Goal: Task Accomplishment & Management: Manage account settings

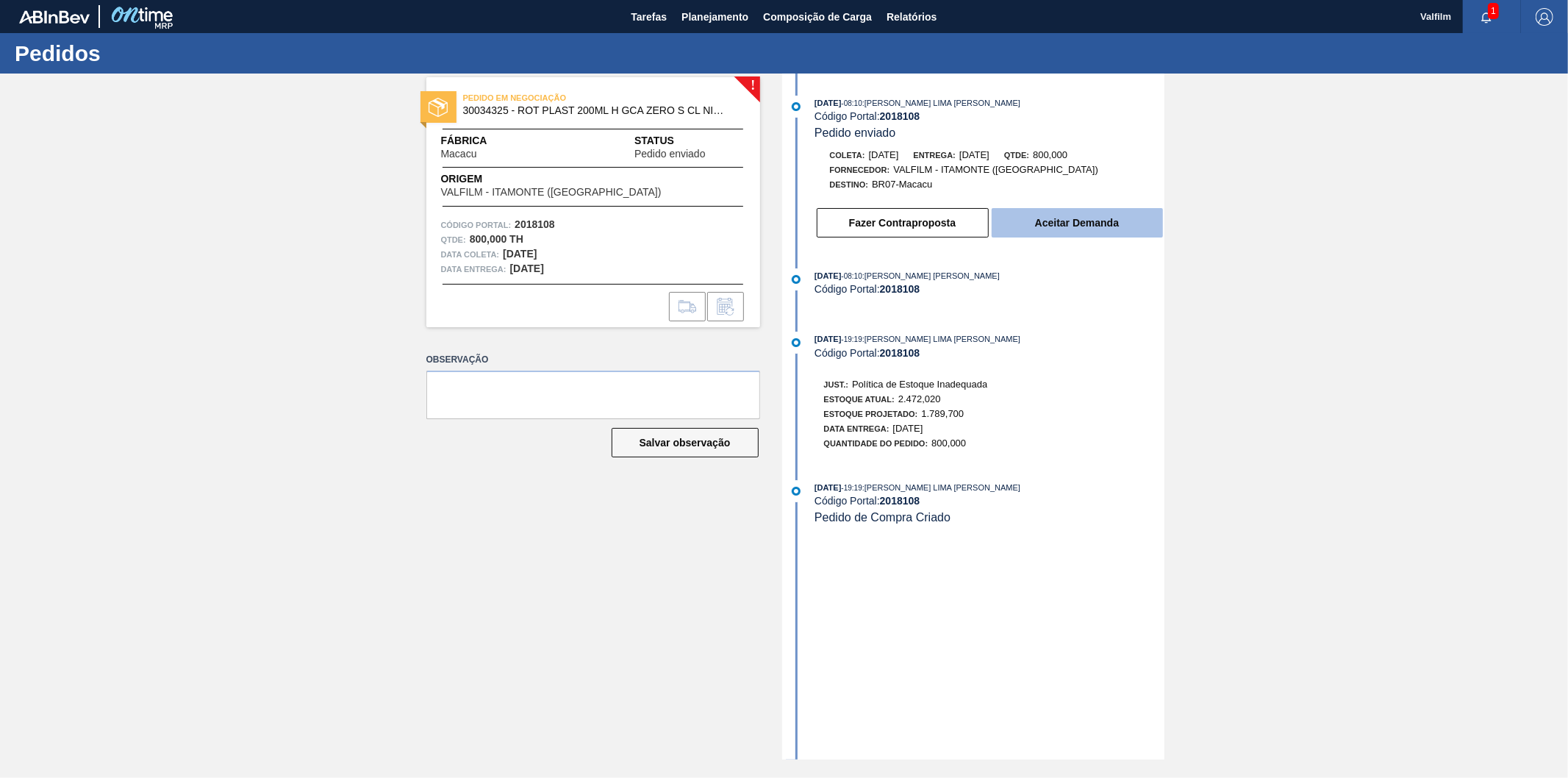
click at [1108, 221] on button "Aceitar Demanda" at bounding box center [1078, 222] width 171 height 30
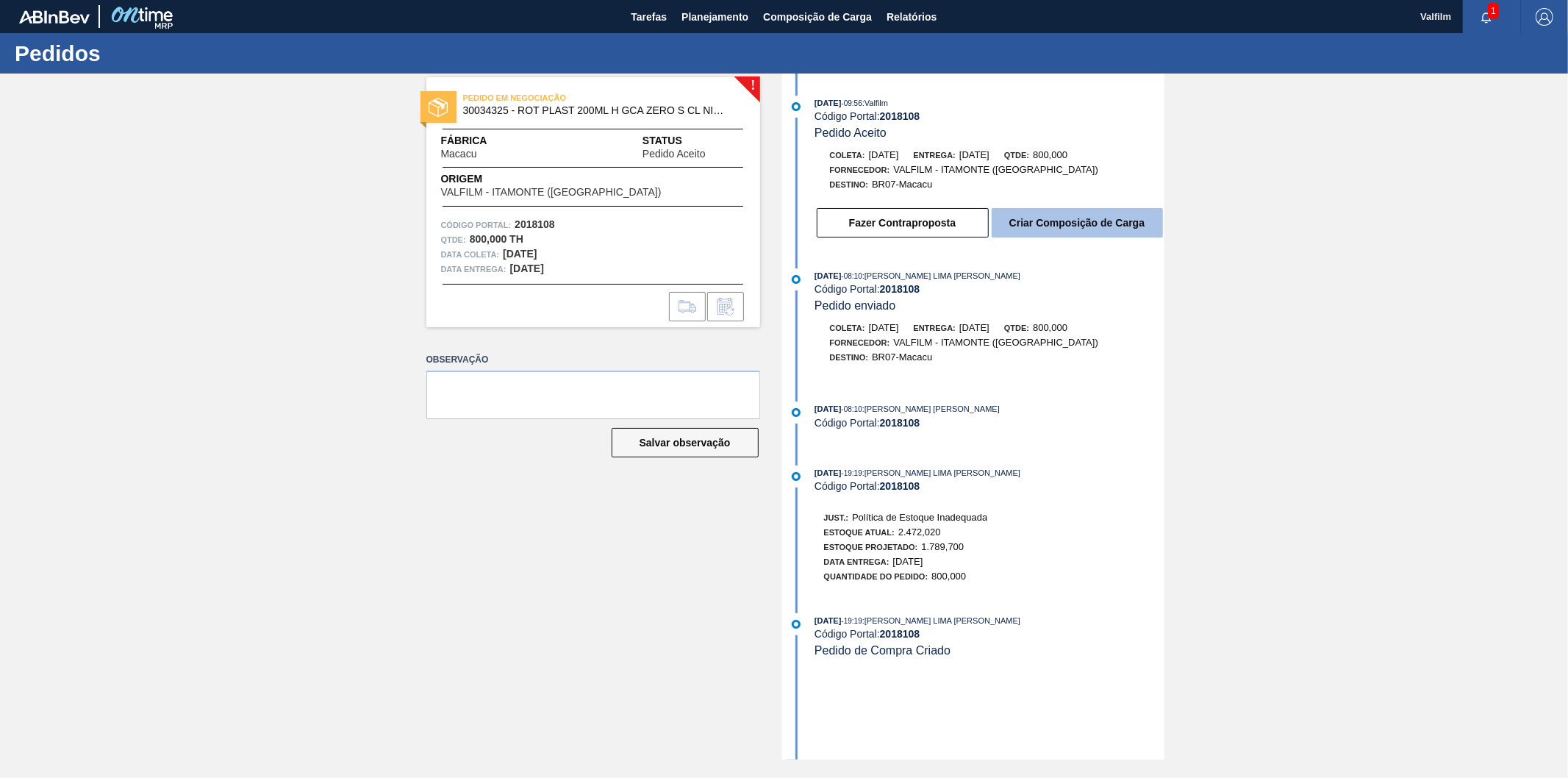
click at [1070, 227] on button "Criar Composição de Carga" at bounding box center [1078, 222] width 171 height 30
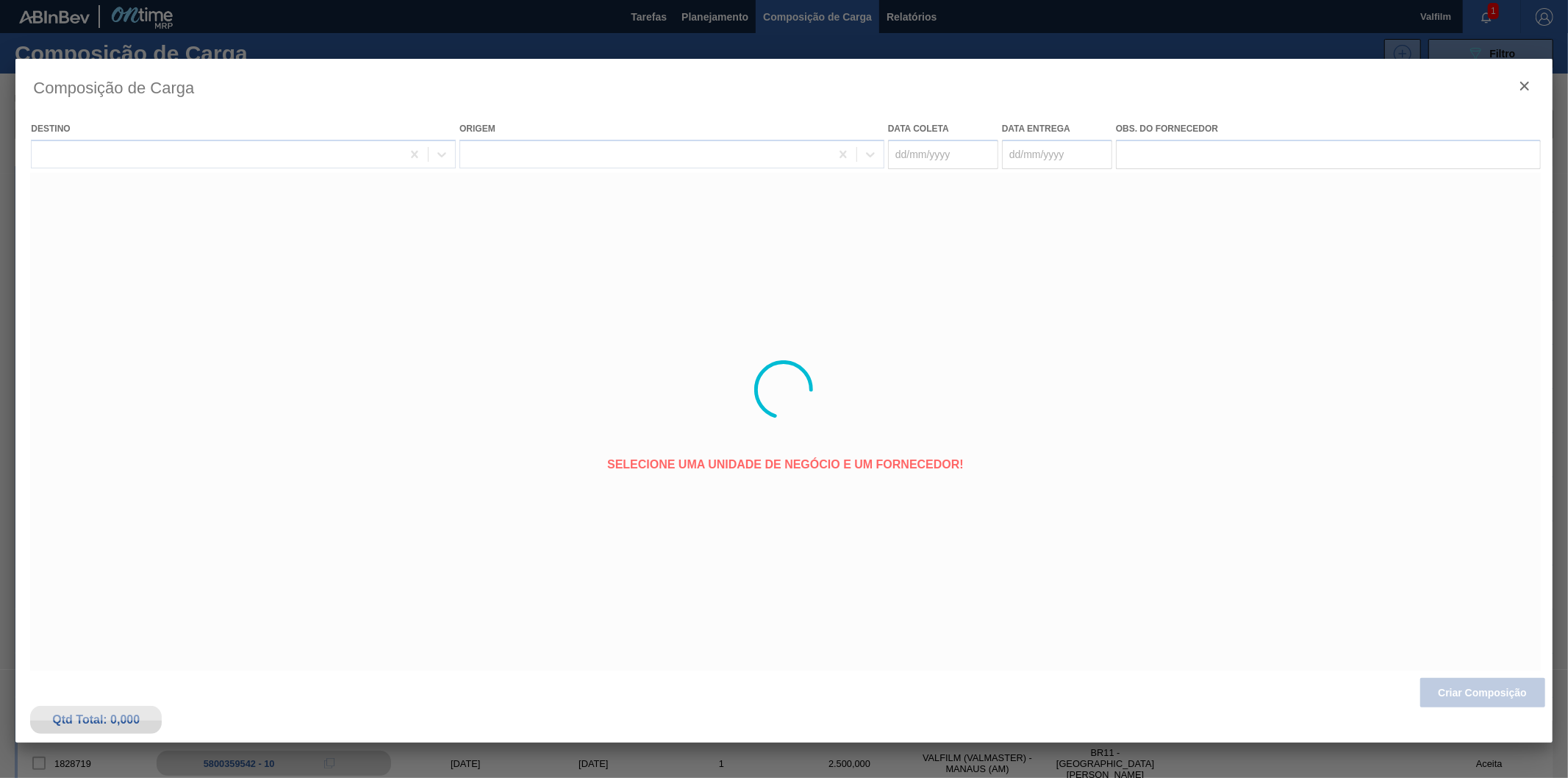
type coleta "30/09/2025"
type entrega "02/10/2025"
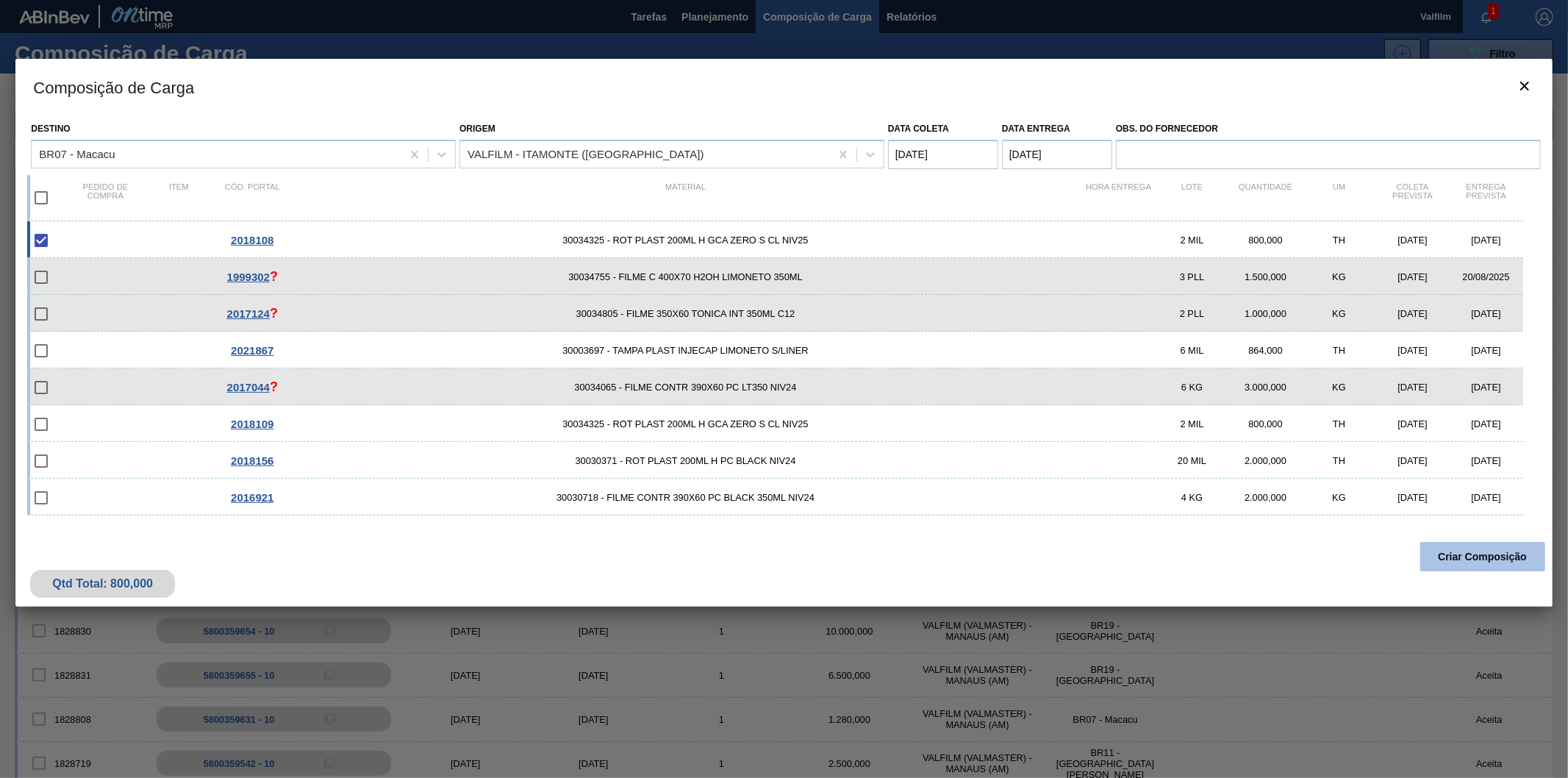
click at [1464, 549] on button "Criar Composição" at bounding box center [1483, 557] width 125 height 30
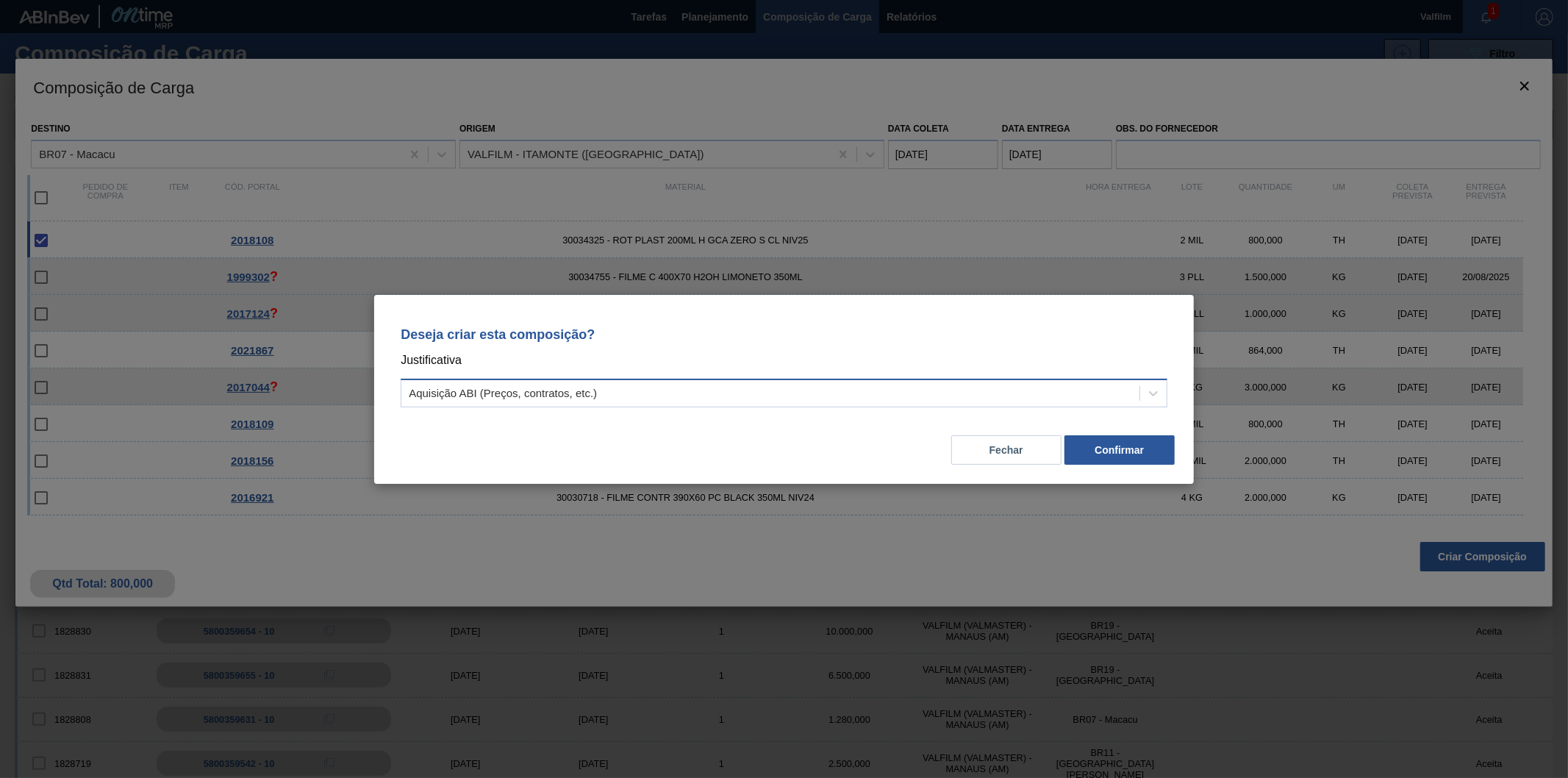
click at [687, 383] on div "Aquisição ABI (Preços, contratos, etc.)" at bounding box center [771, 393] width 738 height 21
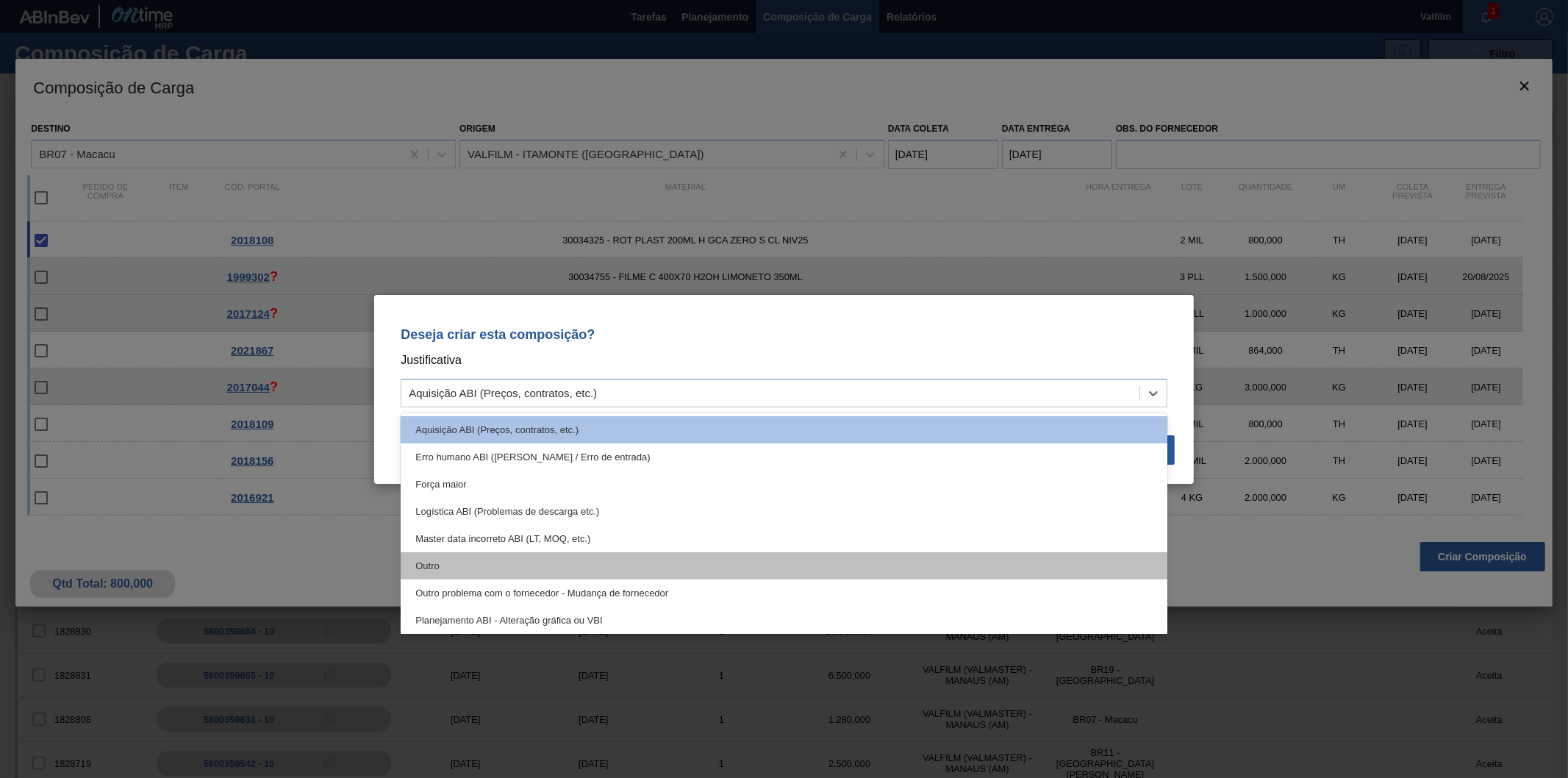
click at [481, 555] on div "Outro" at bounding box center [784, 565] width 767 height 27
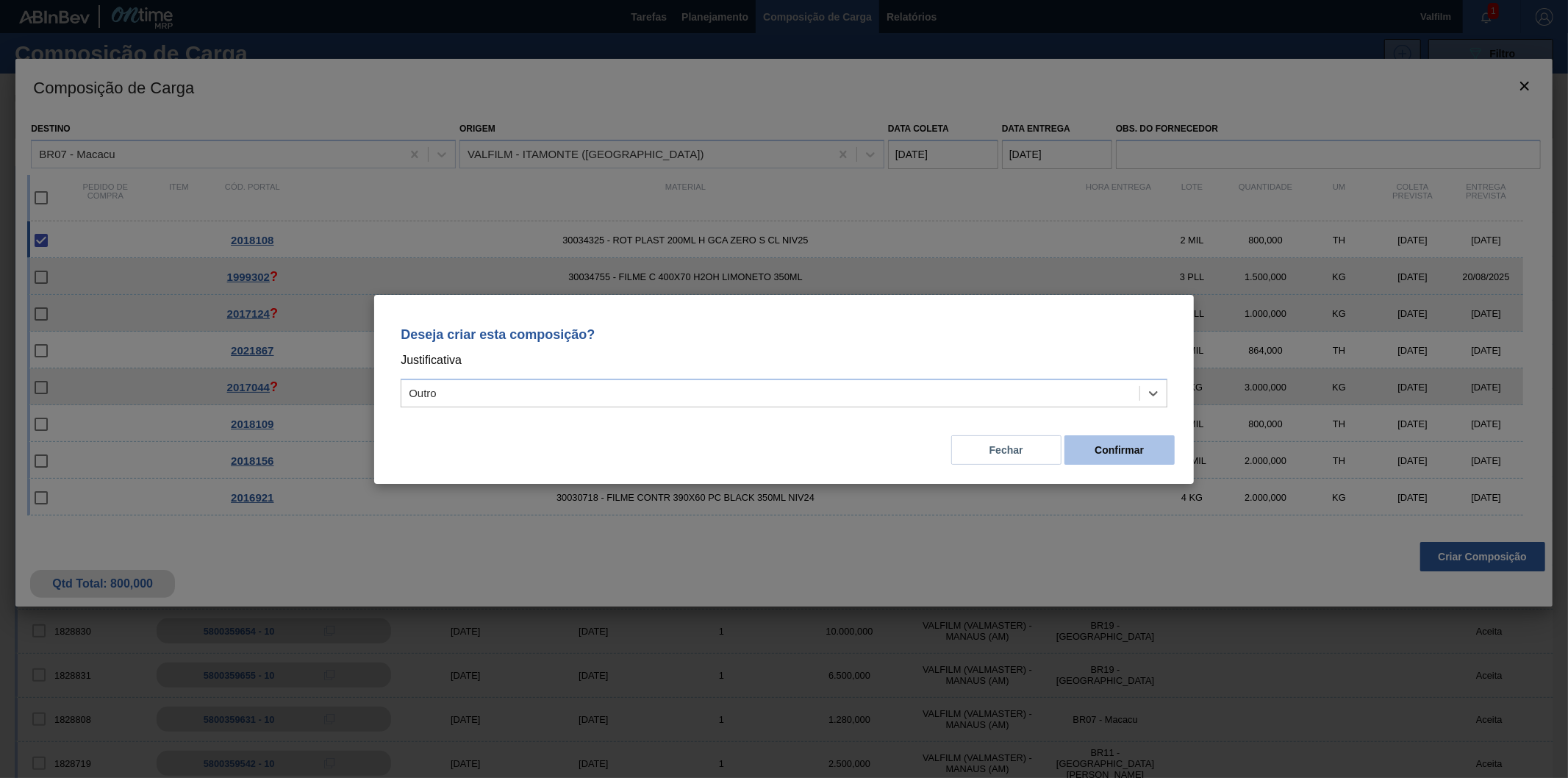
click at [1125, 452] on button "Confirmar" at bounding box center [1120, 450] width 111 height 30
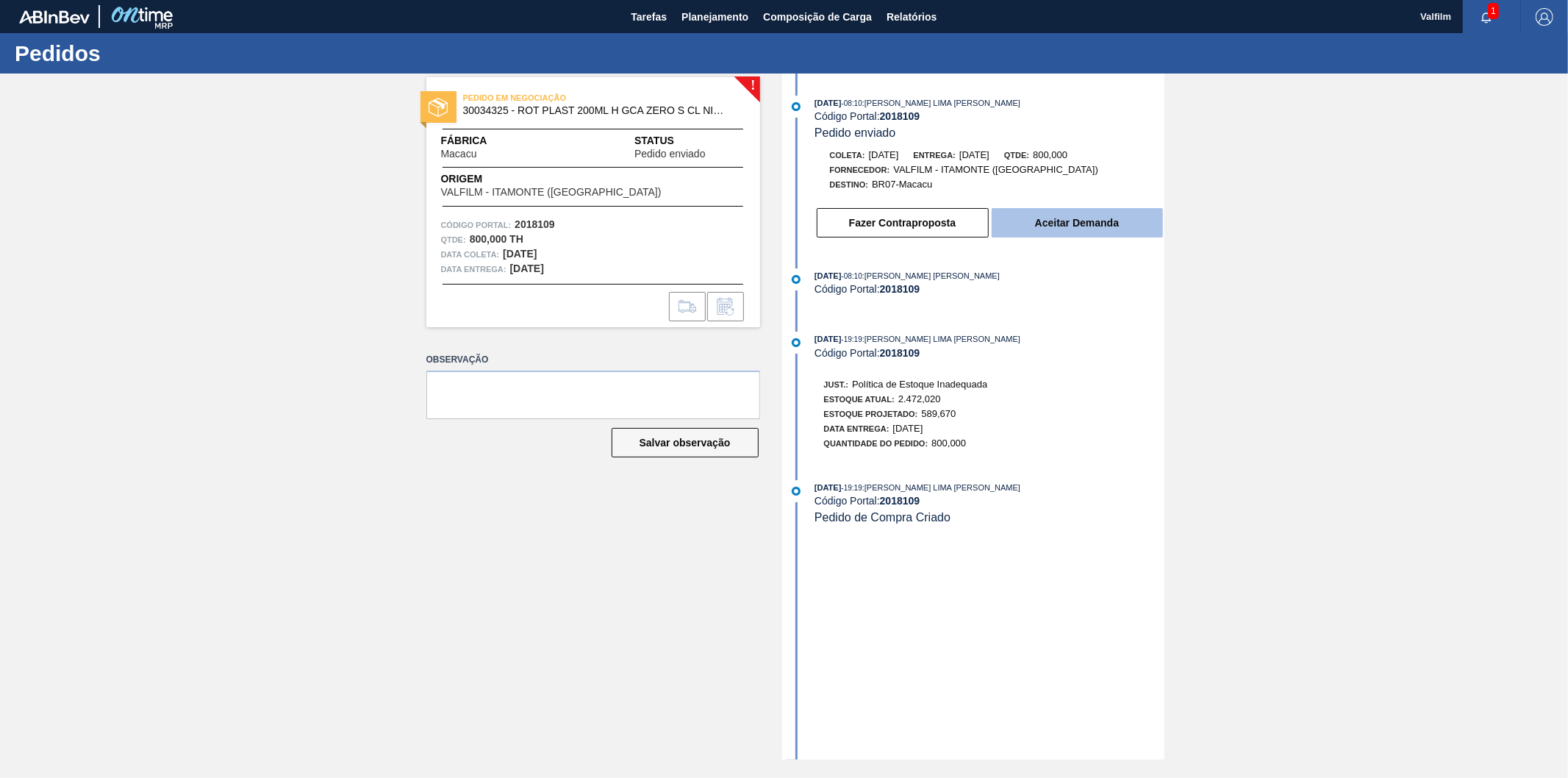
click at [1074, 229] on button "Aceitar Demanda" at bounding box center [1078, 222] width 171 height 30
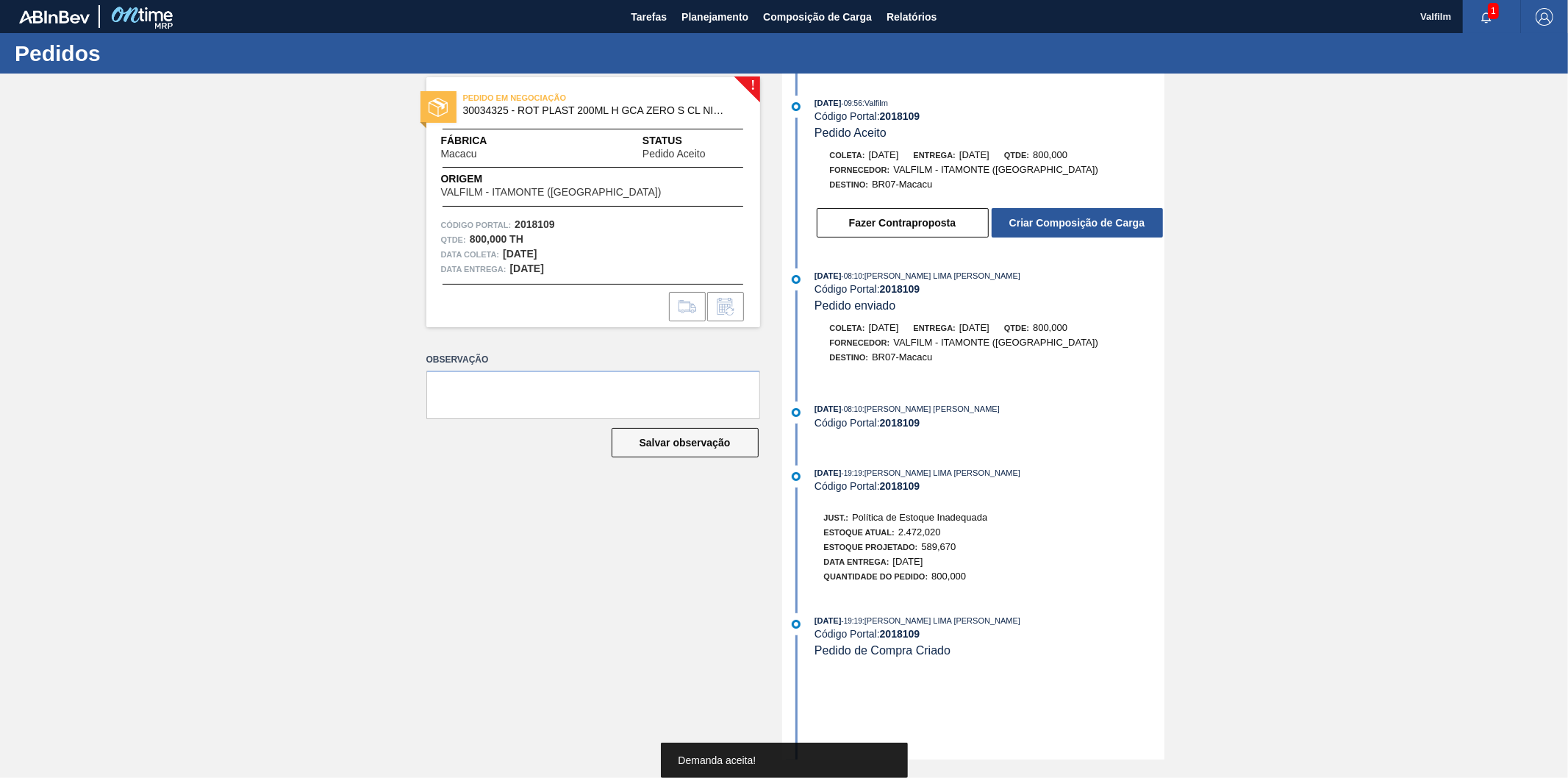
click at [1074, 229] on button "Criar Composição de Carga" at bounding box center [1078, 222] width 171 height 30
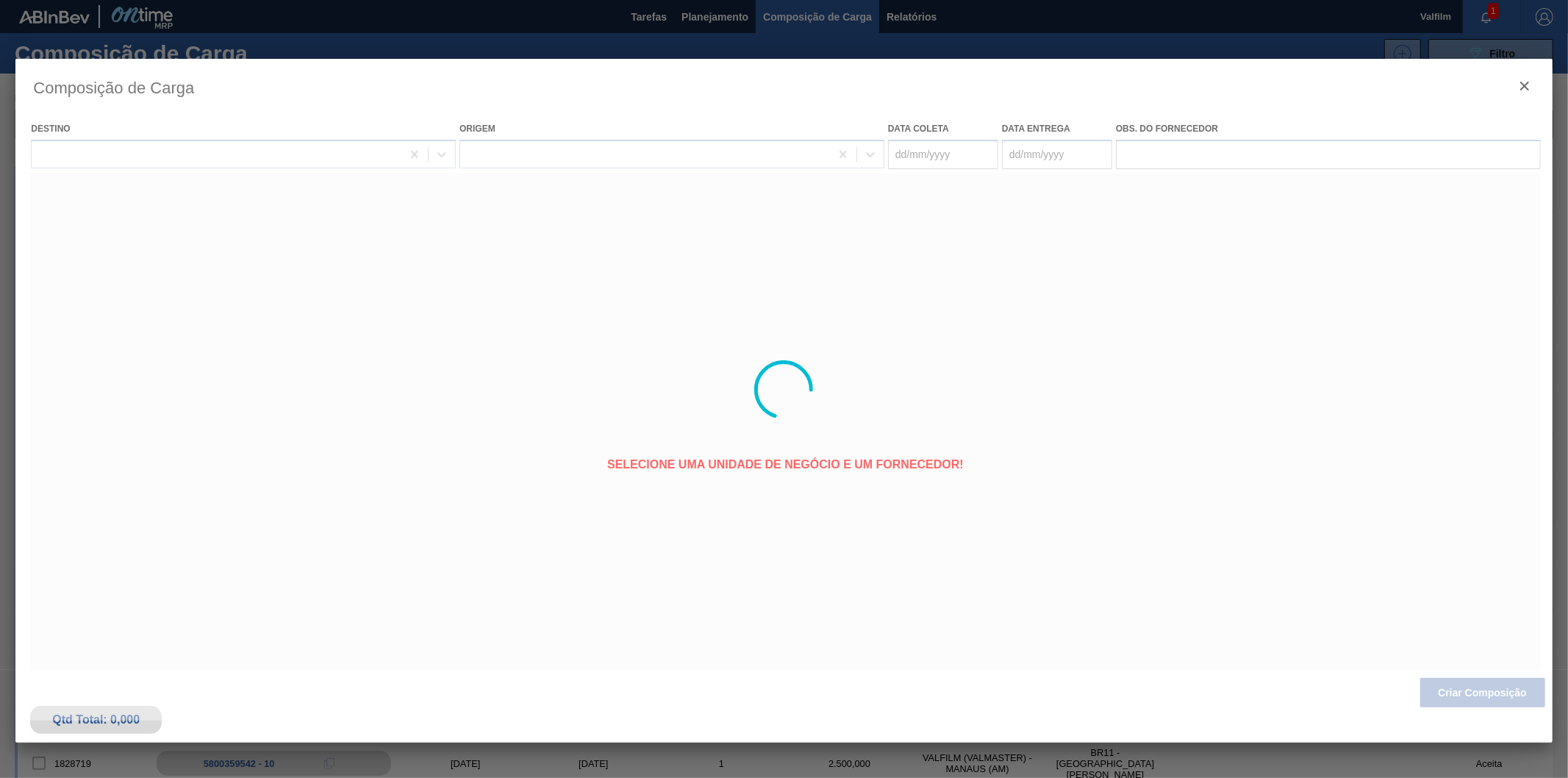
type coleta "[DATE]"
type entrega "[DATE]"
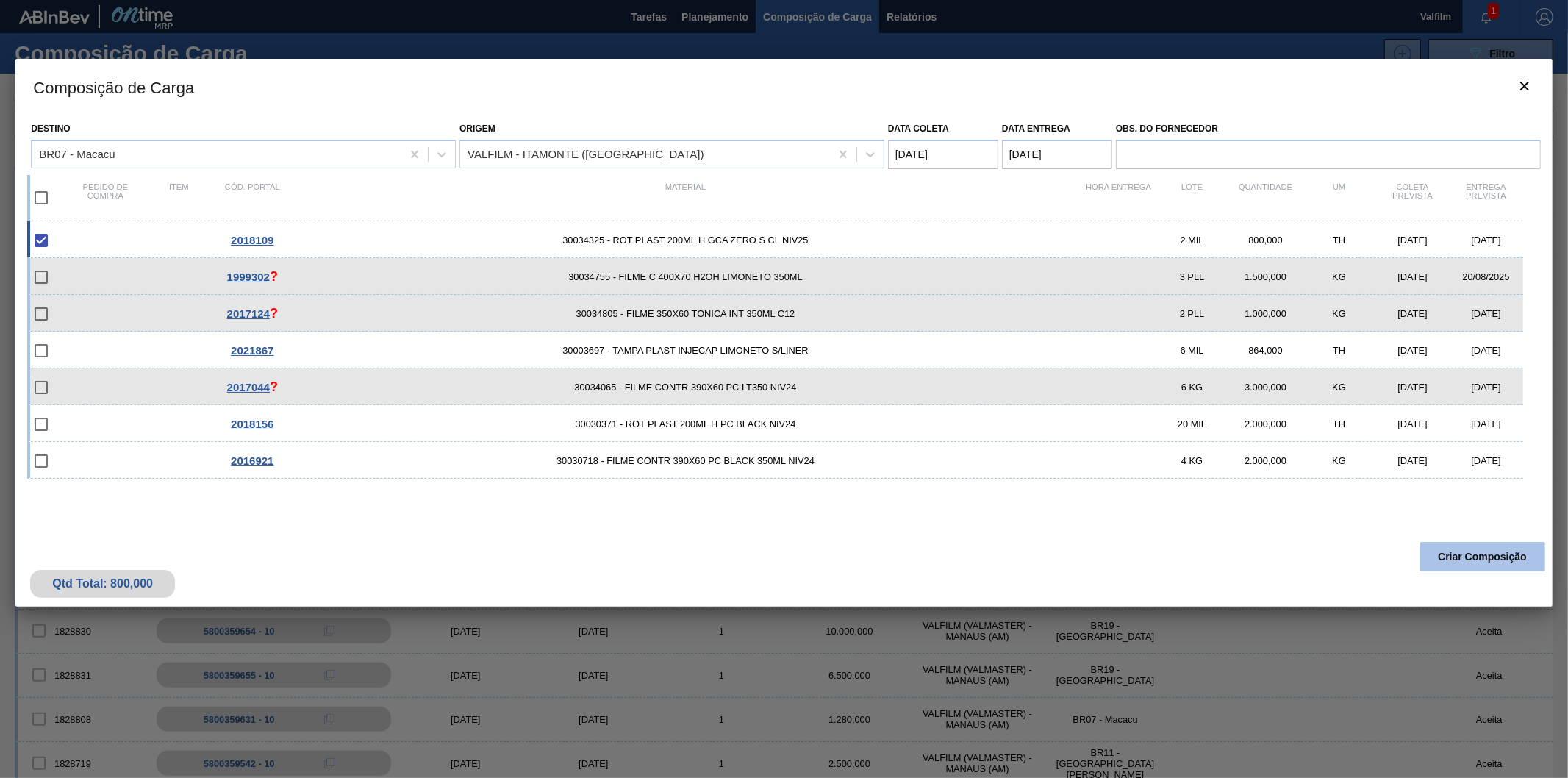
click at [1489, 562] on button "Criar Composição" at bounding box center [1483, 557] width 125 height 30
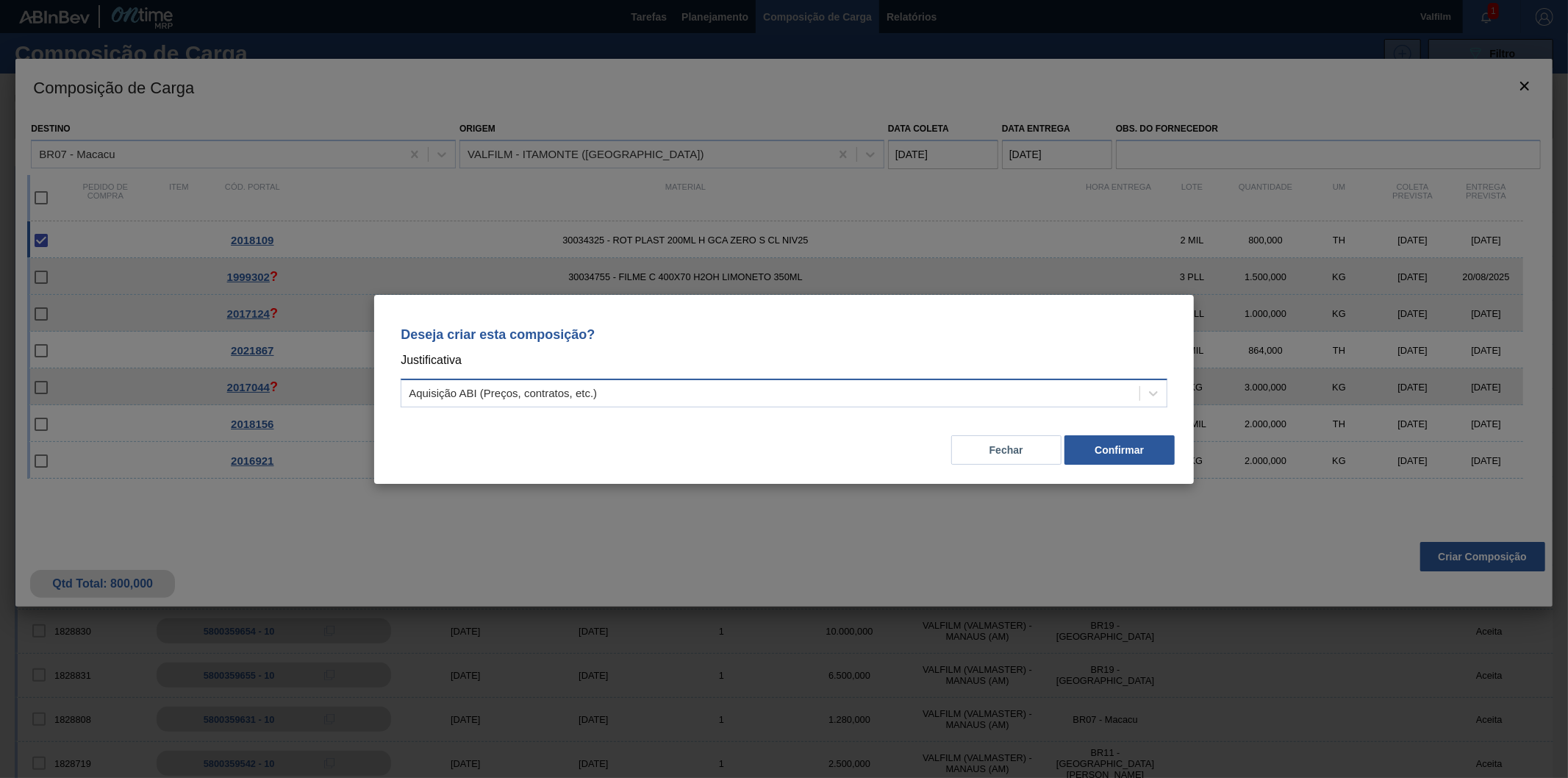
click at [680, 385] on div "Aquisição ABI (Preços, contratos, etc.)" at bounding box center [771, 393] width 738 height 21
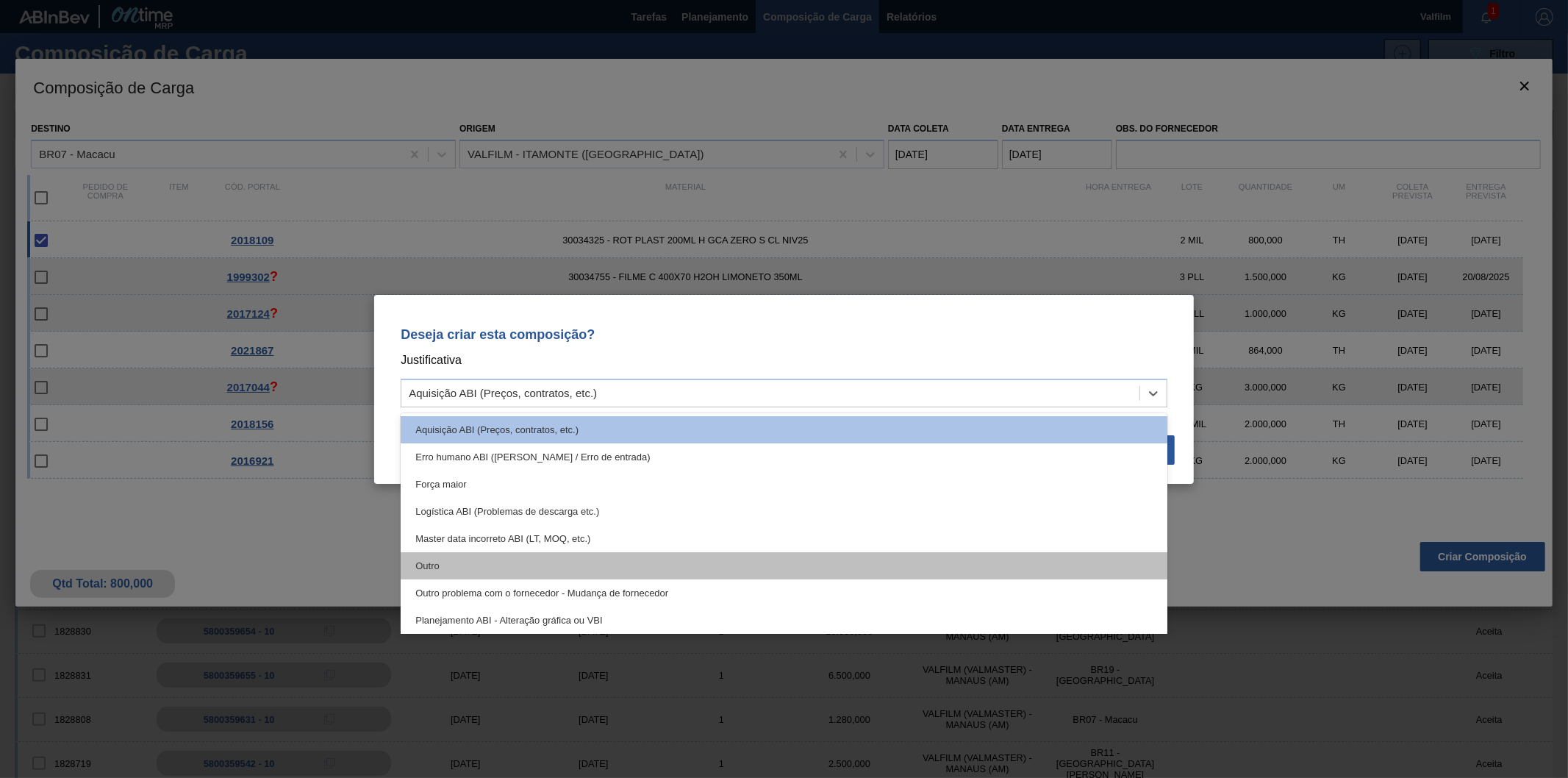
click at [512, 555] on div "Outro" at bounding box center [784, 565] width 767 height 27
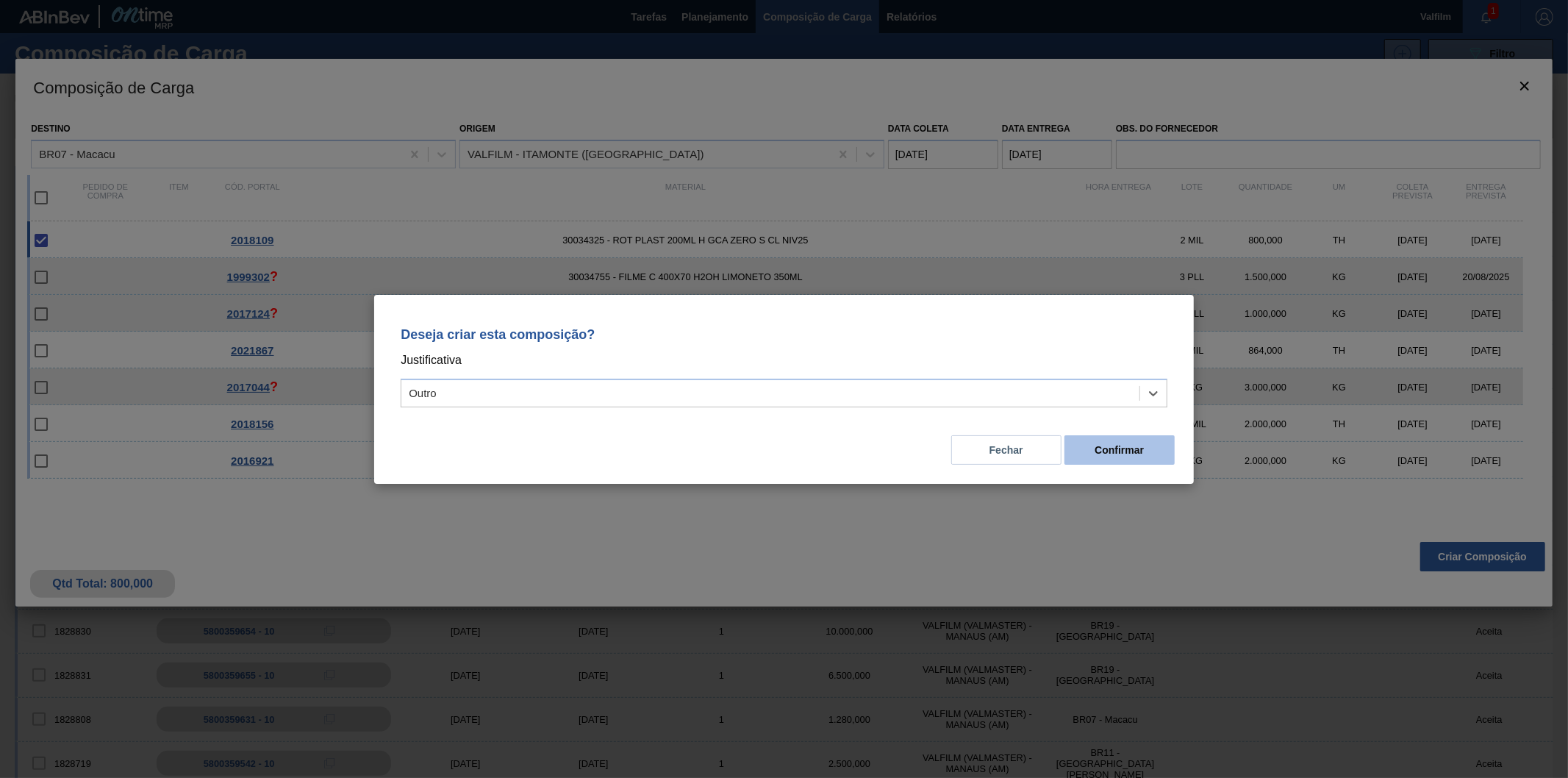
click at [1128, 446] on button "Confirmar" at bounding box center [1120, 450] width 111 height 30
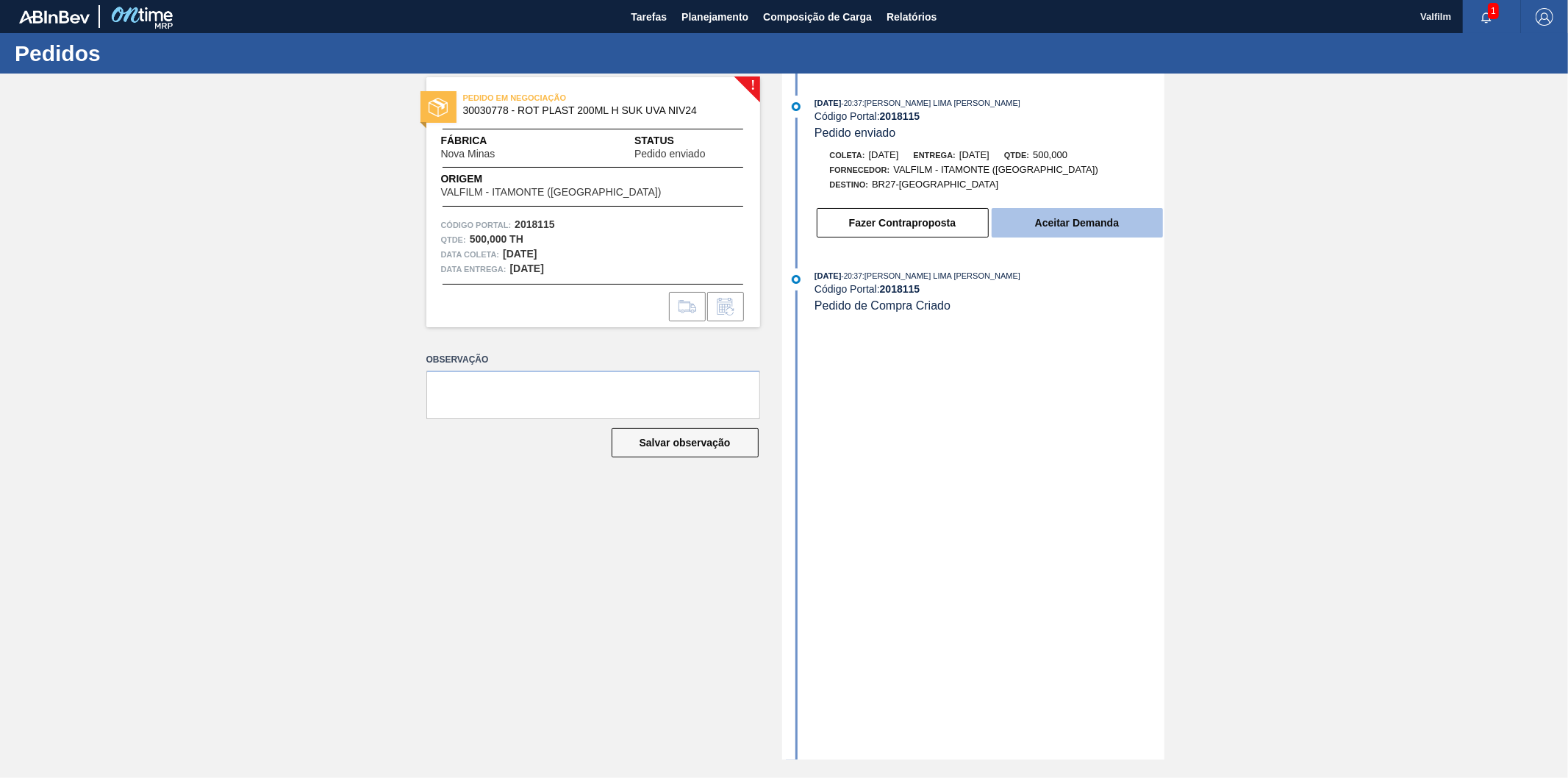
click at [1090, 222] on button "Aceitar Demanda" at bounding box center [1078, 222] width 171 height 30
click at [1069, 225] on button "Aceitar Demanda" at bounding box center [1078, 222] width 171 height 30
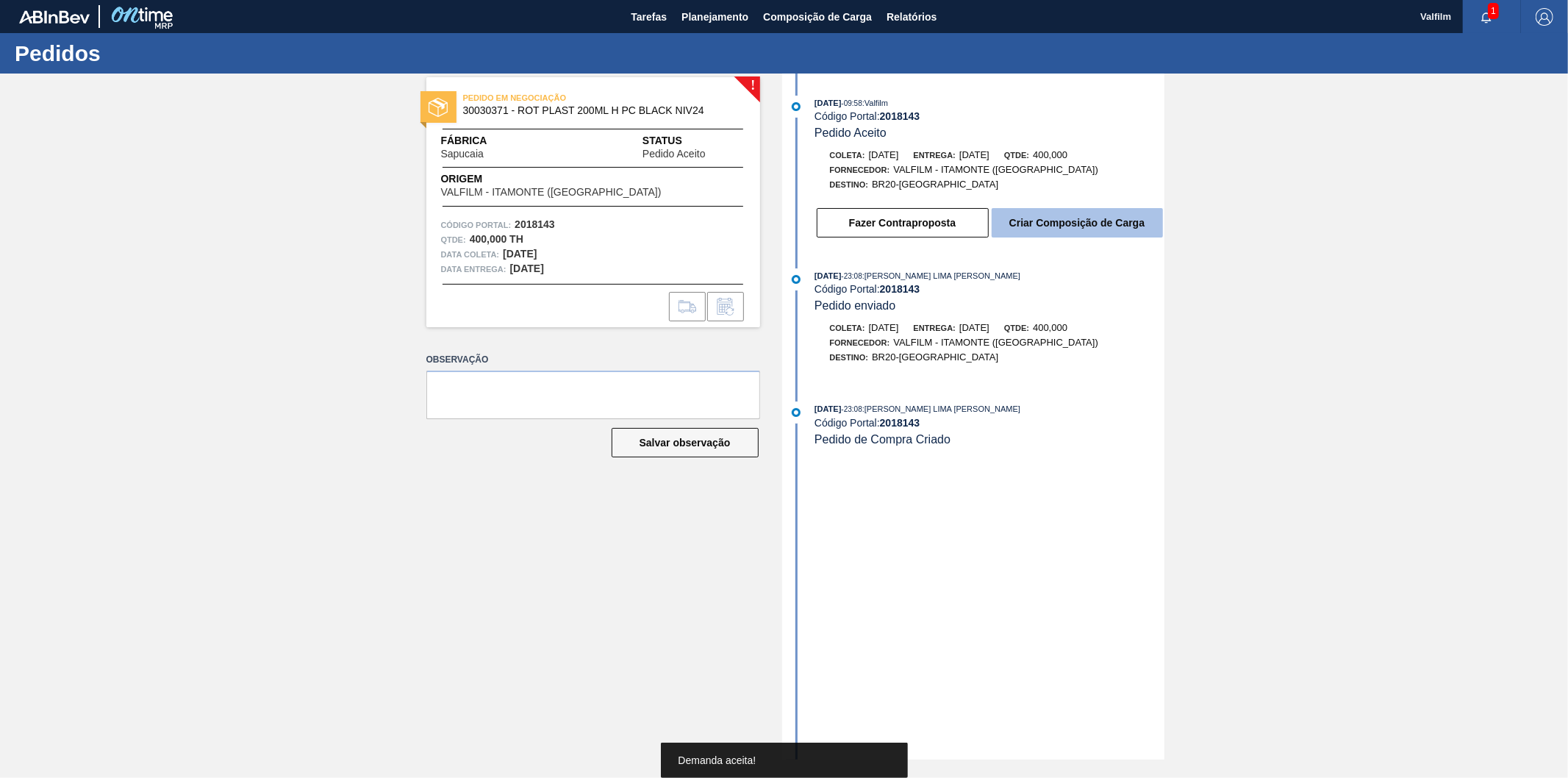
click at [1083, 220] on button "Criar Composição de Carga" at bounding box center [1078, 222] width 171 height 30
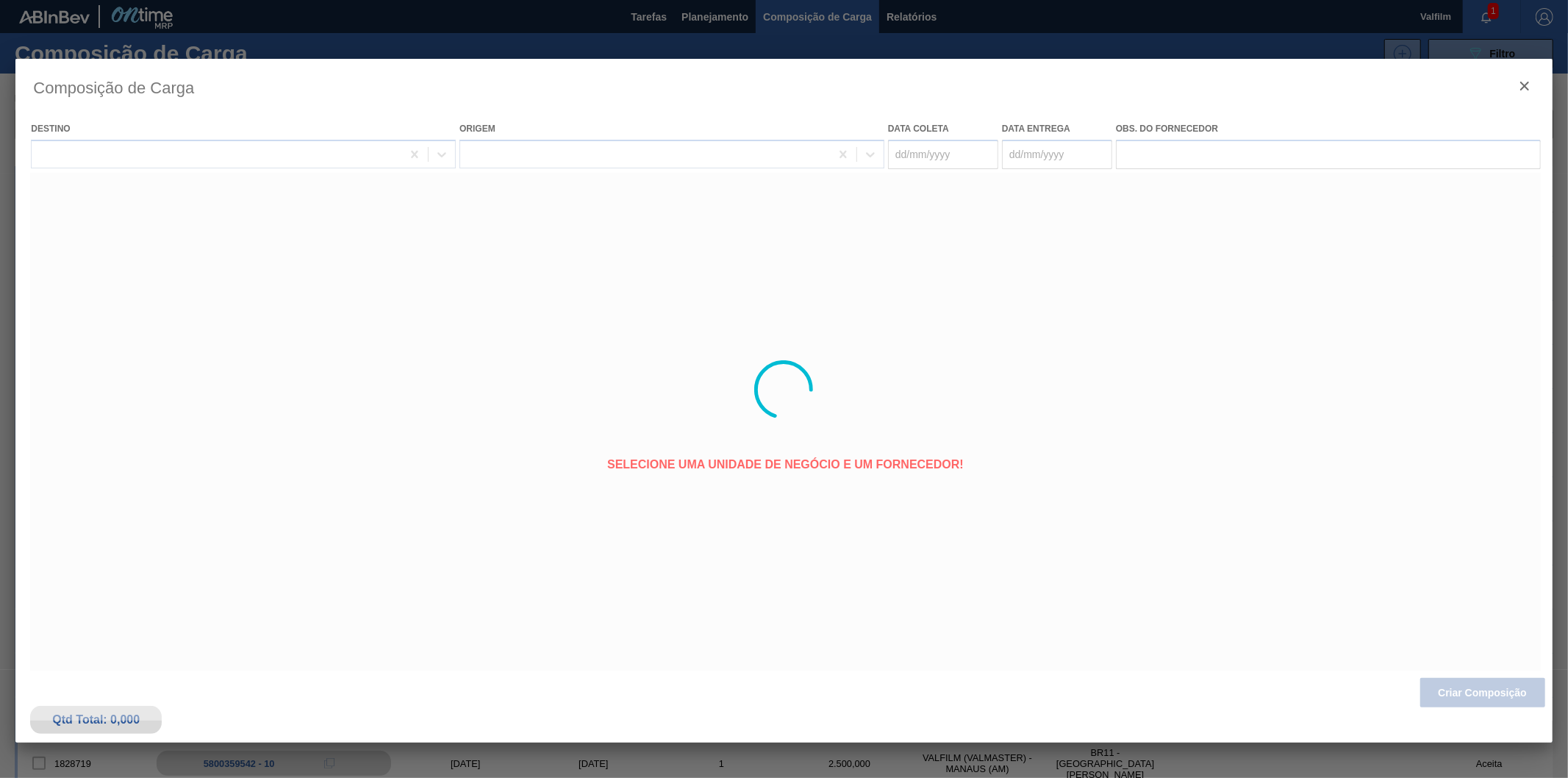
type coleta "[DATE]"
type entrega "[DATE]"
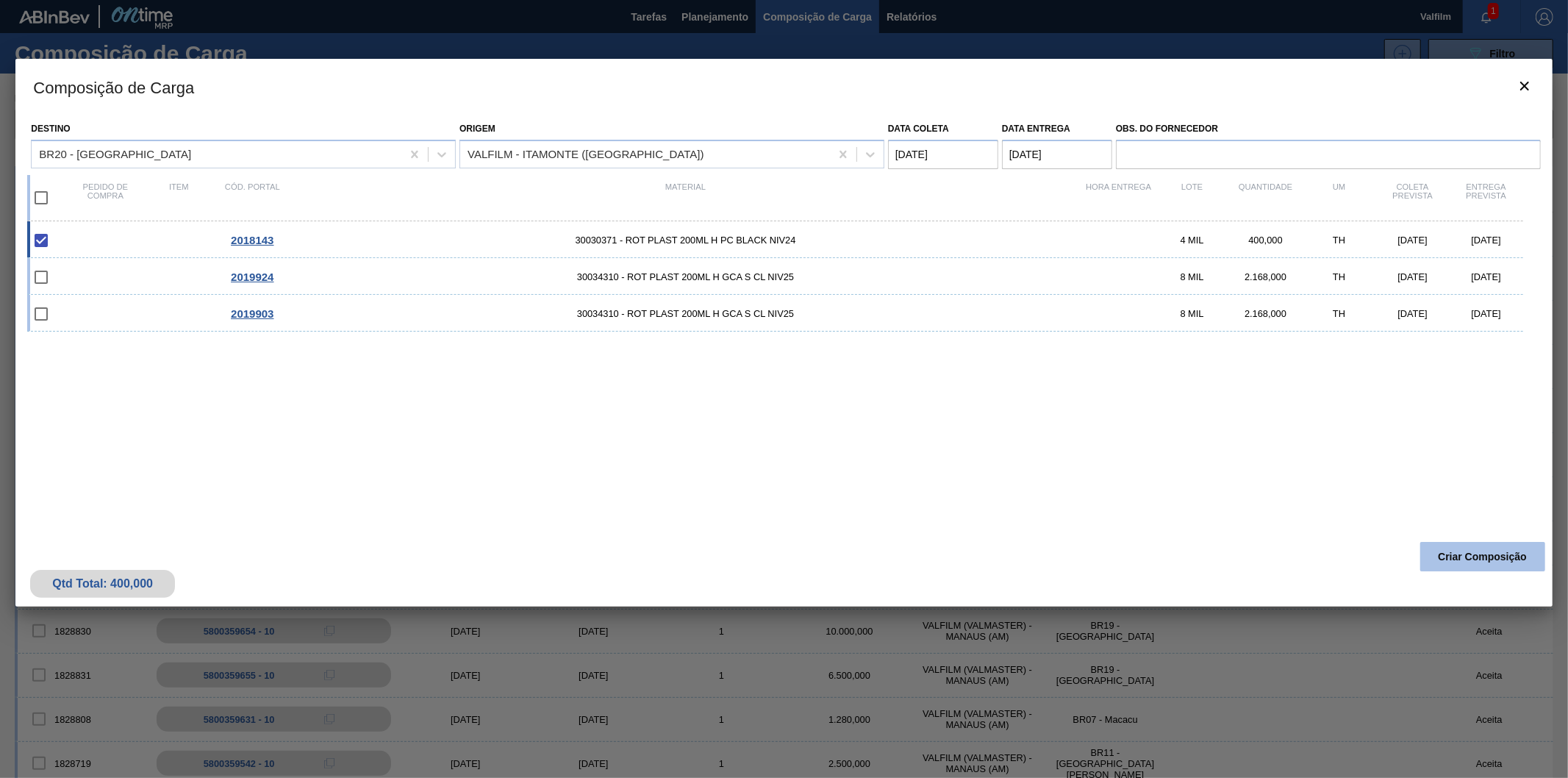
click at [1479, 542] on button "Criar Composição" at bounding box center [1483, 557] width 125 height 30
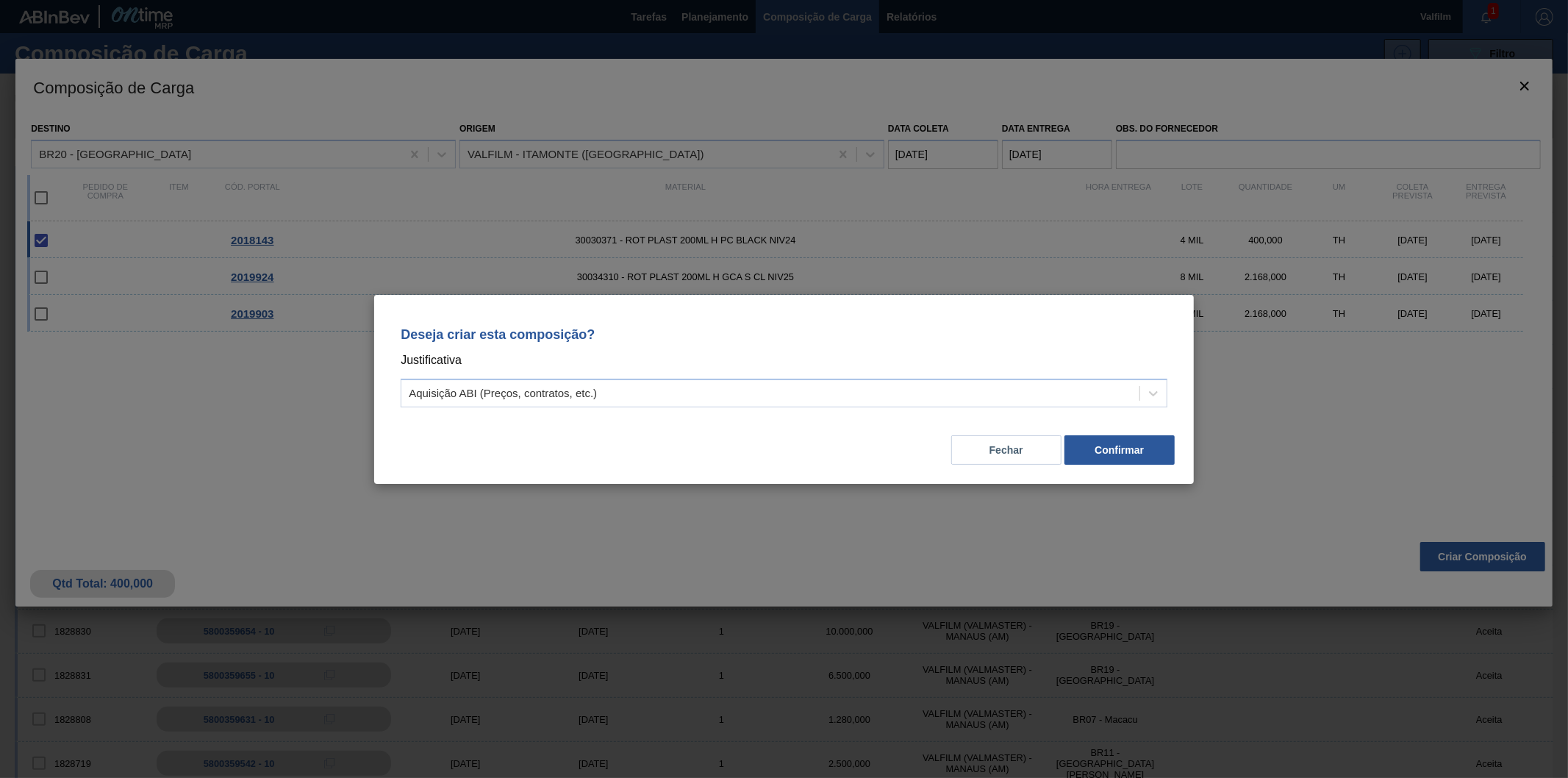
click at [702, 374] on div "Deseja criar esta composição? Justificativa Aquisição ABI (Preços, contratos, e…" at bounding box center [784, 364] width 784 height 104
click at [684, 387] on div "Aquisição ABI (Preços, contratos, etc.)" at bounding box center [771, 393] width 738 height 21
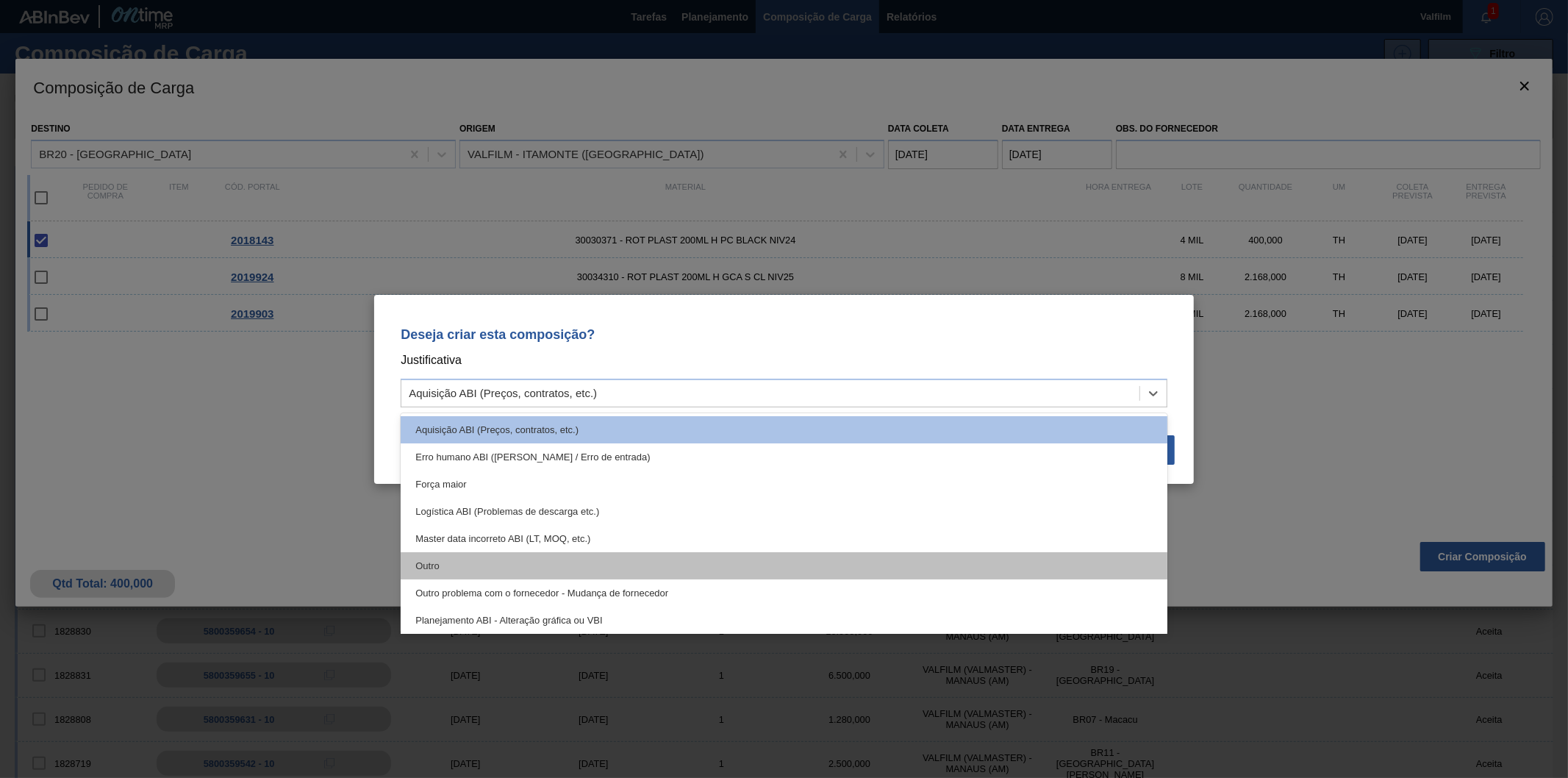
click at [496, 567] on div "Outro" at bounding box center [784, 565] width 767 height 27
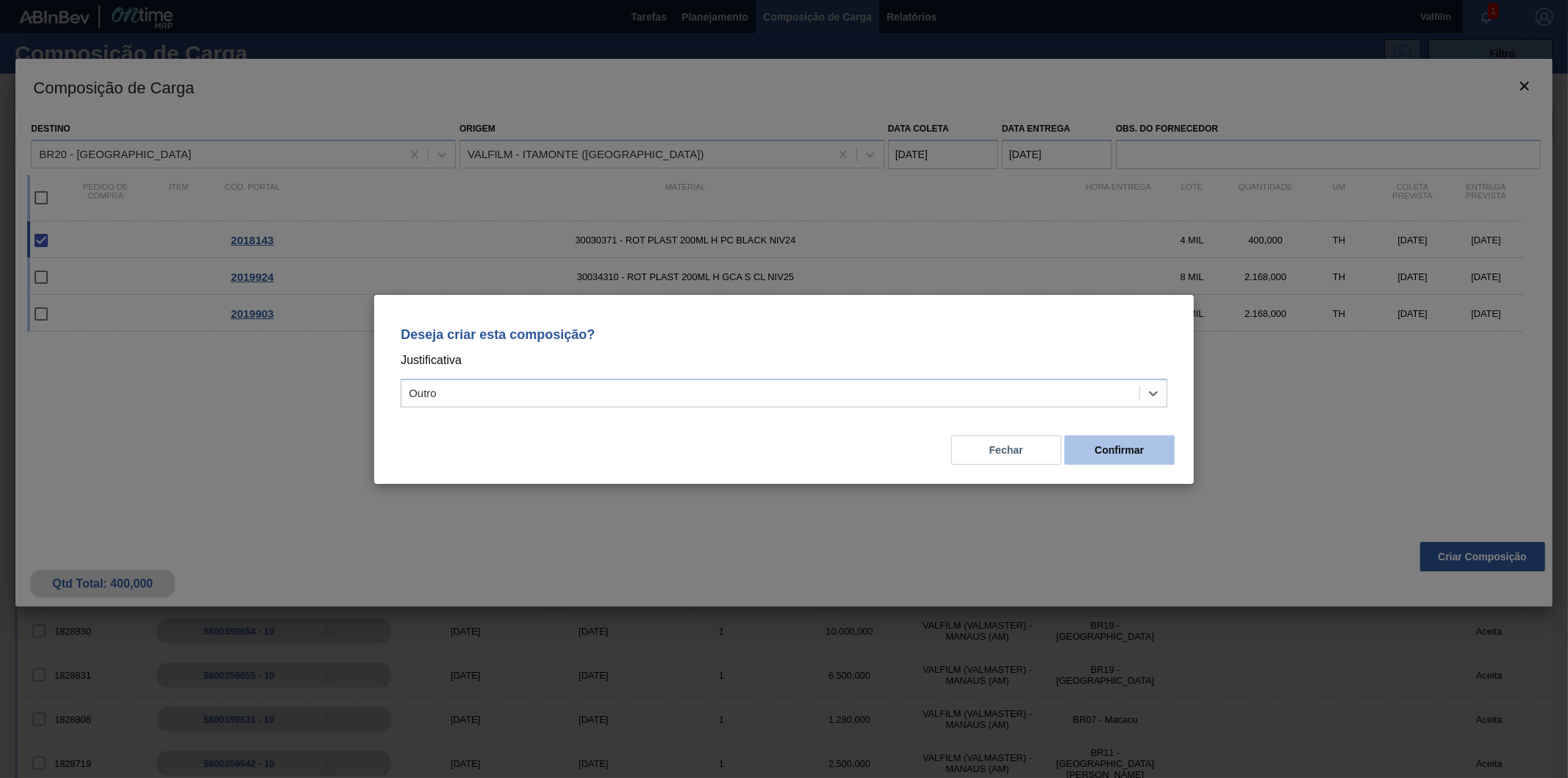
click at [1146, 449] on button "Confirmar" at bounding box center [1120, 450] width 111 height 30
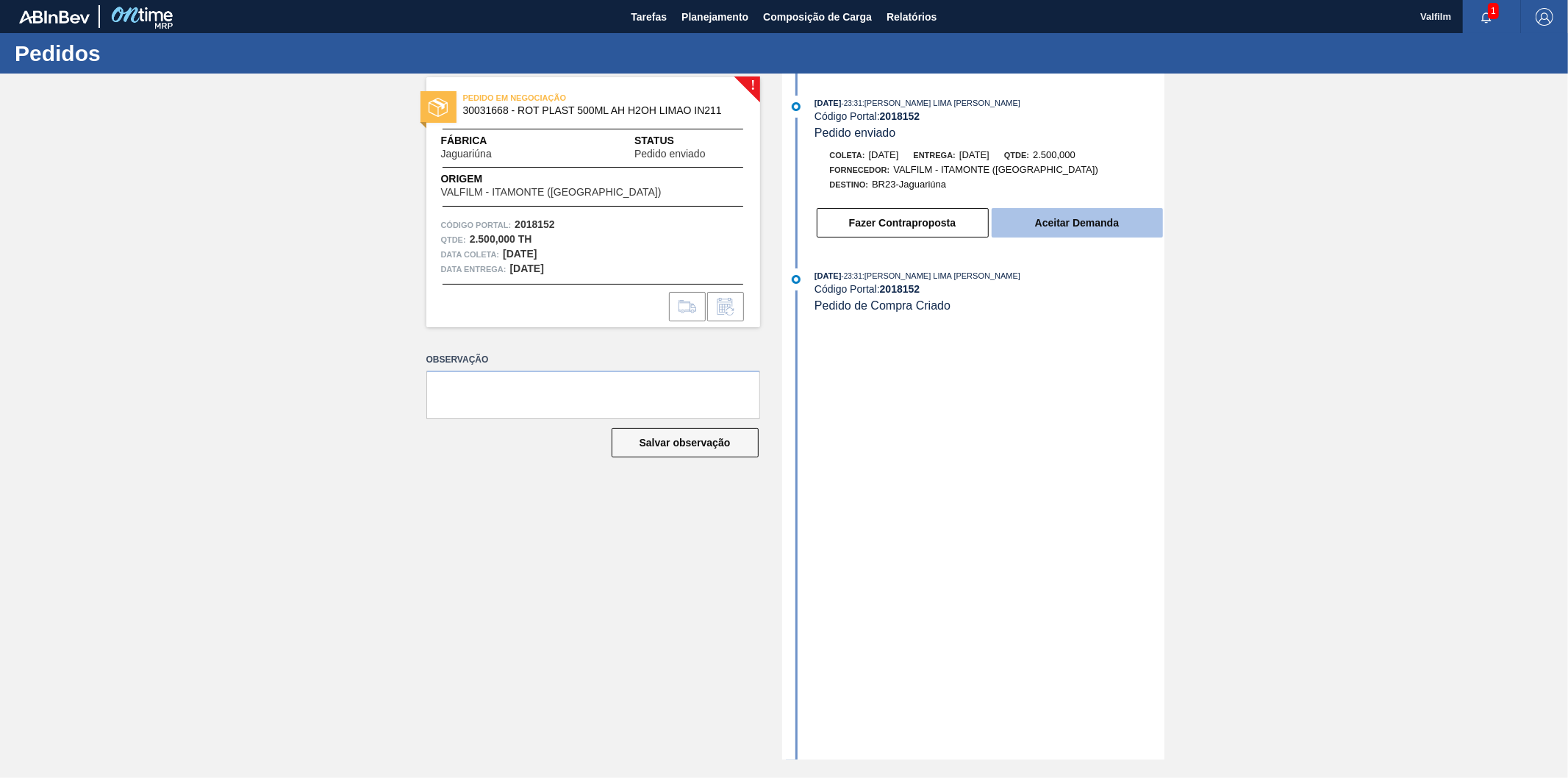
click at [1064, 227] on button "Aceitar Demanda" at bounding box center [1078, 222] width 171 height 30
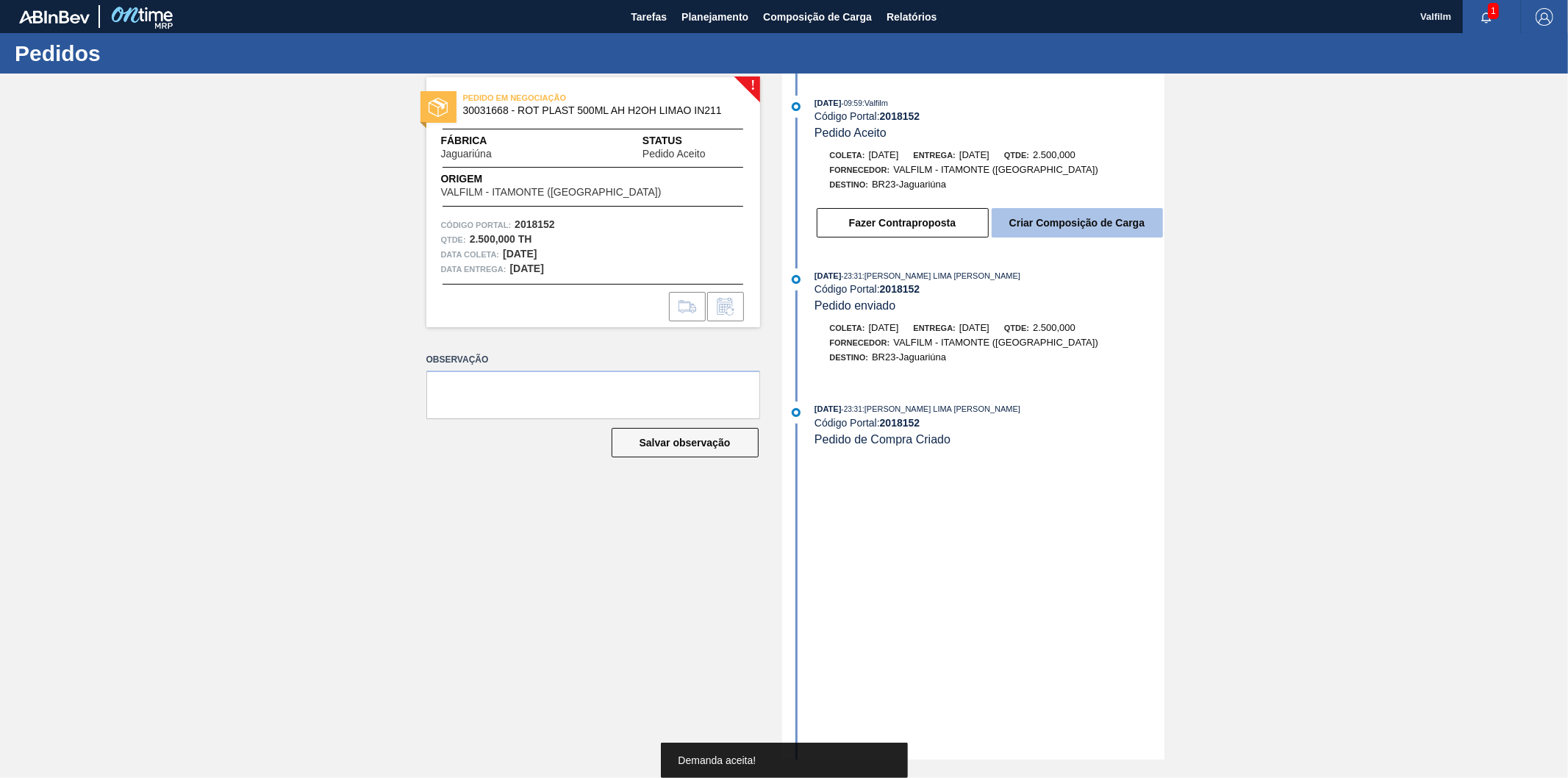
click at [1053, 225] on button "Criar Composição de Carga" at bounding box center [1078, 222] width 171 height 30
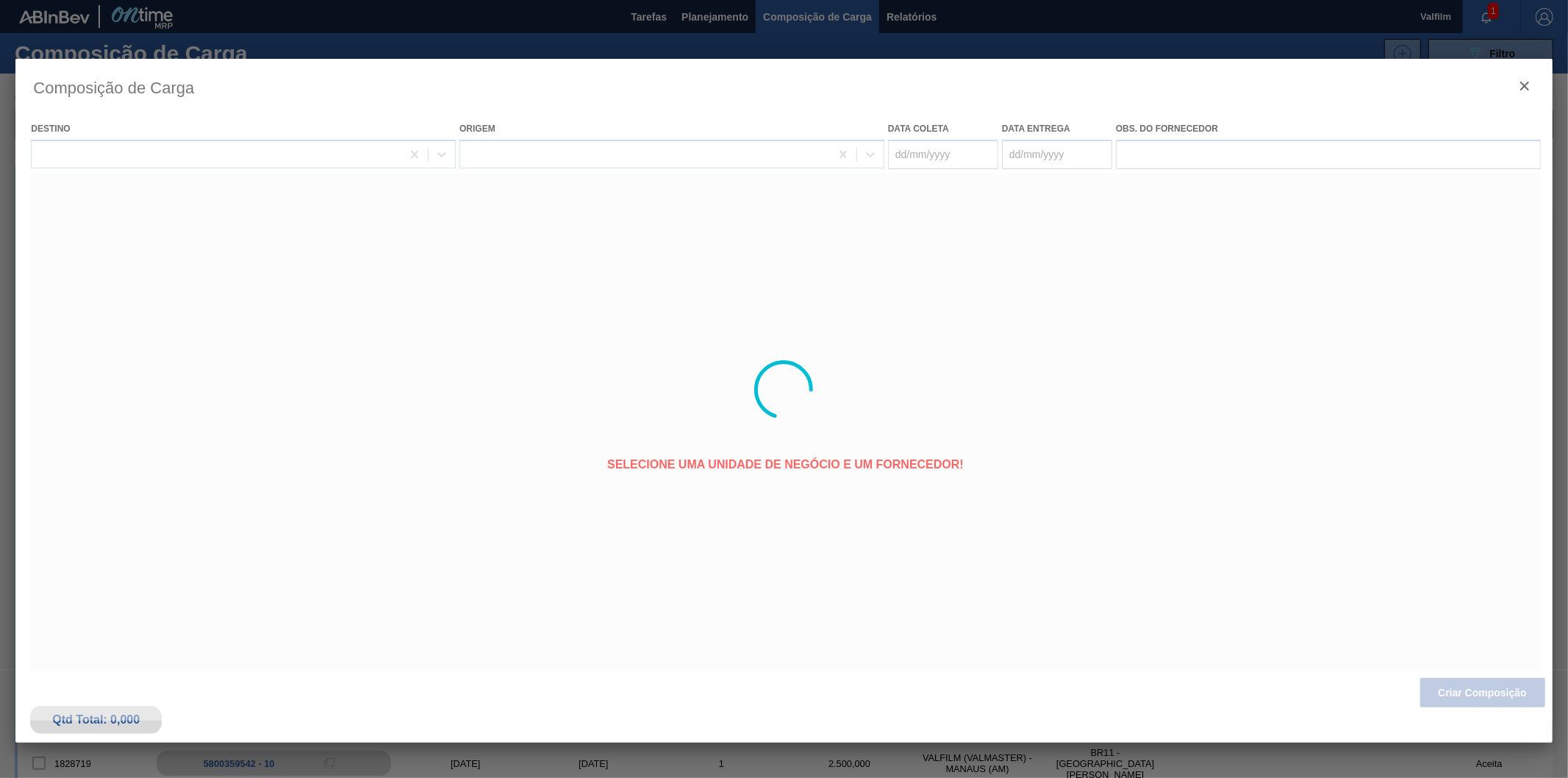
type coleta "[DATE]"
type entrega "[DATE]"
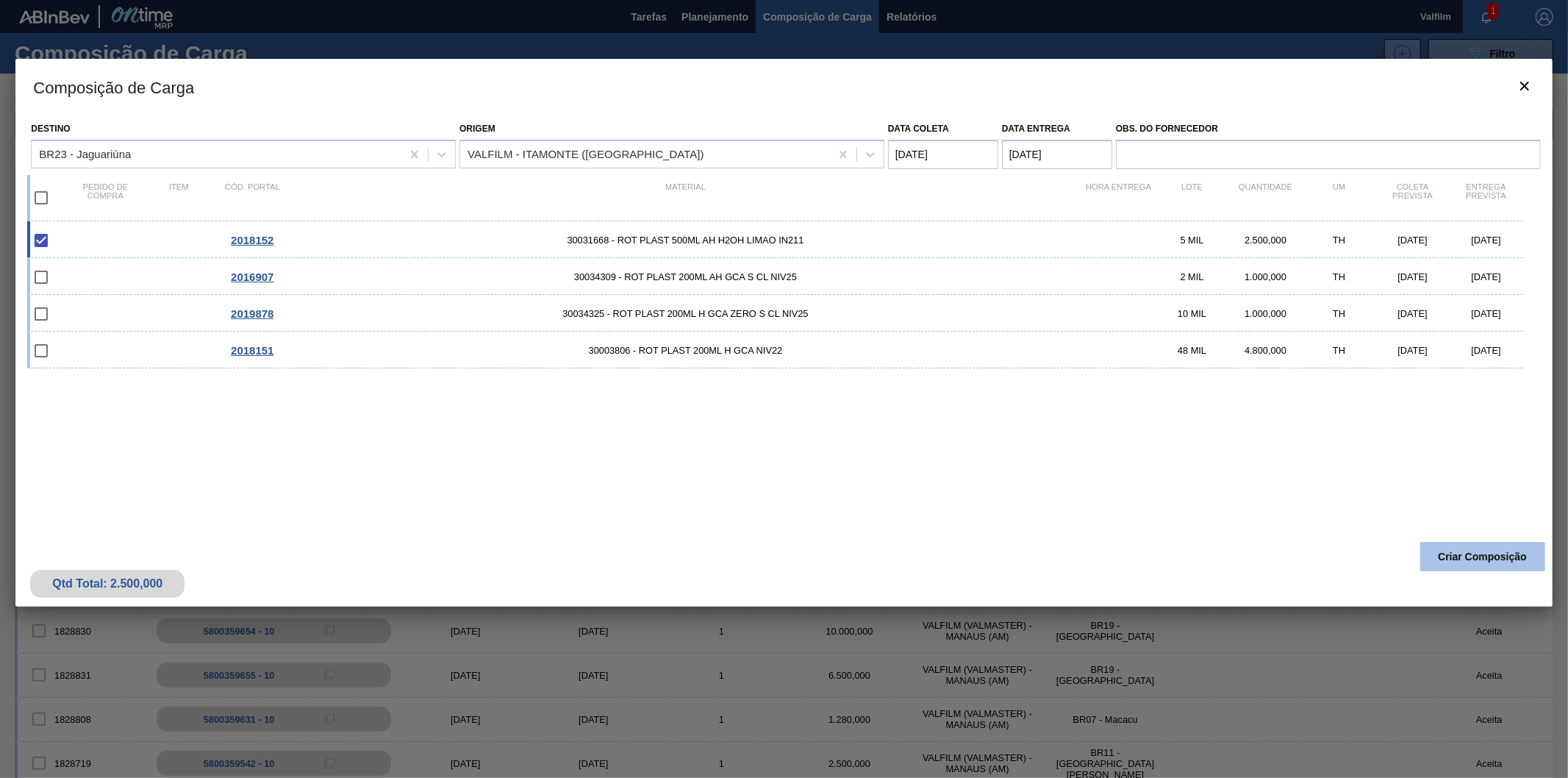
click at [1471, 556] on button "Criar Composição" at bounding box center [1483, 557] width 125 height 30
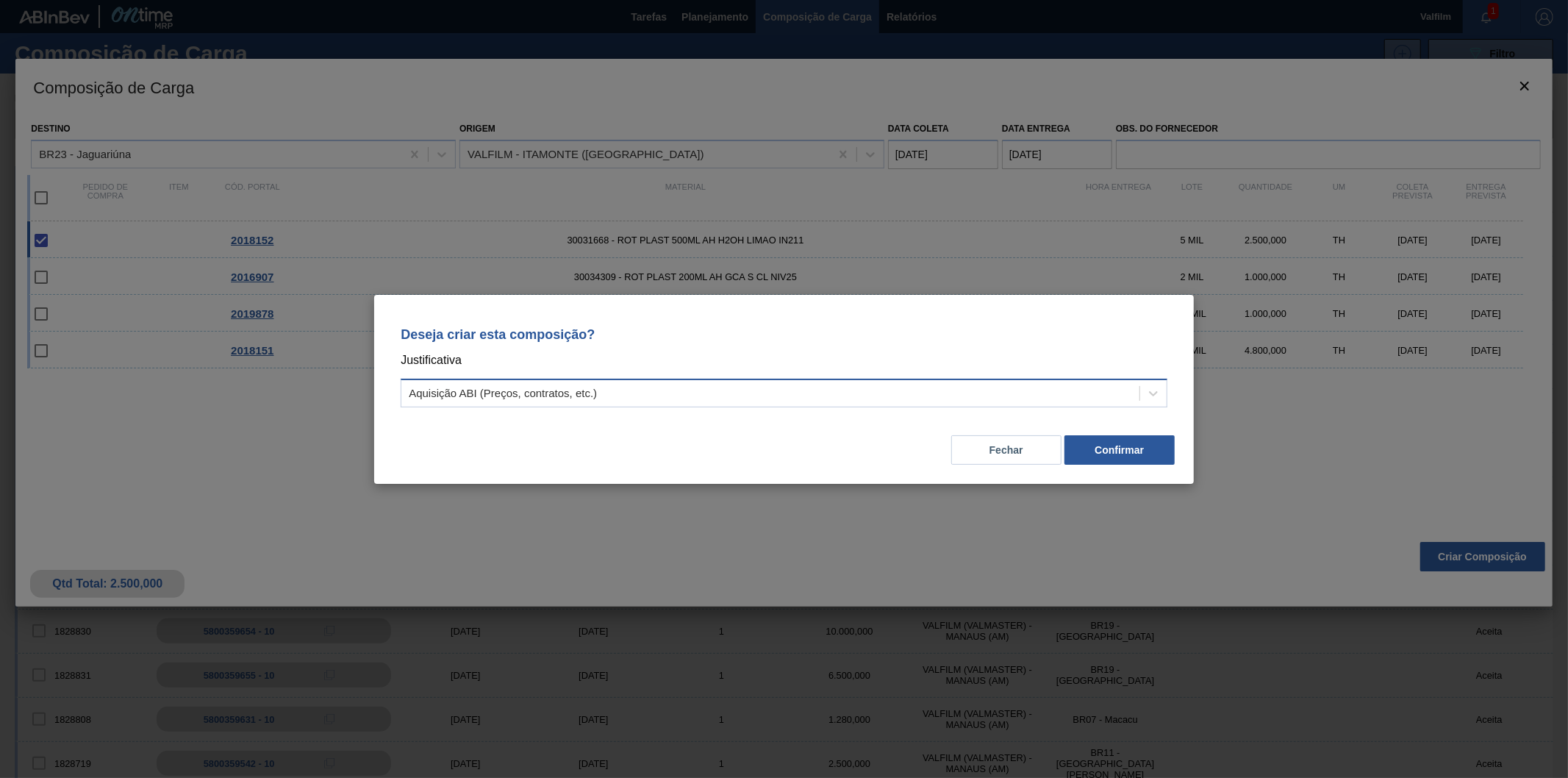
click at [662, 380] on div "Aquisição ABI (Preços, contratos, etc.)" at bounding box center [784, 393] width 767 height 29
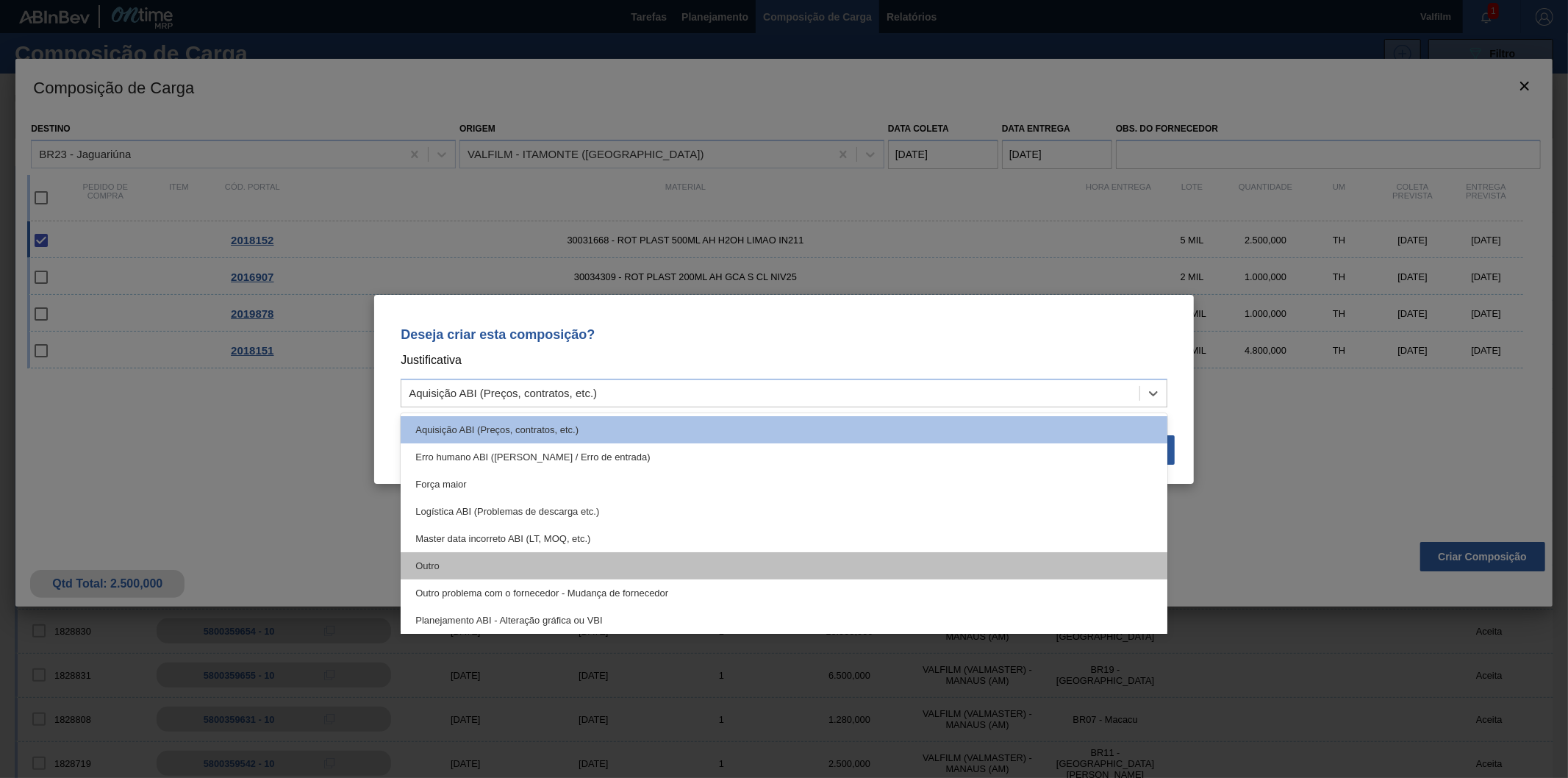
click at [459, 557] on div "Outro" at bounding box center [784, 565] width 767 height 27
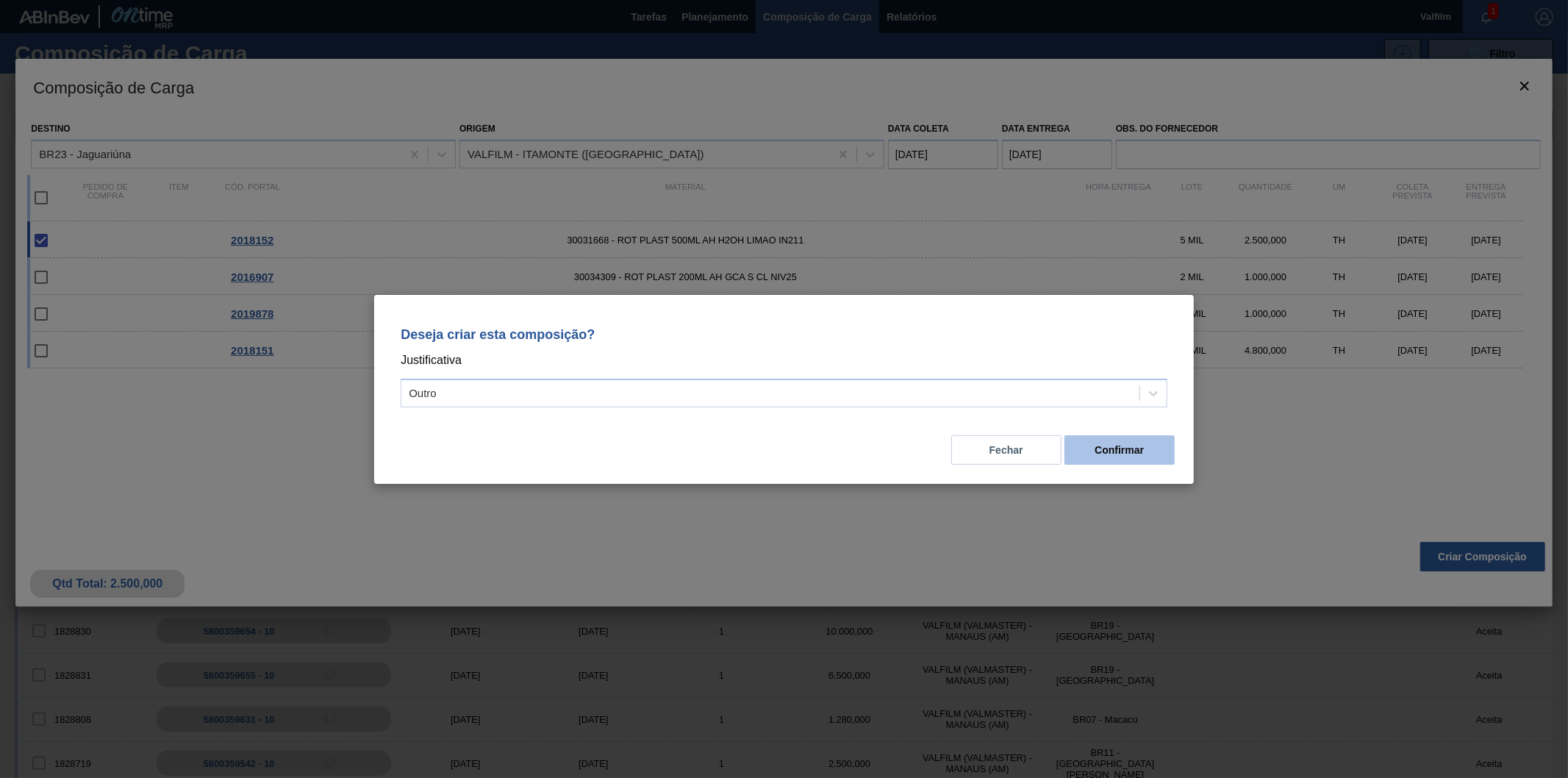
click at [1143, 449] on button "Confirmar" at bounding box center [1120, 450] width 111 height 30
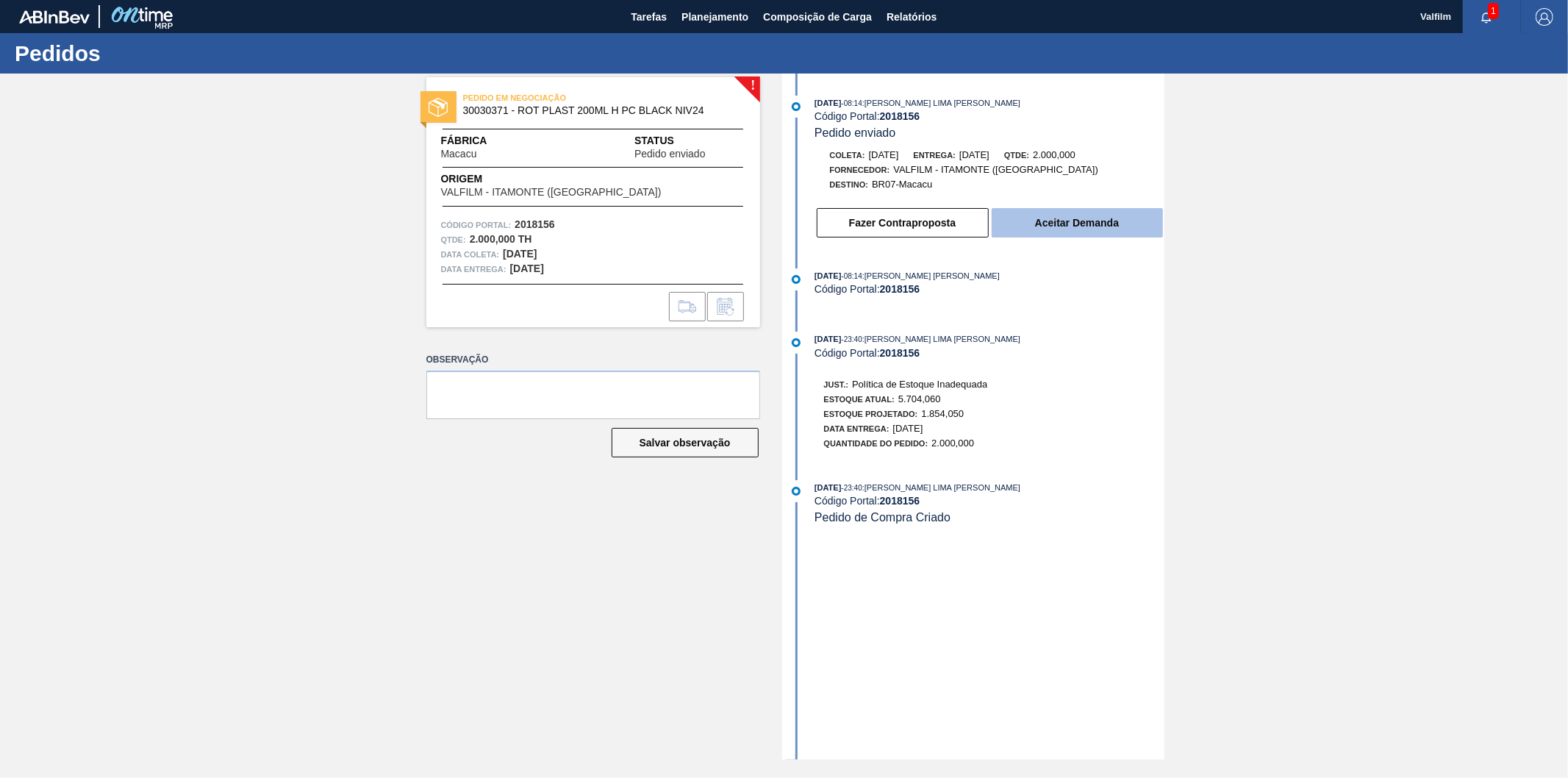
click at [1080, 219] on button "Aceitar Demanda" at bounding box center [1078, 222] width 171 height 30
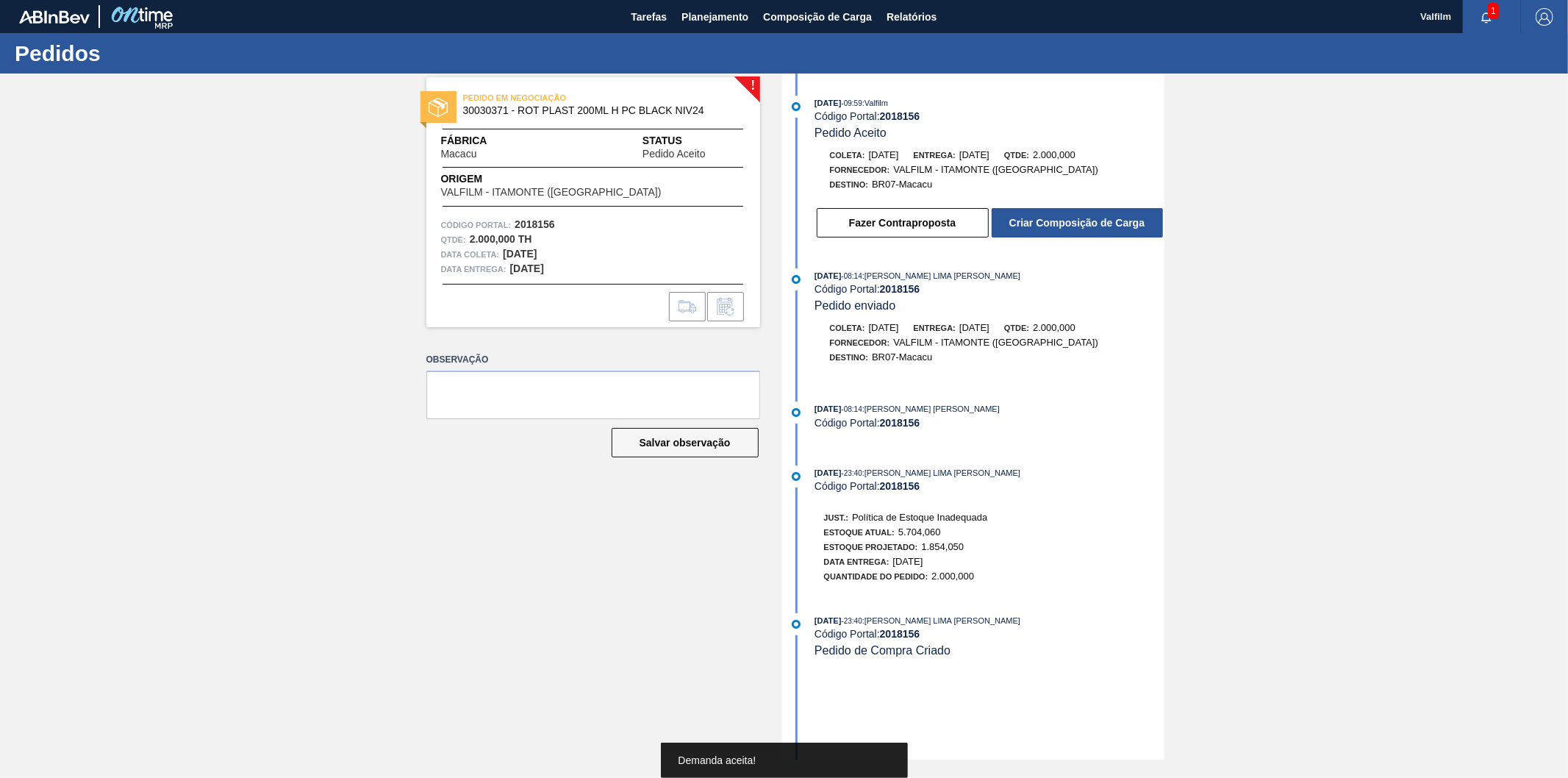
click at [1080, 219] on button "Criar Composição de Carga" at bounding box center [1078, 222] width 171 height 30
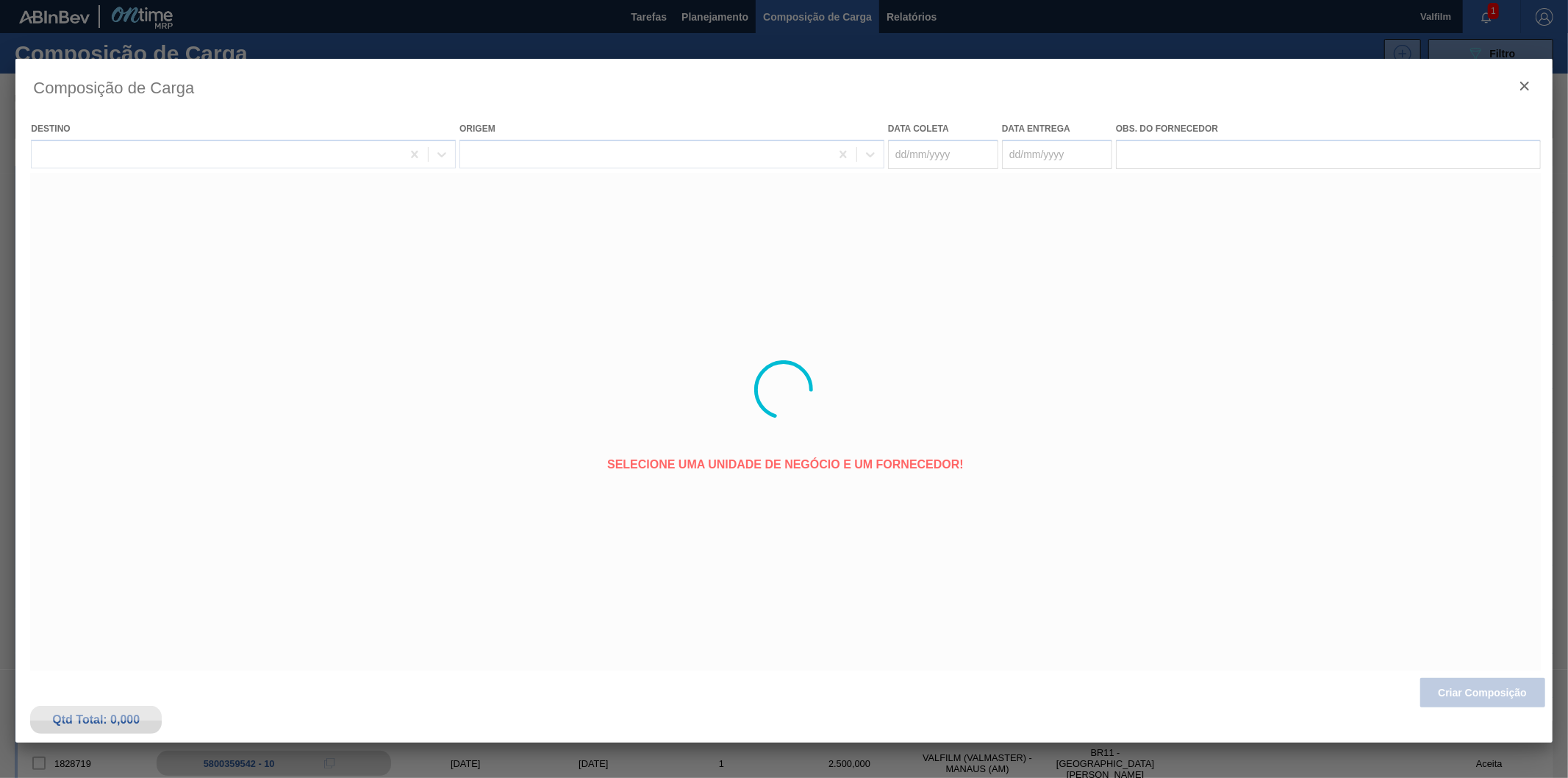
type coleta "[DATE]"
type entrega "[DATE]"
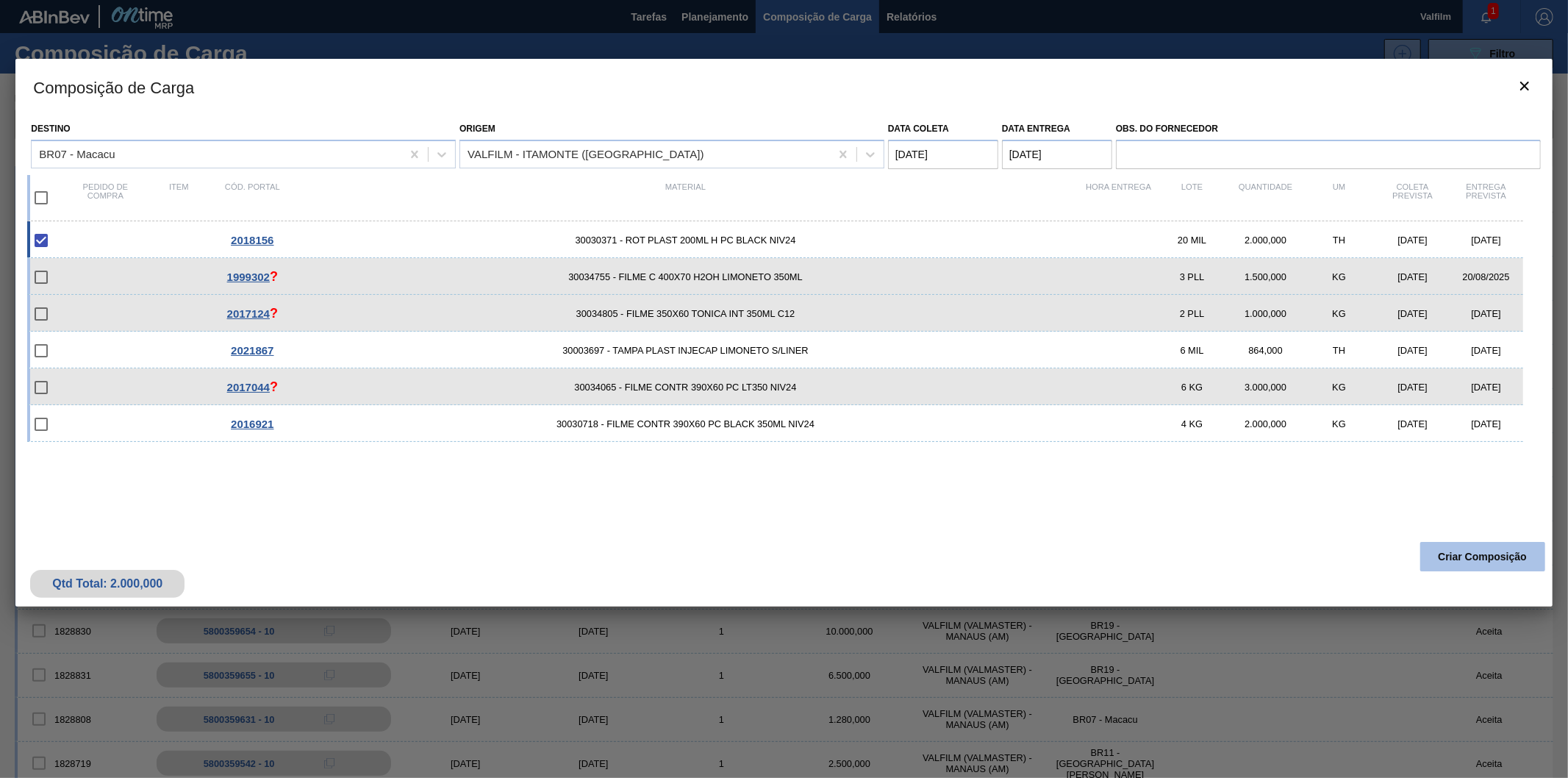
click at [1500, 559] on button "Criar Composição" at bounding box center [1483, 557] width 125 height 30
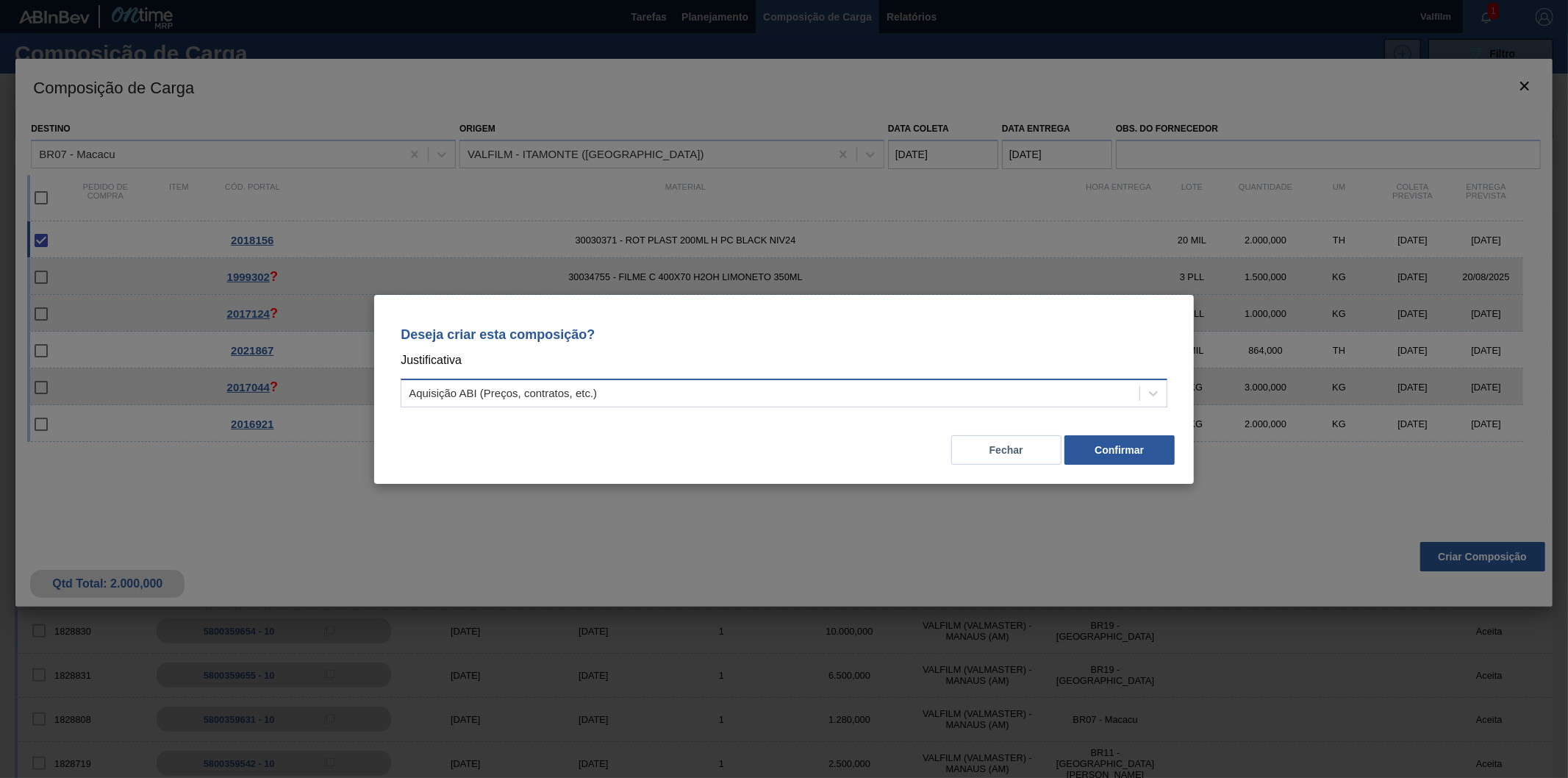
click at [671, 384] on div "Aquisição ABI (Preços, contratos, etc.)" at bounding box center [771, 393] width 738 height 21
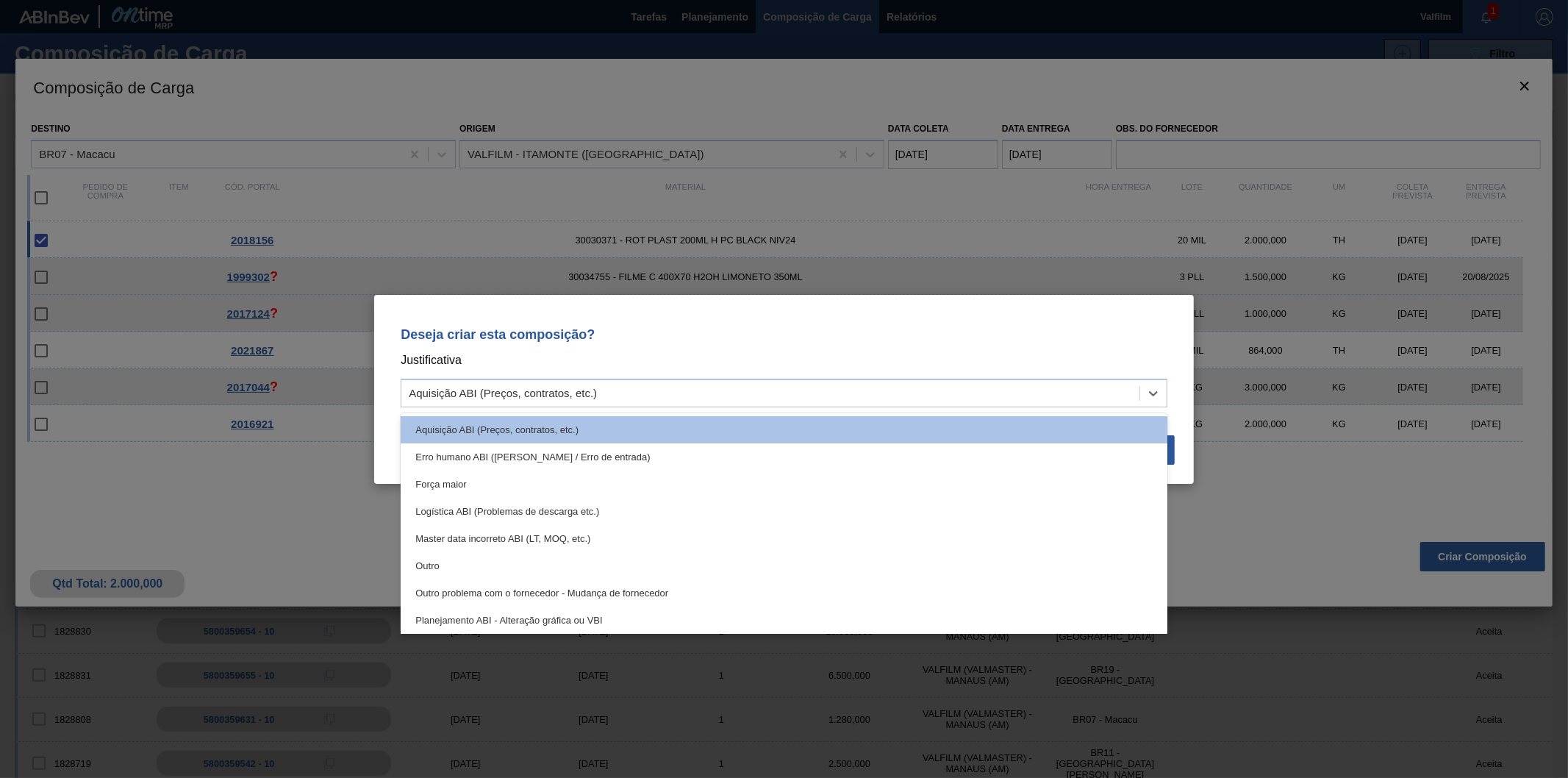
click at [442, 565] on div "Outro" at bounding box center [784, 565] width 767 height 27
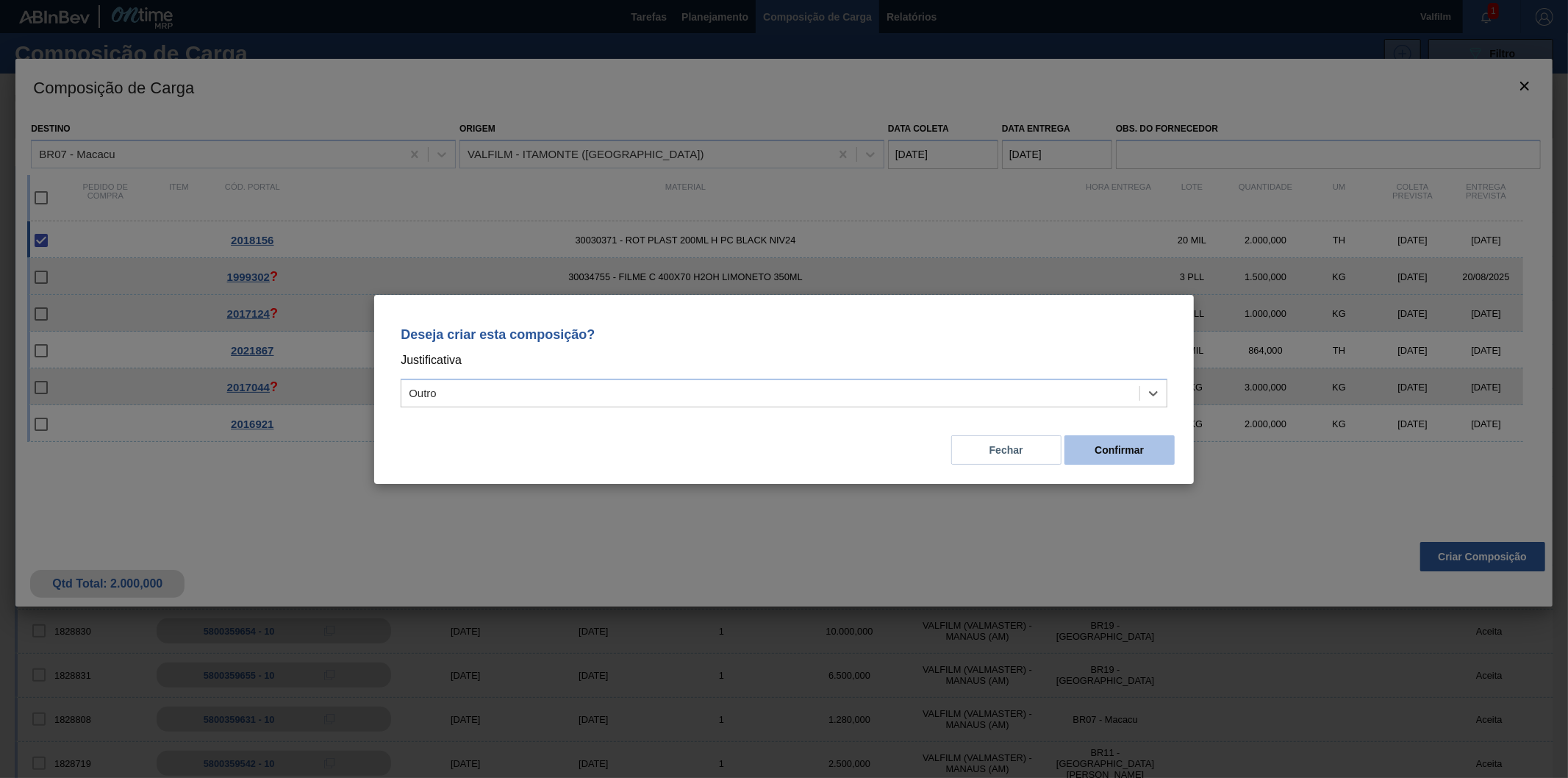
click at [1118, 451] on button "Confirmar" at bounding box center [1120, 450] width 111 height 30
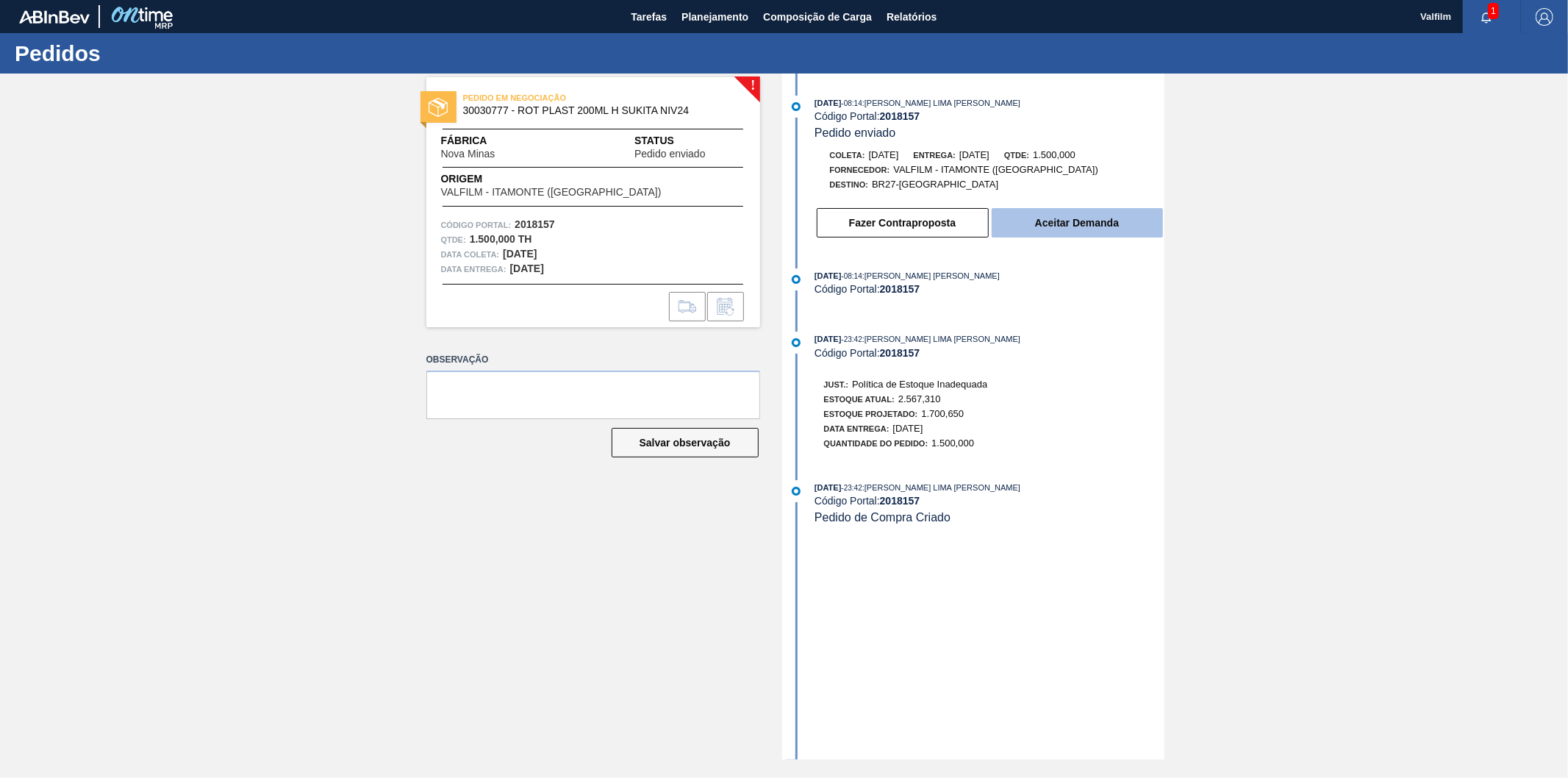
click at [1046, 216] on button "Aceitar Demanda" at bounding box center [1078, 222] width 171 height 30
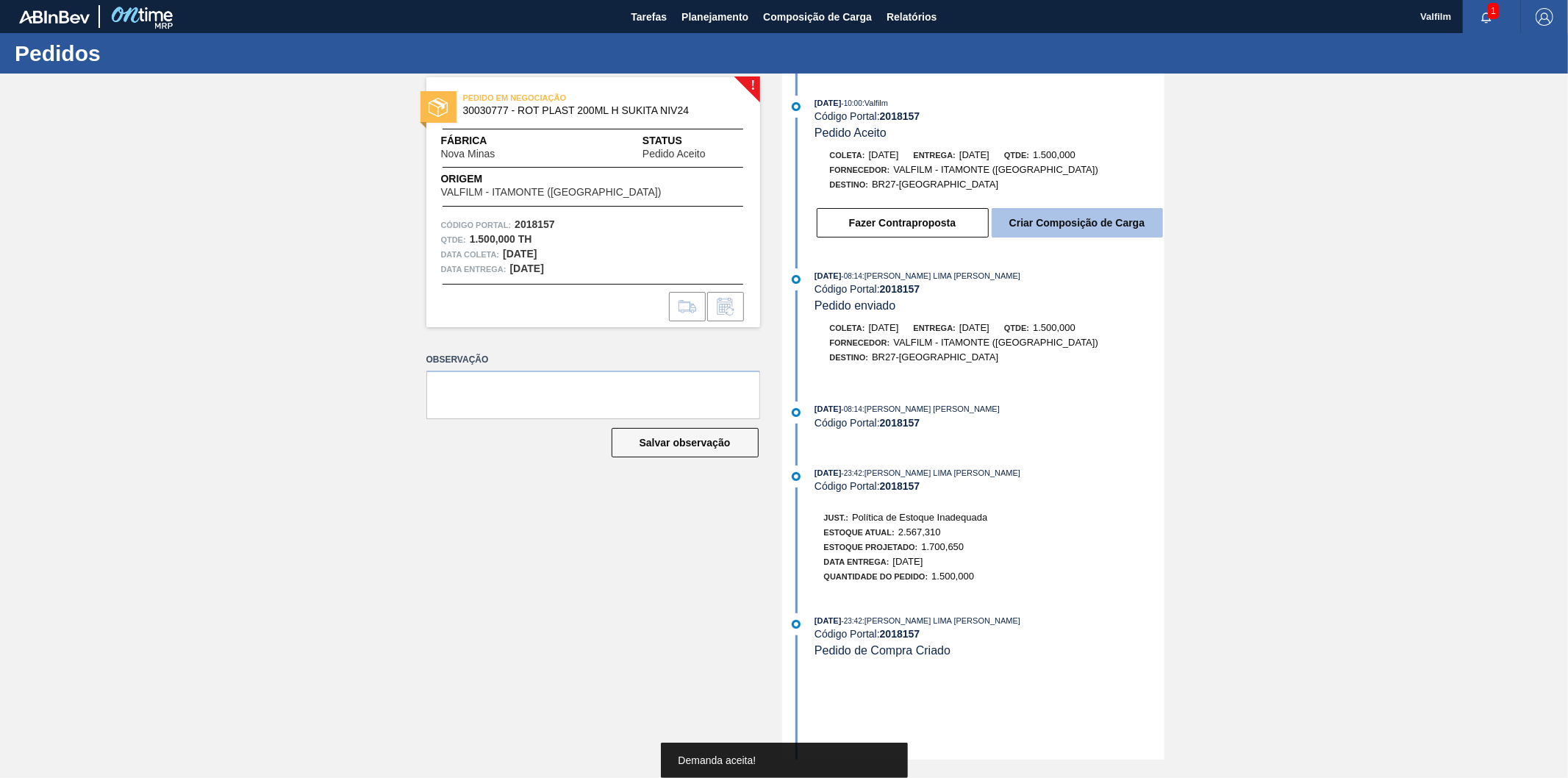
click at [1061, 219] on button "Criar Composição de Carga" at bounding box center [1078, 222] width 171 height 30
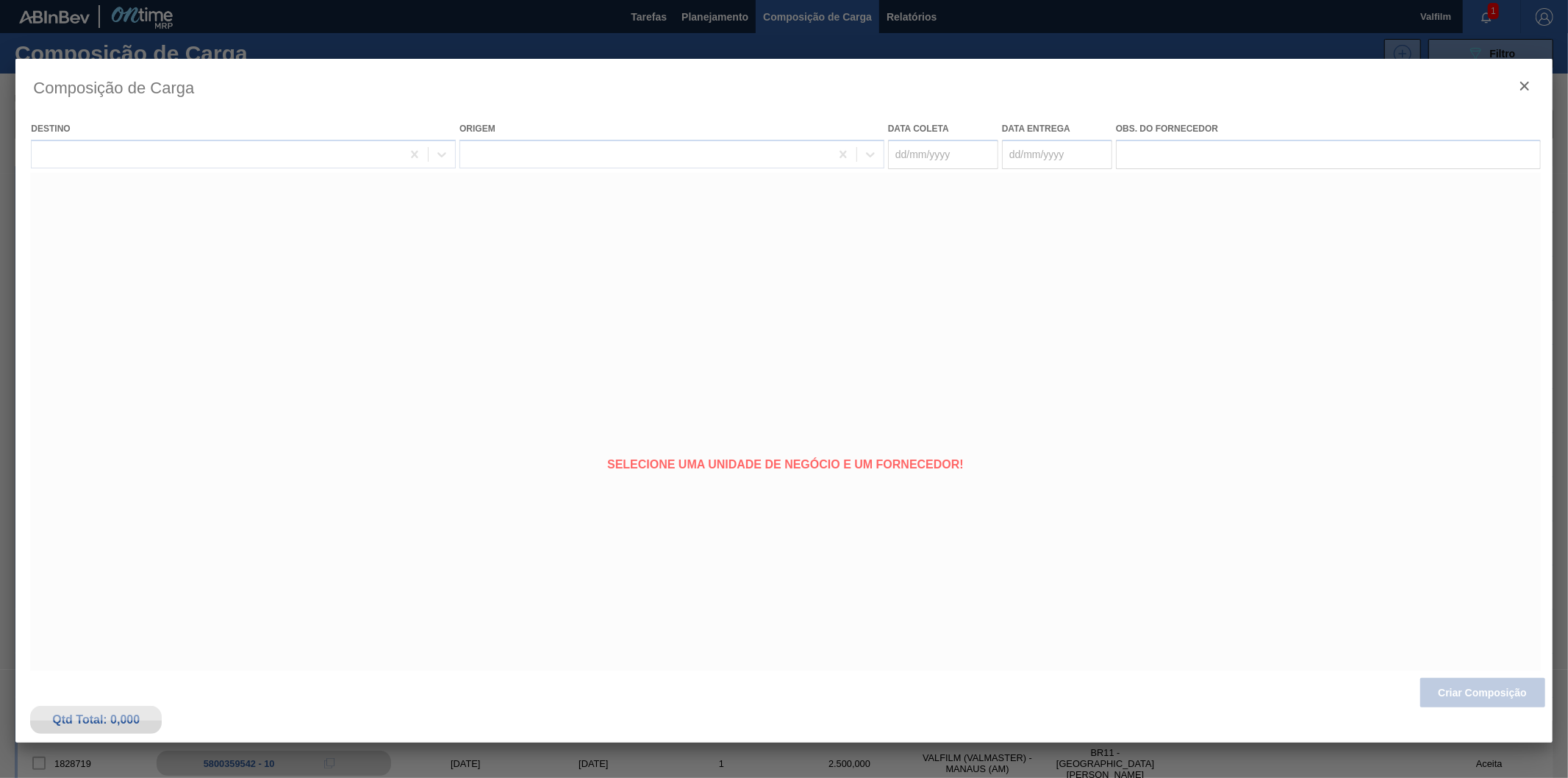
type coleta "[DATE]"
type entrega "[DATE]"
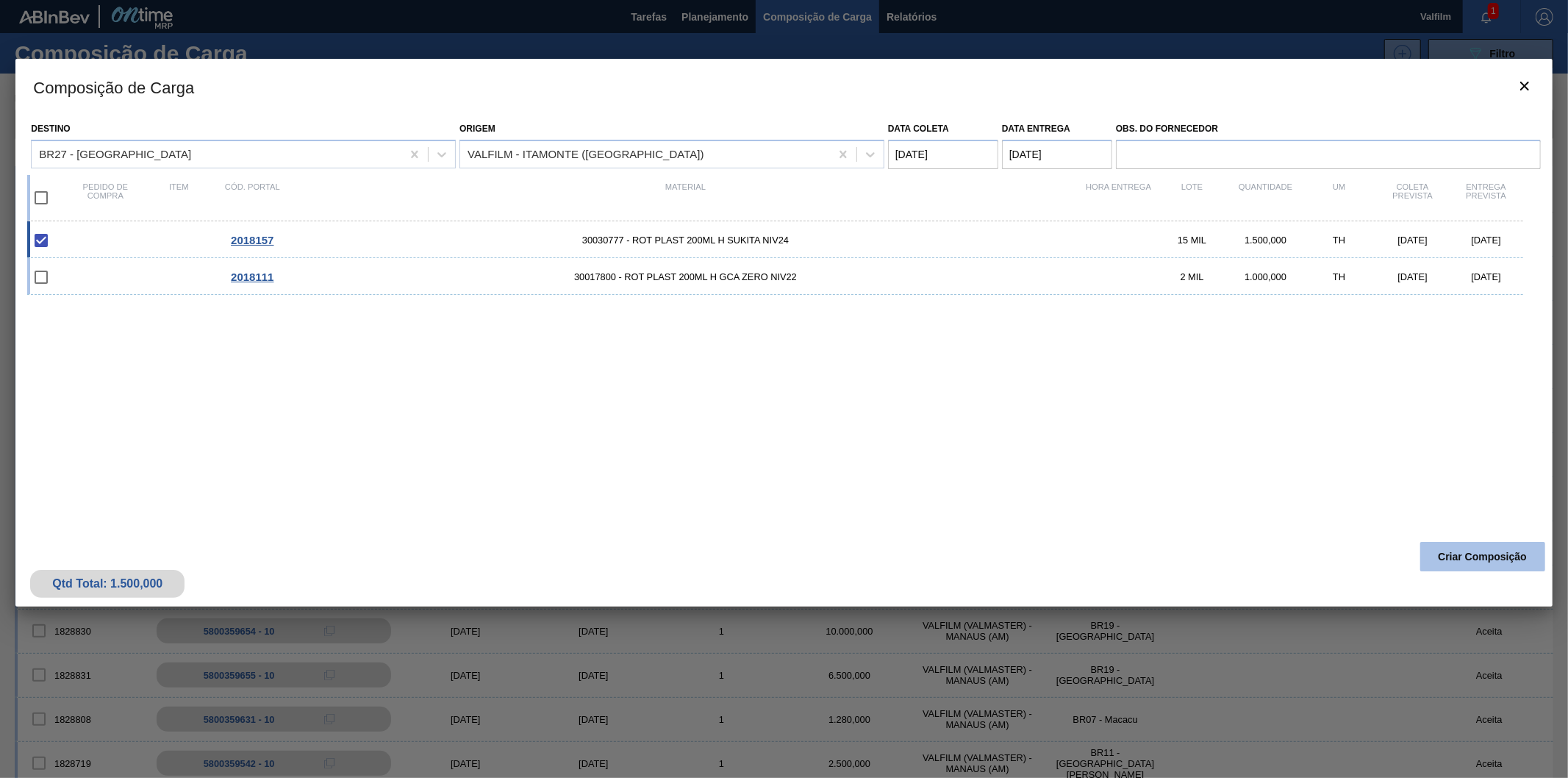
click at [1459, 555] on button "Criar Composição" at bounding box center [1483, 557] width 125 height 30
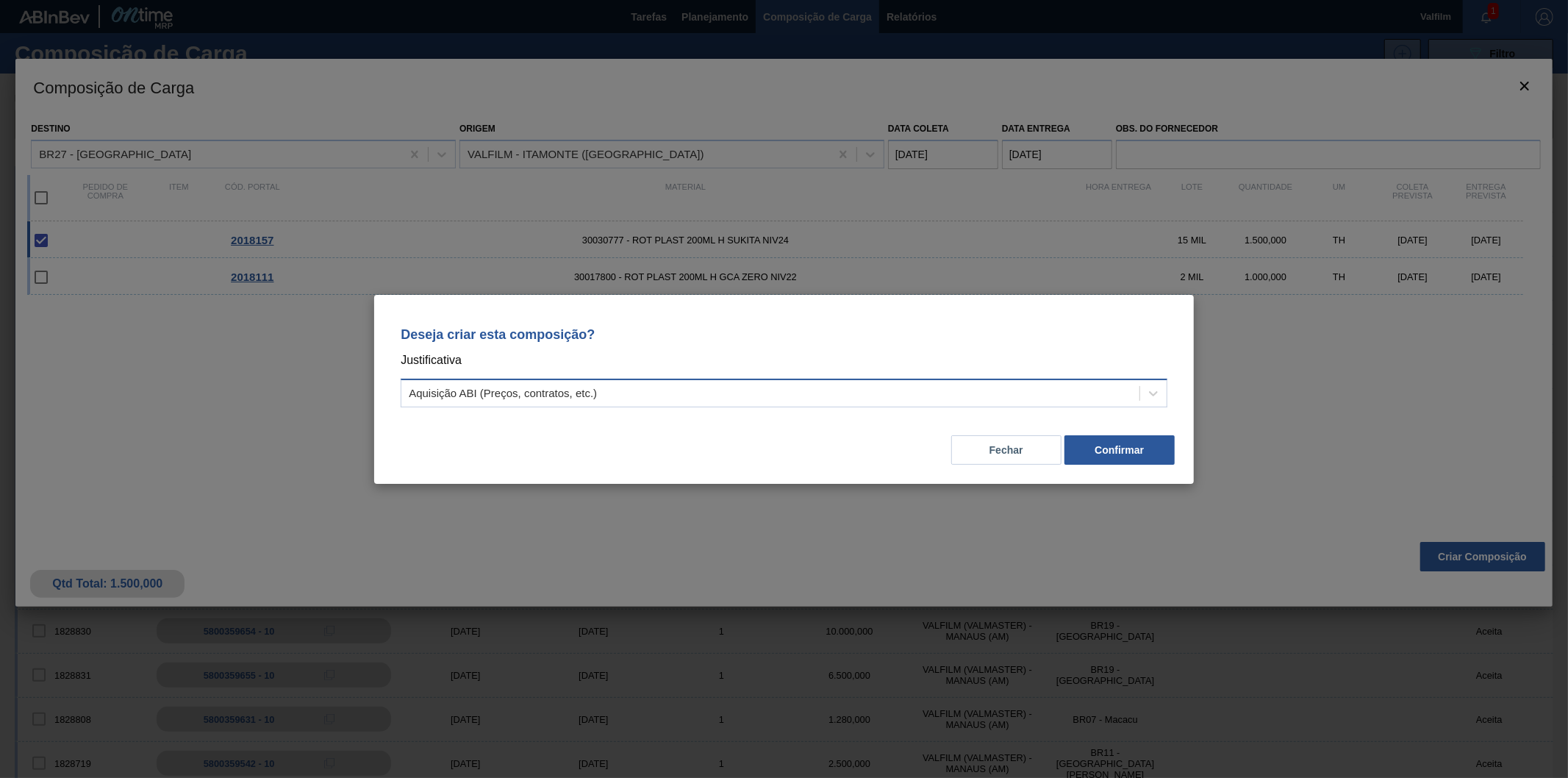
click at [1059, 400] on div "Aquisição ABI (Preços, contratos, etc.)" at bounding box center [771, 393] width 738 height 21
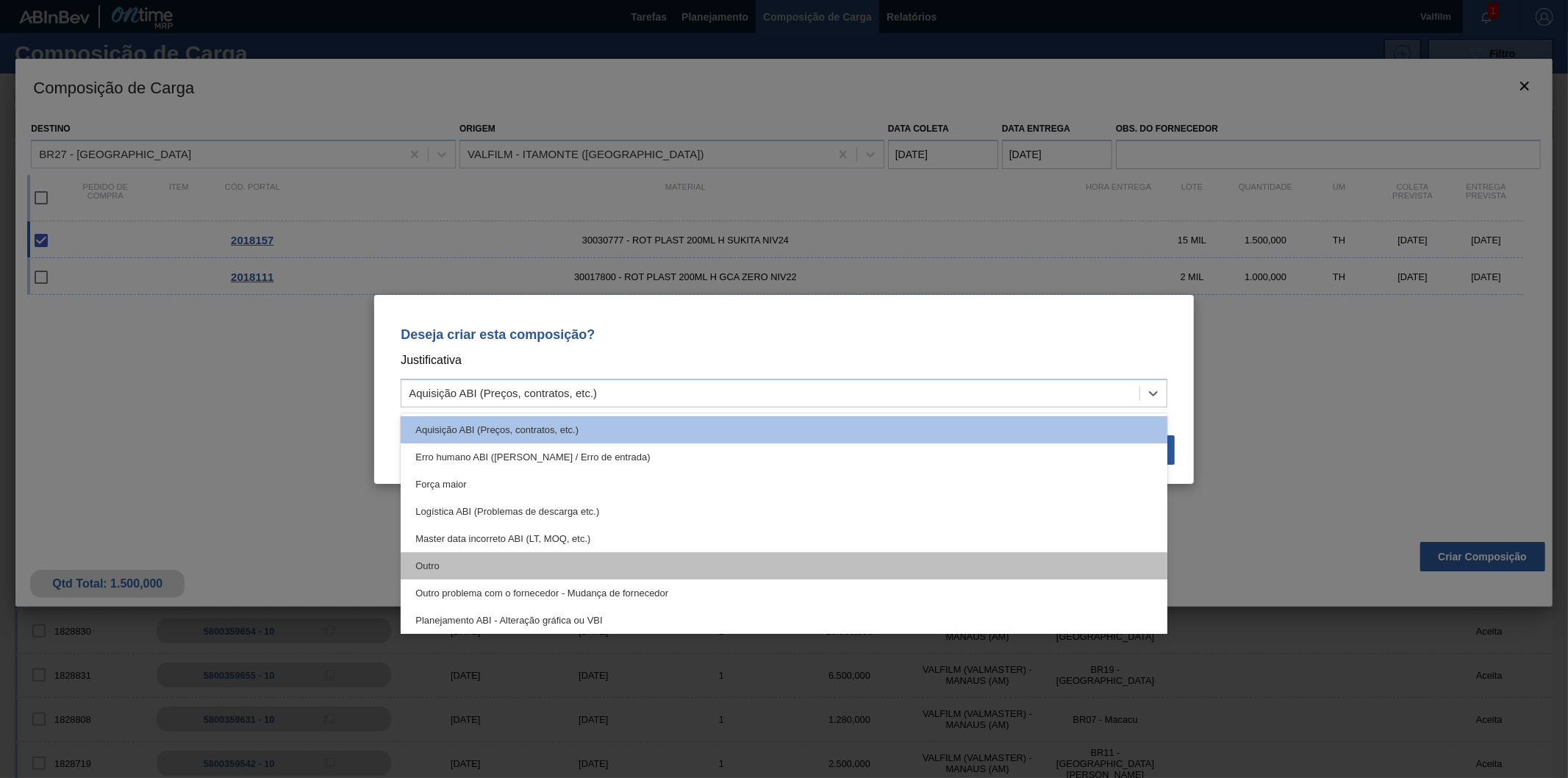
click at [474, 559] on div "Outro" at bounding box center [784, 565] width 767 height 27
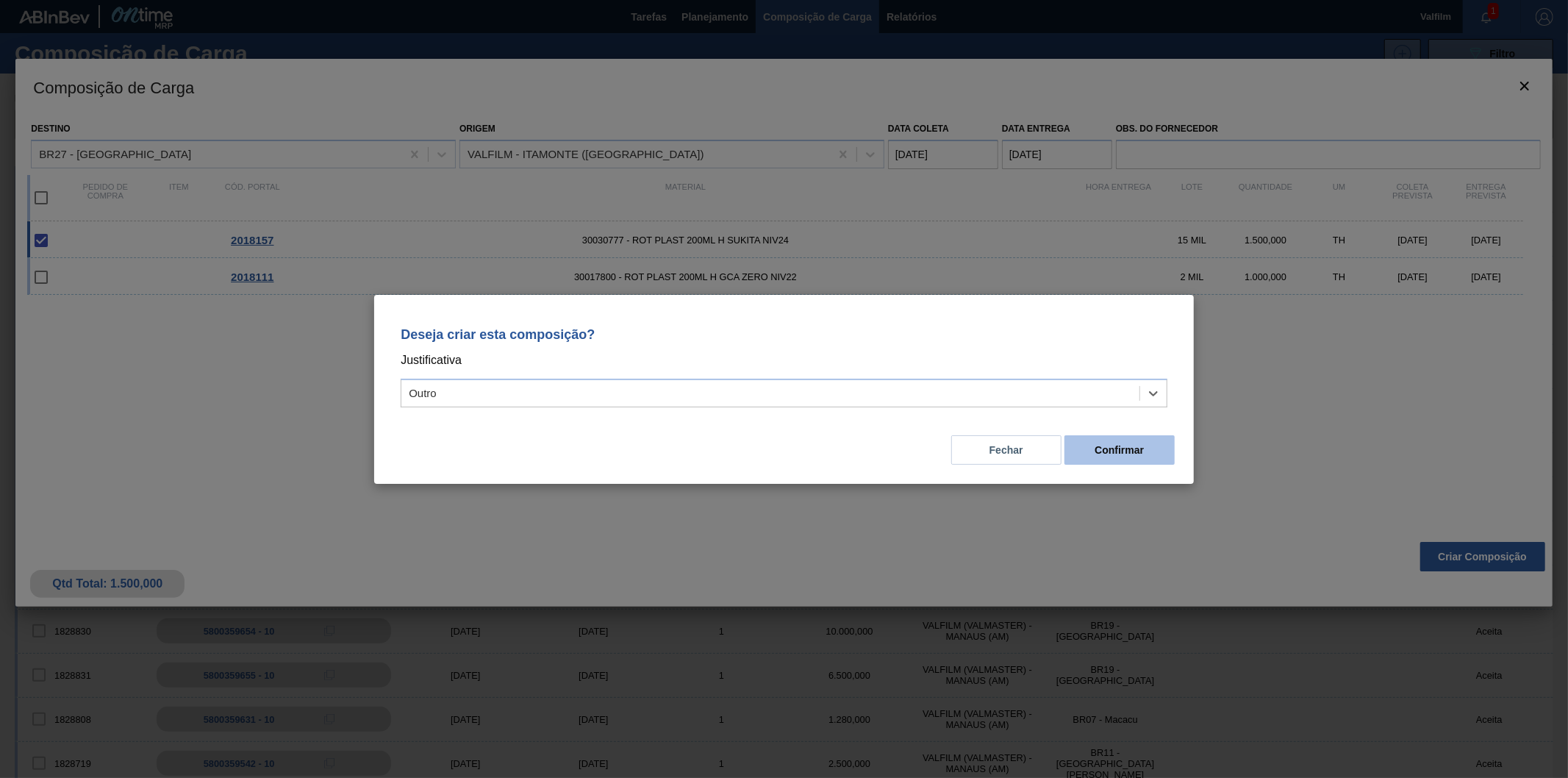
click at [1138, 455] on button "Confirmar" at bounding box center [1120, 450] width 111 height 30
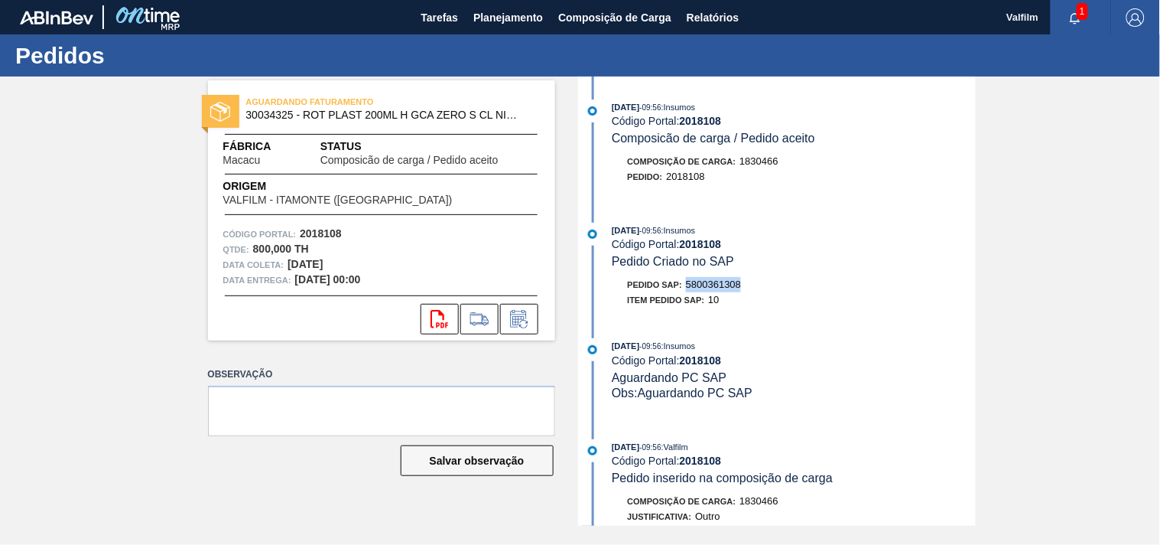
drag, startPoint x: 689, startPoint y: 287, endPoint x: 781, endPoint y: 286, distance: 91.8
click at [781, 286] on div "Pedido SAP: 5800361308" at bounding box center [794, 284] width 363 height 15
drag, startPoint x: 690, startPoint y: 288, endPoint x: 758, endPoint y: 287, distance: 68.1
click at [756, 288] on div "Pedido SAP: 5800361309" at bounding box center [794, 284] width 363 height 15
copy span "5800361309"
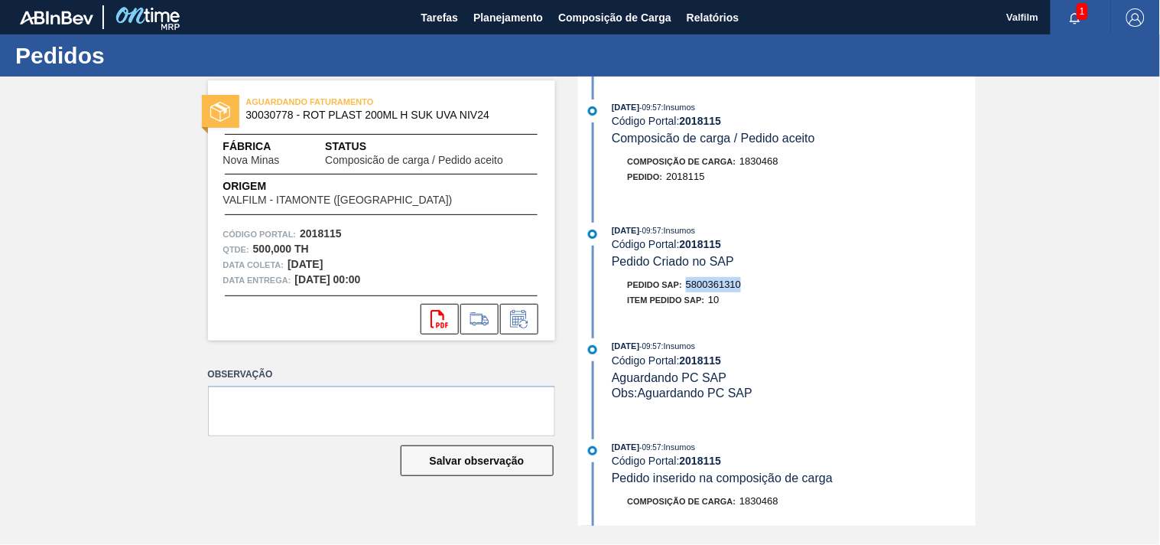
drag, startPoint x: 696, startPoint y: 281, endPoint x: 783, endPoint y: 284, distance: 87.2
click at [783, 284] on div "Pedido SAP: 5800361310" at bounding box center [794, 284] width 363 height 15
copy span "5800361310"
drag, startPoint x: 717, startPoint y: 285, endPoint x: 776, endPoint y: 285, distance: 58.9
click at [776, 285] on div "Pedido SAP: 5800361311" at bounding box center [794, 284] width 363 height 15
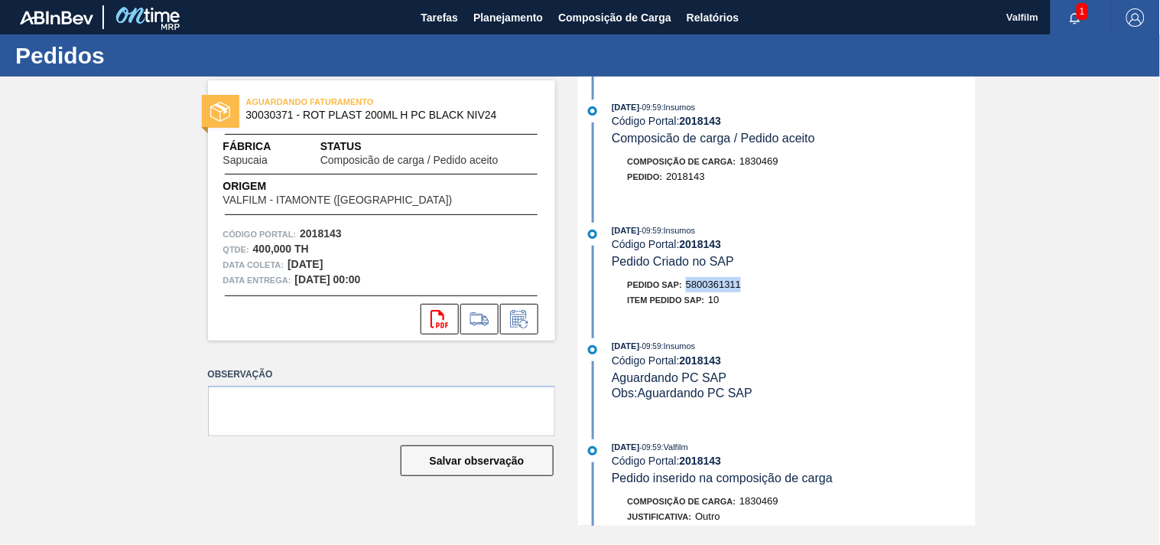
copy span "5800361311"
drag, startPoint x: 689, startPoint y: 285, endPoint x: 782, endPoint y: 287, distance: 92.6
click at [782, 287] on div "Pedido SAP: 5800361312" at bounding box center [794, 284] width 363 height 15
drag, startPoint x: 689, startPoint y: 288, endPoint x: 774, endPoint y: 285, distance: 84.9
click at [774, 285] on div "Pedido SAP: 5800361313" at bounding box center [794, 284] width 363 height 15
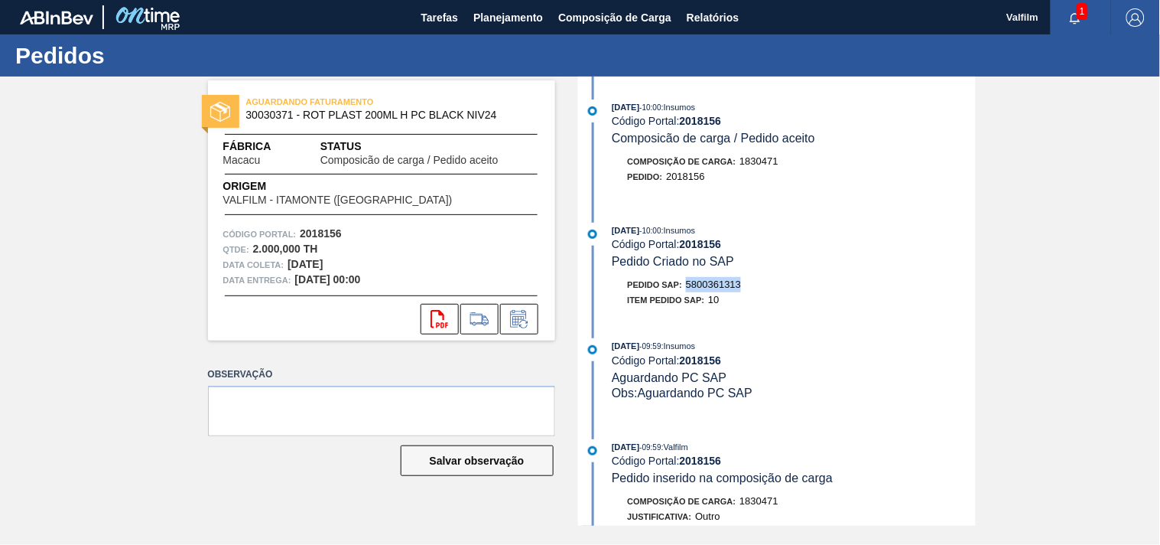
copy span "5800361313"
drag, startPoint x: 685, startPoint y: 288, endPoint x: 782, endPoint y: 288, distance: 97.9
click at [782, 288] on div "Pedido SAP: 5800361314" at bounding box center [794, 284] width 363 height 15
copy span "5800361314"
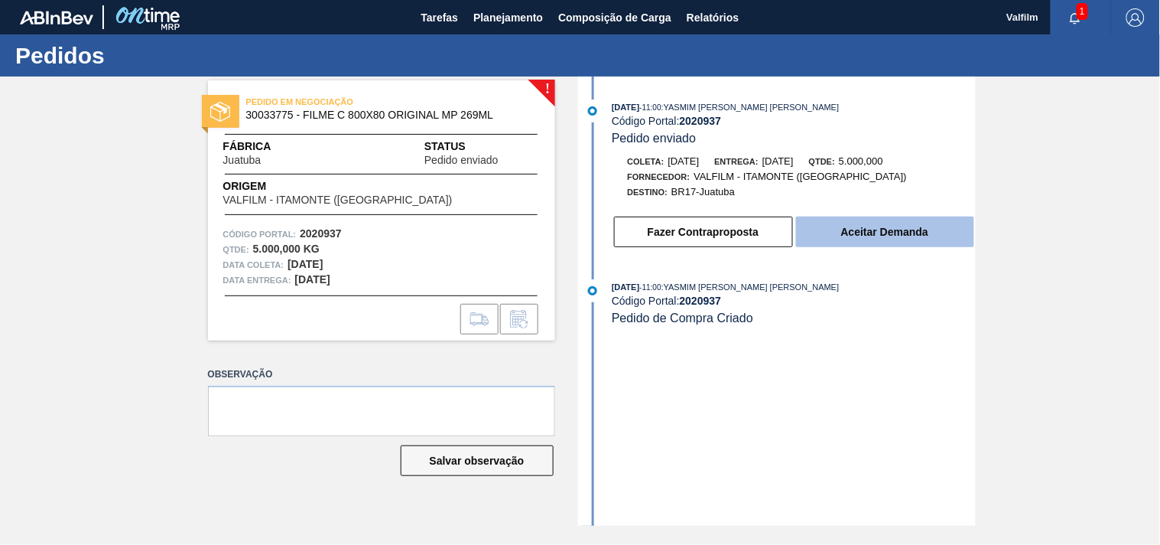
click at [858, 233] on button "Aceitar Demanda" at bounding box center [885, 231] width 178 height 31
click at [887, 240] on button "Aceitar Demanda" at bounding box center [885, 231] width 178 height 31
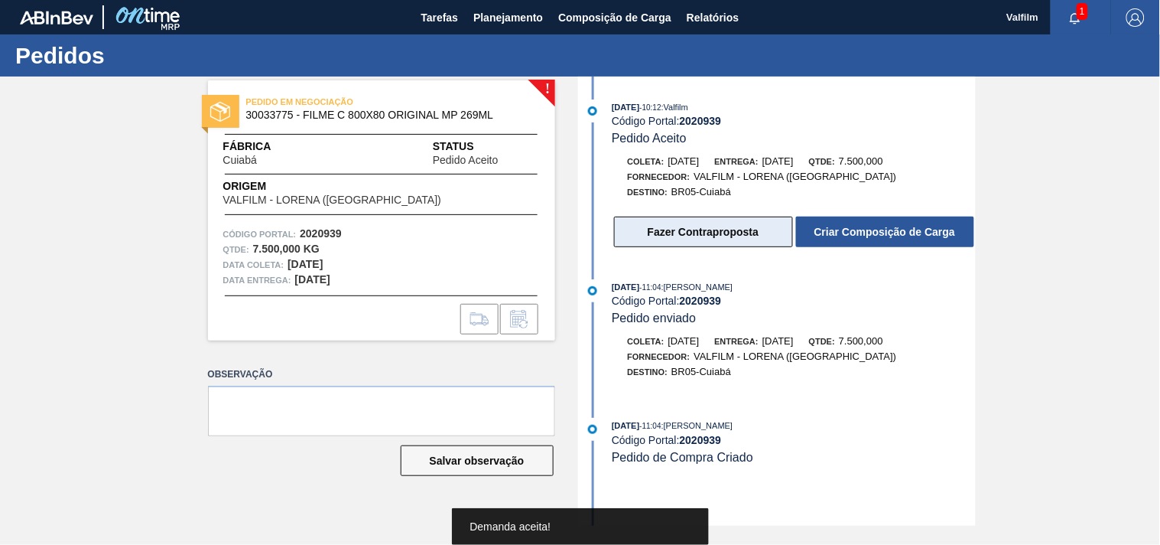
click at [717, 241] on button "Fazer Contraproposta" at bounding box center [703, 231] width 179 height 31
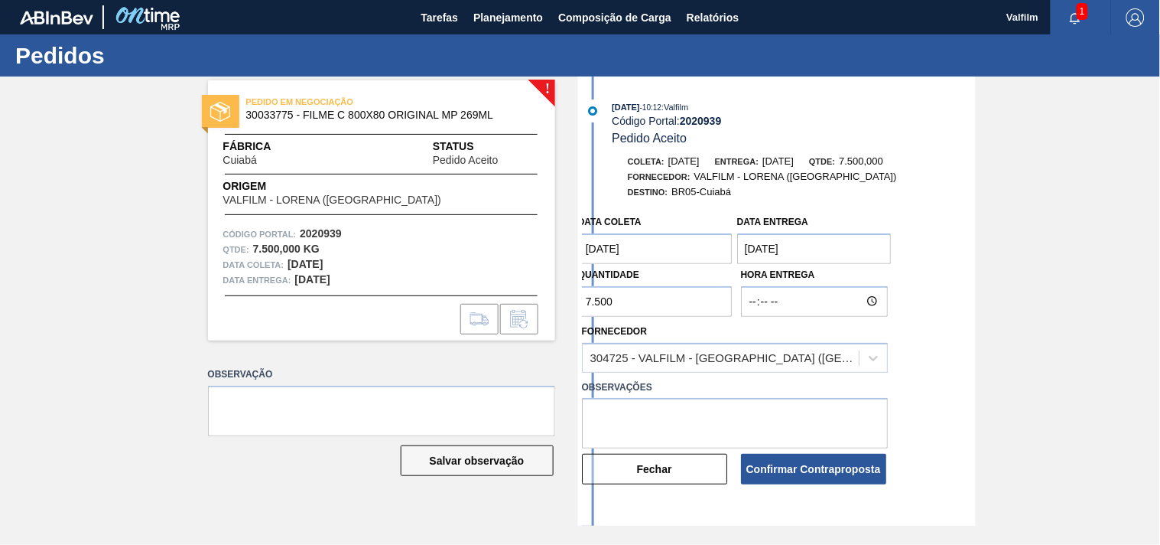
click at [681, 255] on coleta "[DATE]" at bounding box center [655, 248] width 155 height 31
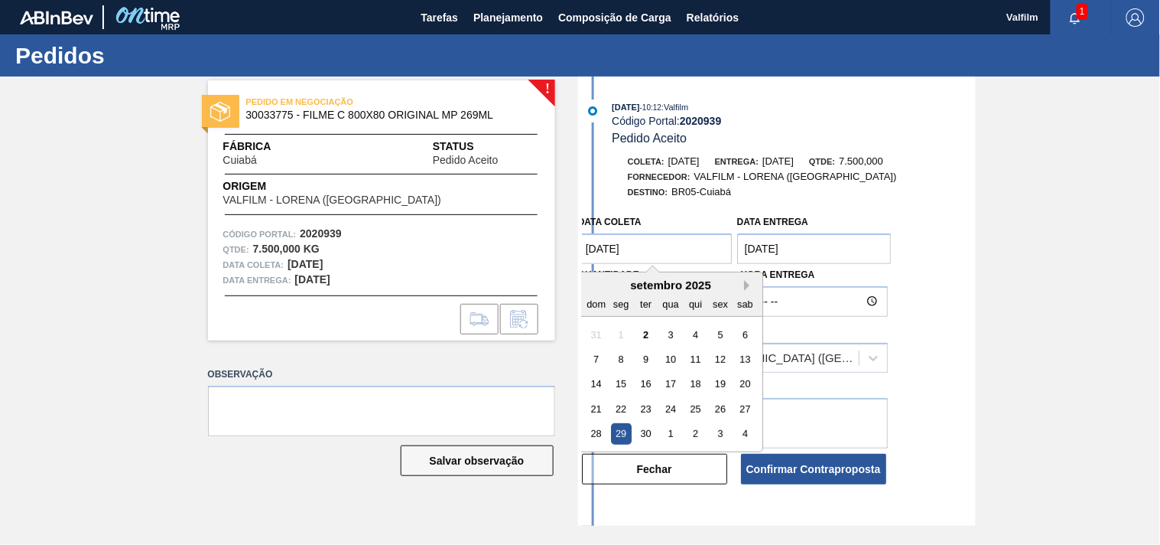
click at [752, 287] on button "Next Month" at bounding box center [749, 285] width 11 height 11
click at [621, 360] on div "6" at bounding box center [620, 359] width 21 height 21
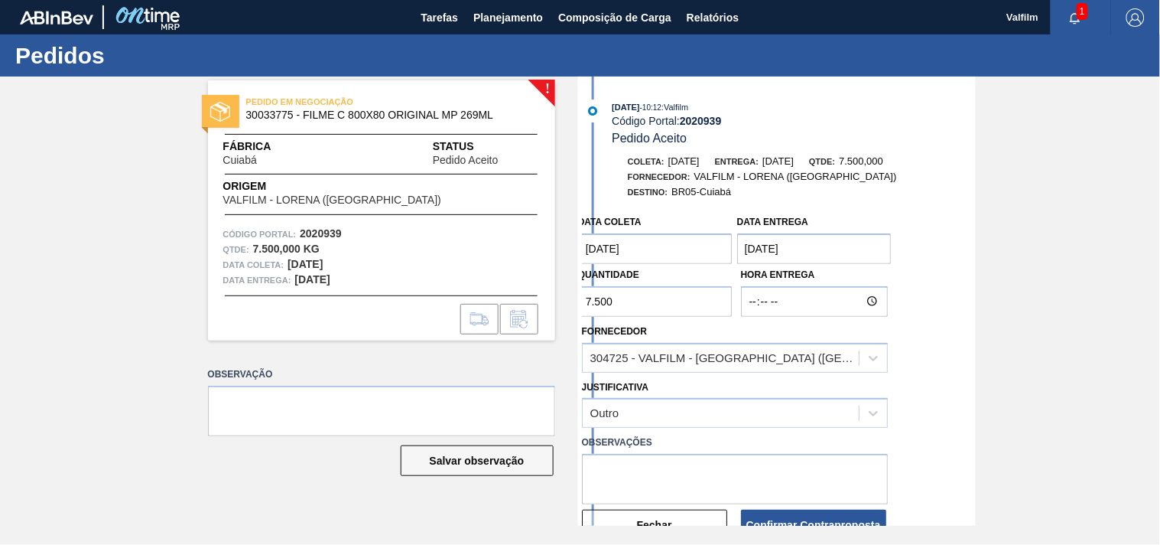
click at [668, 245] on coleta "[DATE]" at bounding box center [655, 248] width 155 height 31
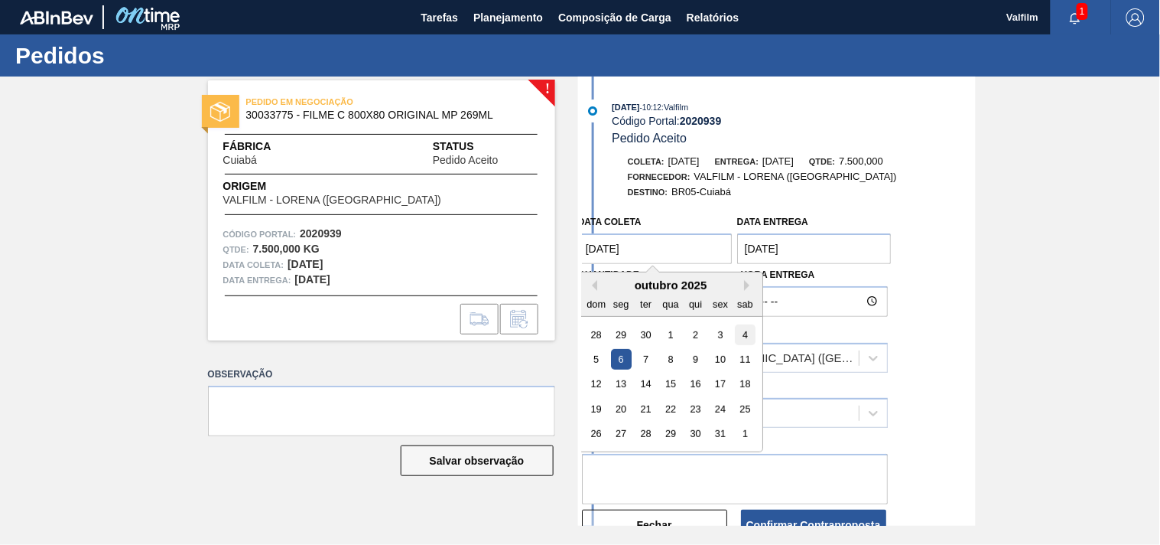
click at [739, 340] on div "4" at bounding box center [745, 334] width 21 height 21
type coleta "[DATE]"
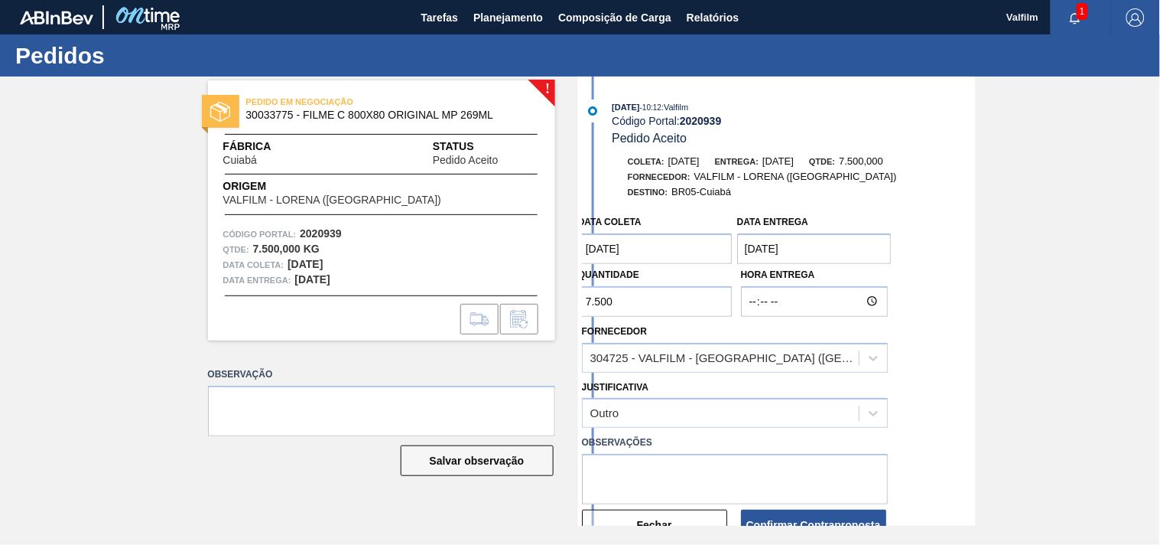
click at [794, 262] on entrega "[DATE]" at bounding box center [814, 248] width 155 height 31
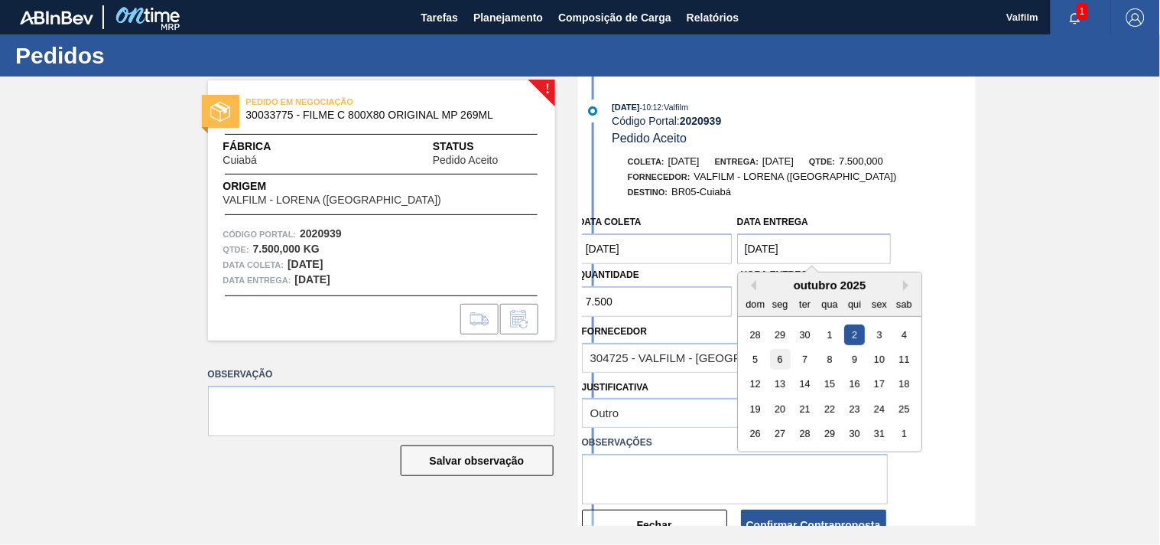
click at [779, 361] on div "6" at bounding box center [779, 359] width 21 height 21
type entrega "06/10/2025"
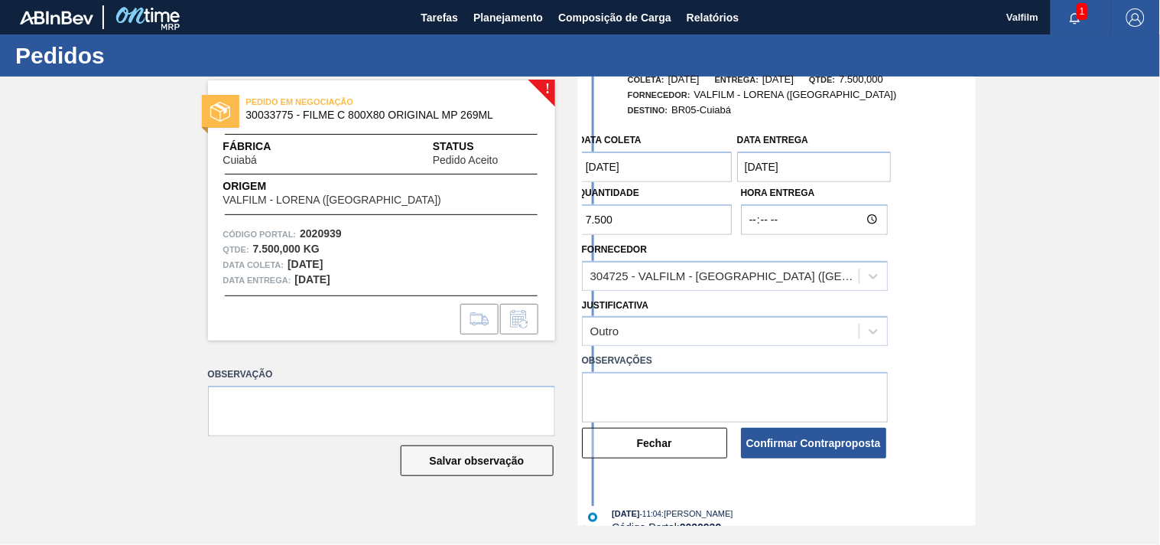
scroll to position [85, 0]
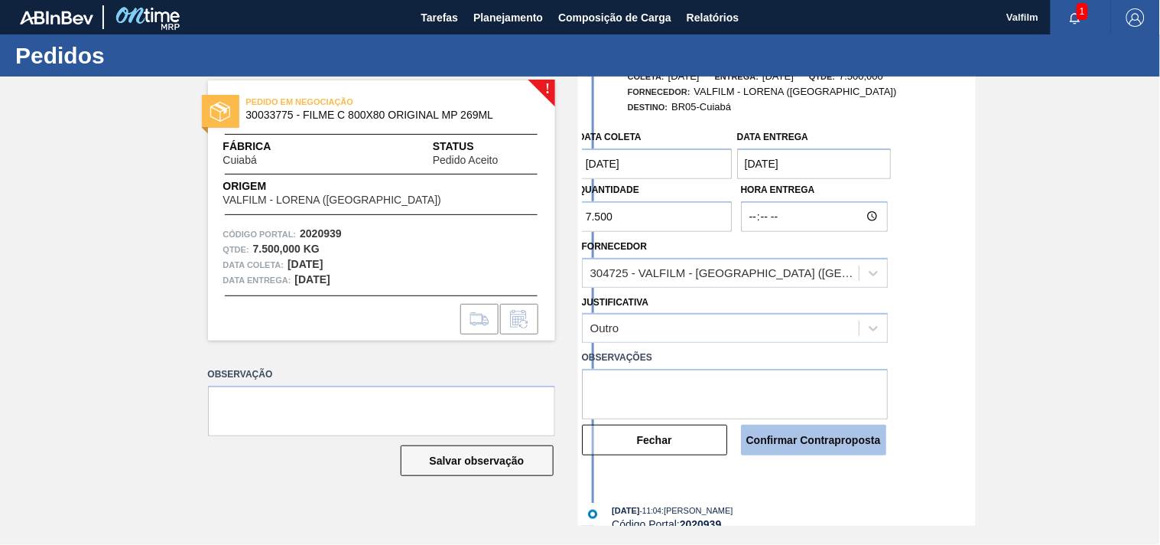
click at [796, 444] on button "Confirmar Contraproposta" at bounding box center [813, 440] width 145 height 31
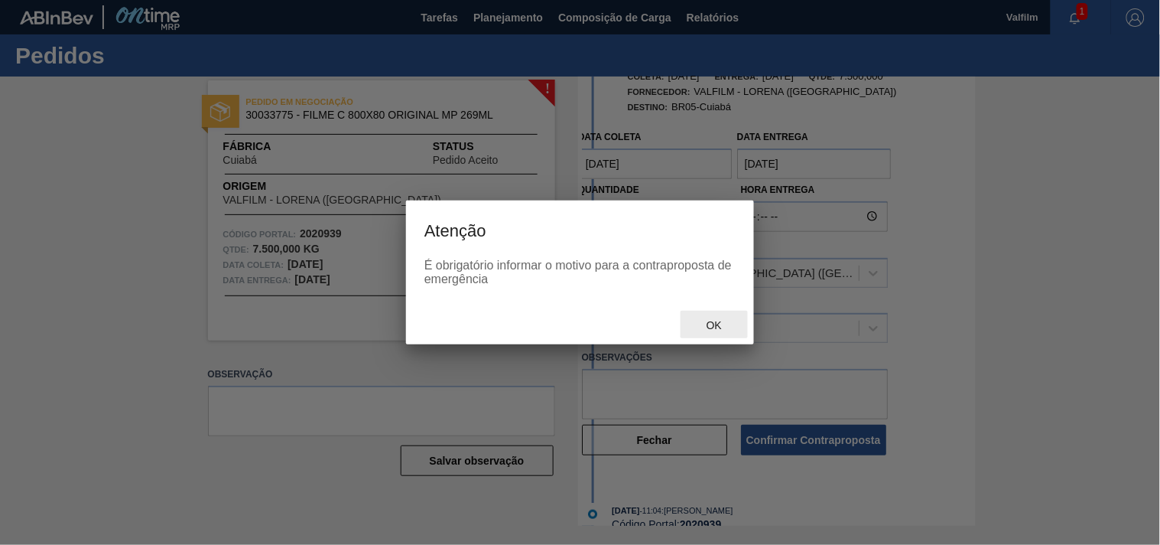
click at [715, 319] on span "Ok" at bounding box center [715, 325] width 40 height 12
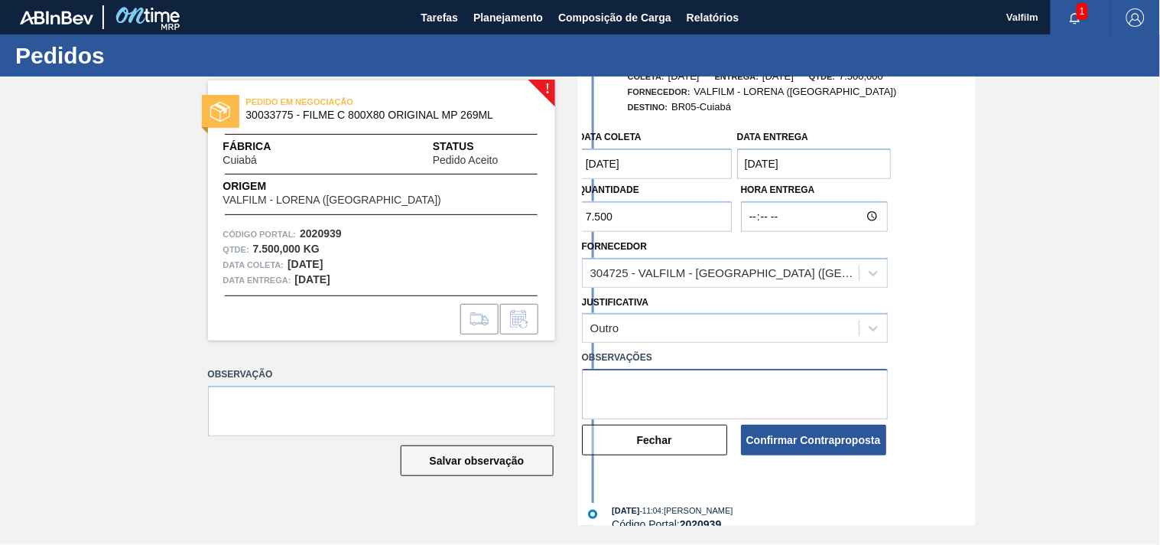
click at [682, 387] on textarea at bounding box center [735, 394] width 306 height 50
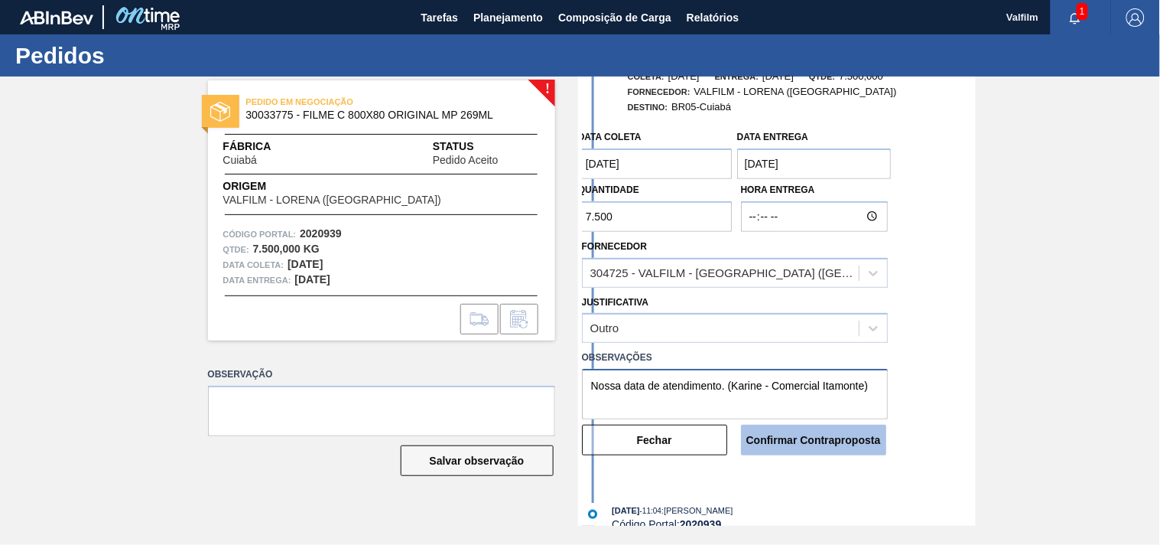
type textarea "Nossa data de atendimento. (Karine - Comercial Itamonte)"
click at [805, 447] on button "Confirmar Contraproposta" at bounding box center [813, 440] width 145 height 31
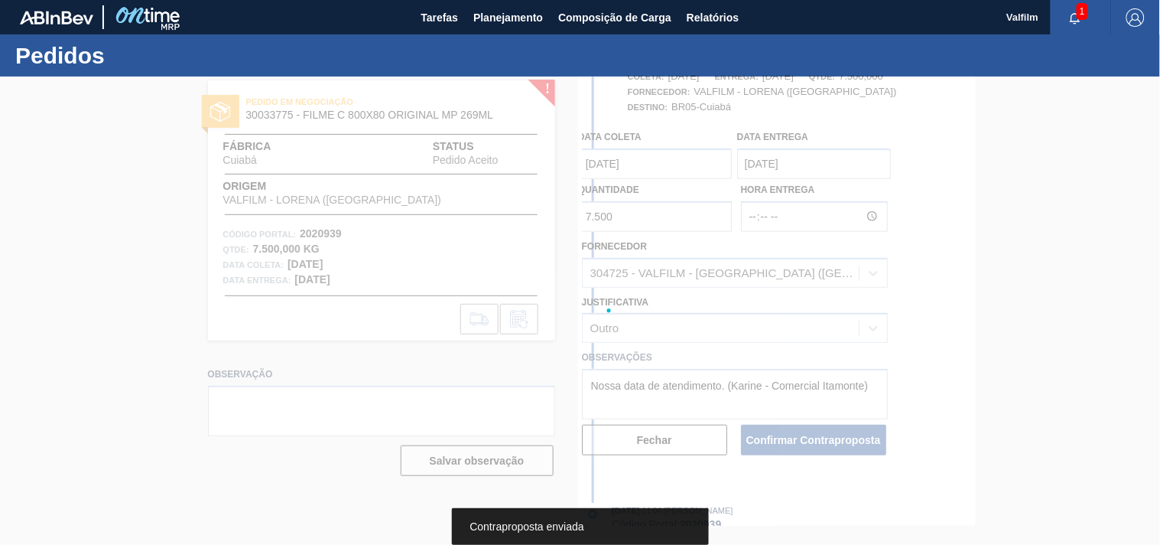
scroll to position [225, 0]
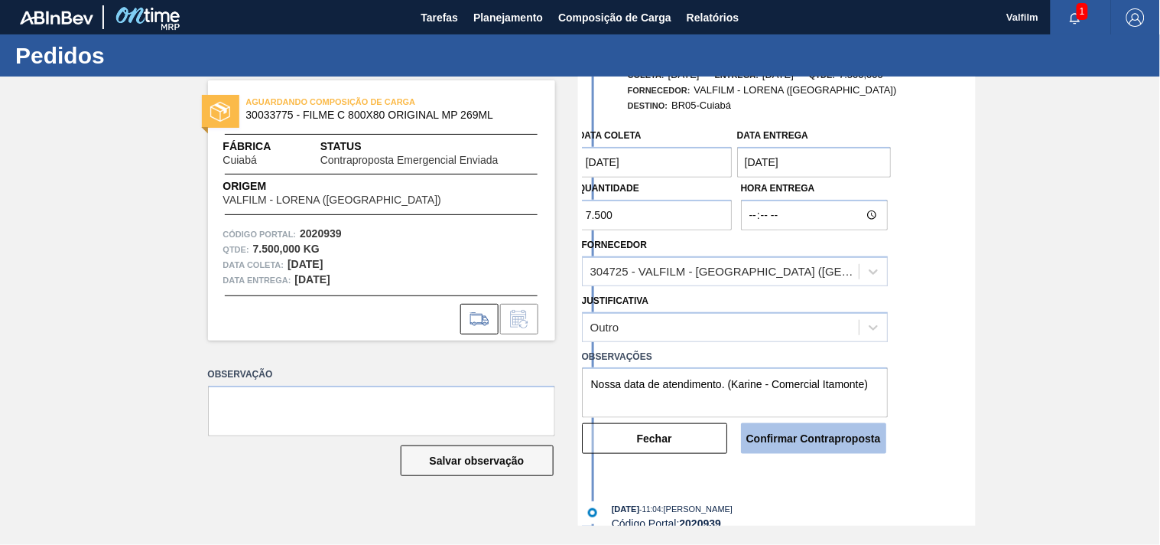
click at [821, 438] on button "Confirmar Contraproposta" at bounding box center [813, 438] width 145 height 31
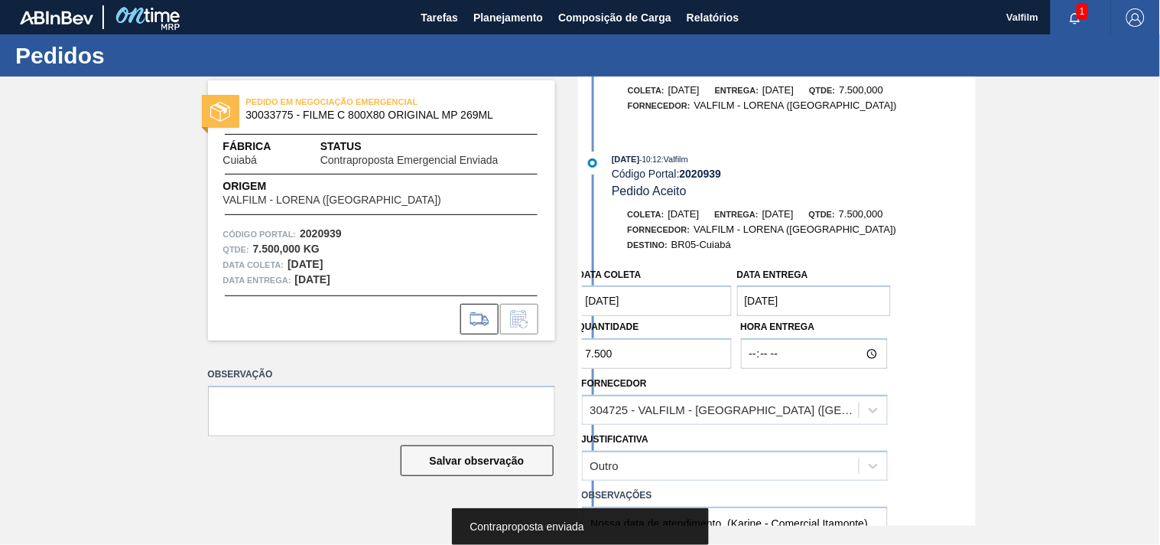
scroll to position [366, 0]
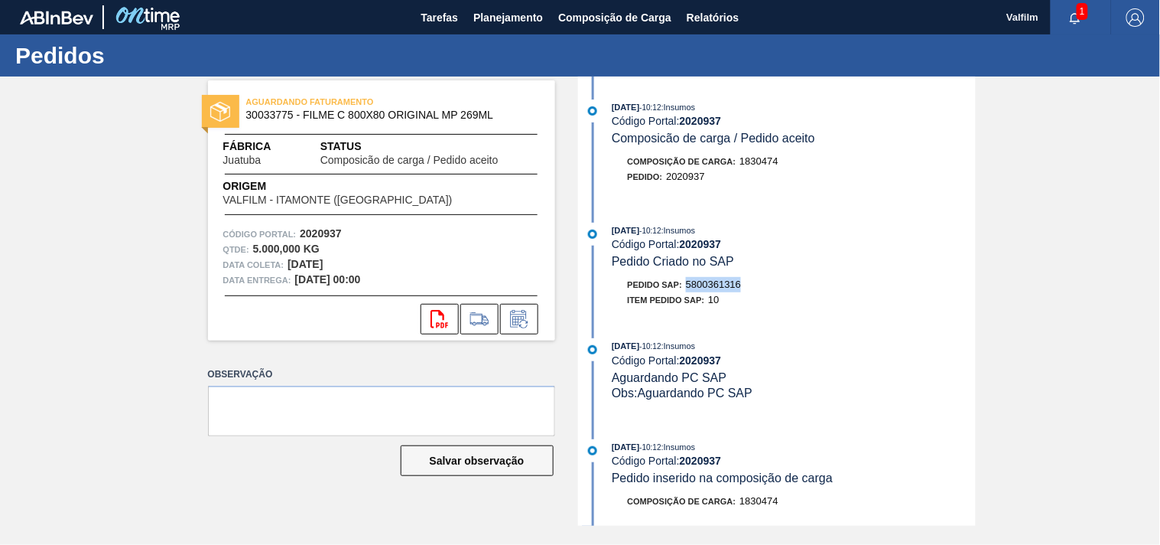
drag, startPoint x: 689, startPoint y: 283, endPoint x: 786, endPoint y: 292, distance: 96.8
click at [773, 292] on div "Pedido SAP: 5800361316" at bounding box center [794, 284] width 363 height 15
copy span "5800361316"
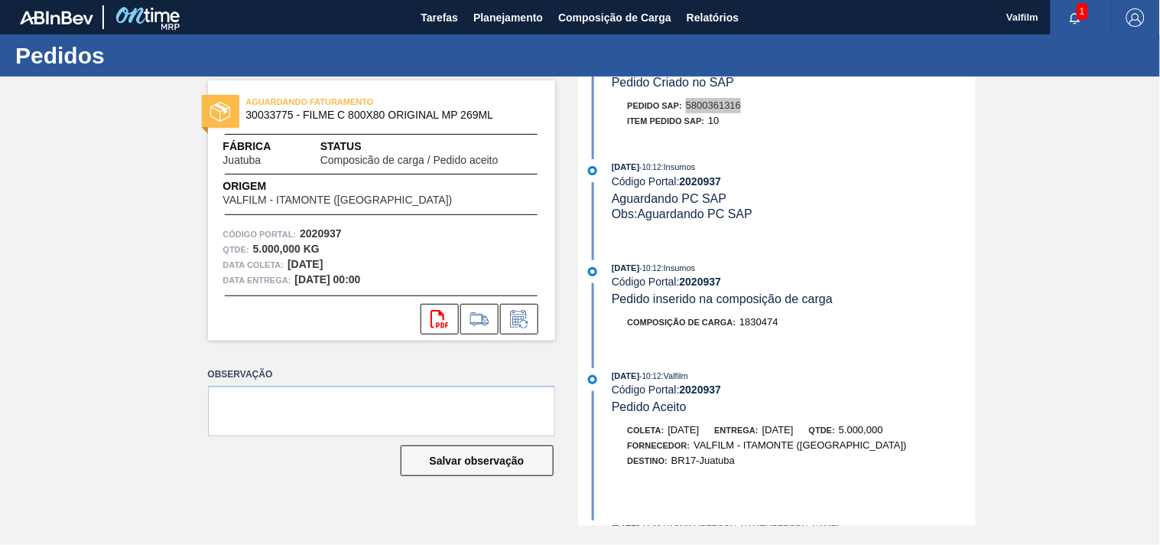
scroll to position [131, 0]
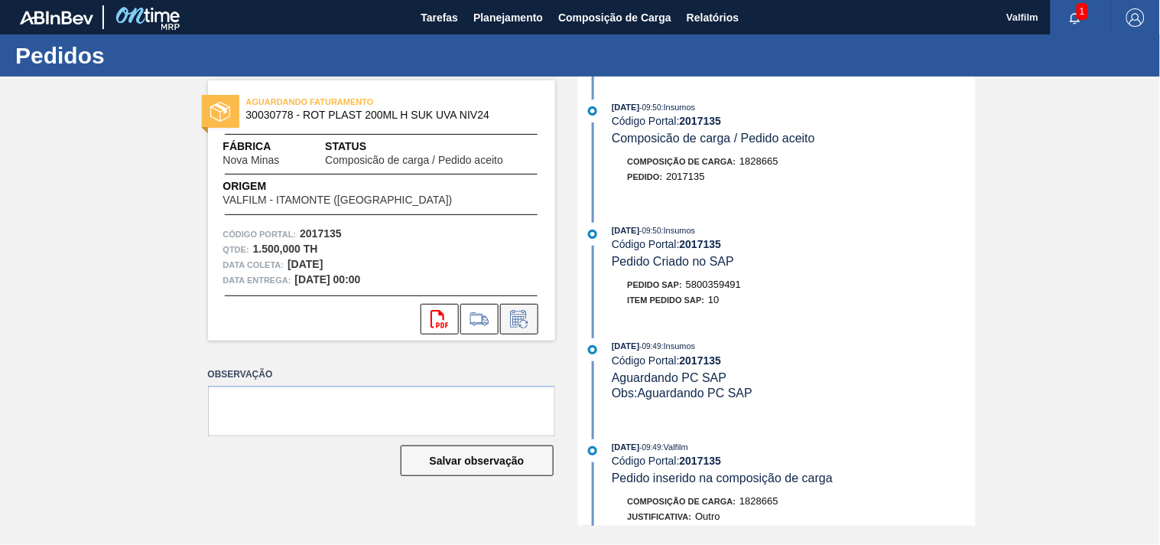
click at [516, 316] on icon at bounding box center [517, 320] width 11 height 9
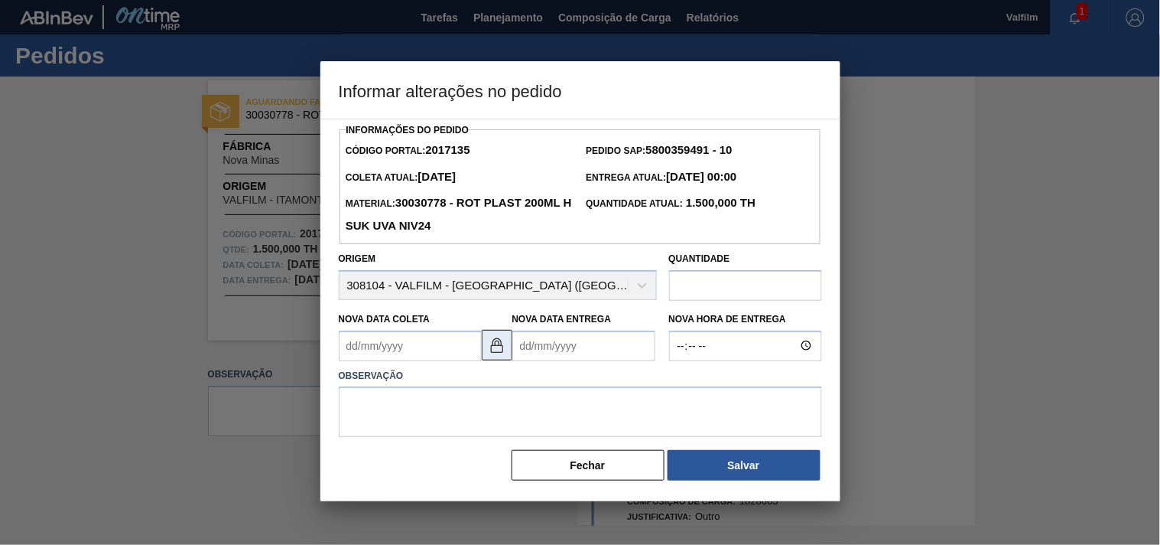
click at [495, 354] on img at bounding box center [497, 345] width 18 height 18
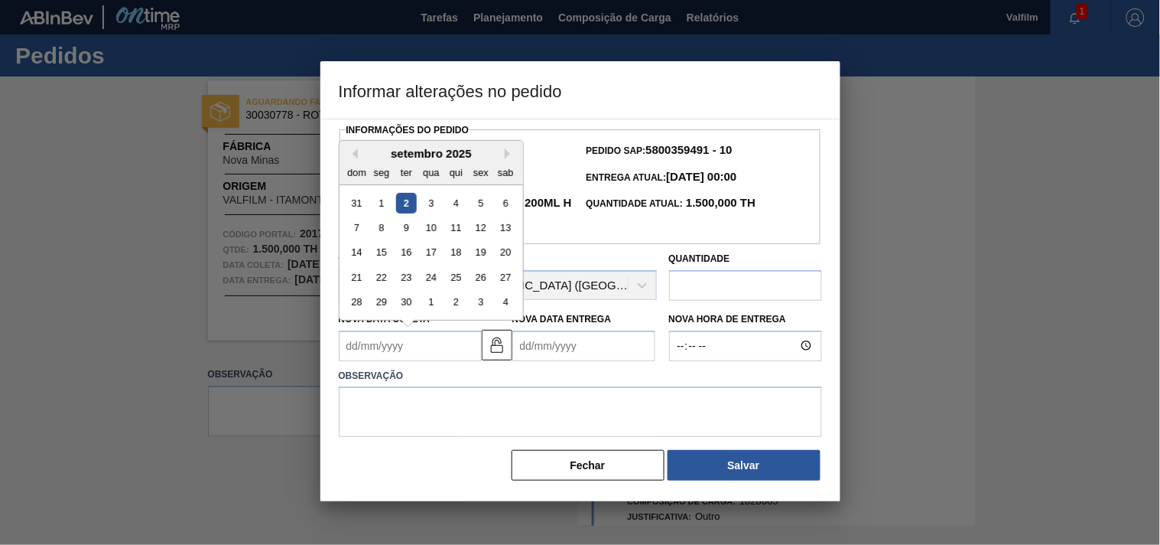
click at [405, 342] on Coleta2017135 "Nova Data Coleta" at bounding box center [410, 345] width 143 height 31
click at [432, 230] on div "10" at bounding box center [431, 227] width 21 height 21
type Coleta2017135 "10/09/2025"
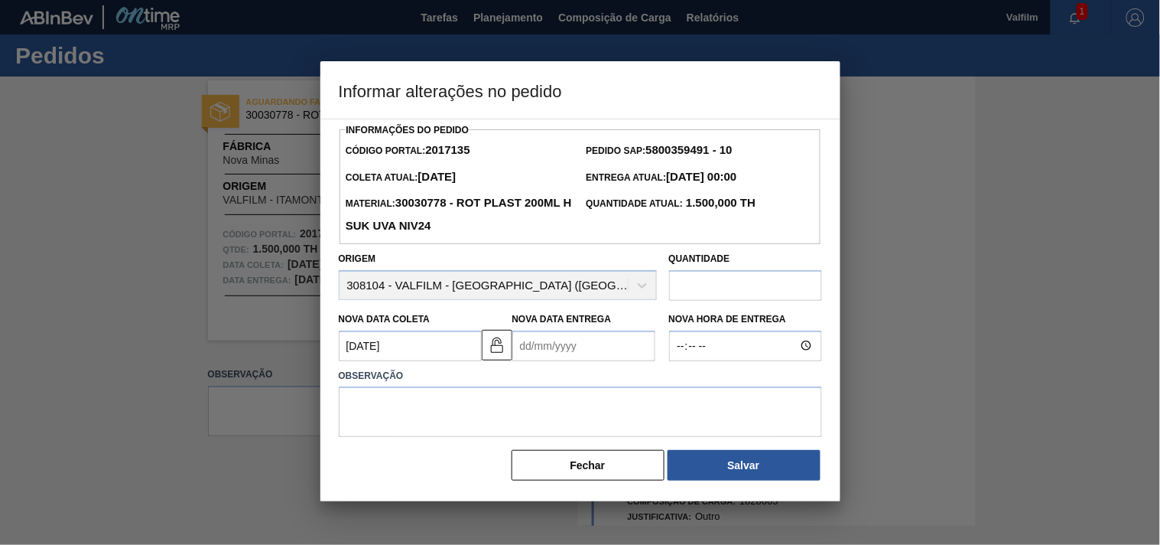
click at [598, 350] on Entrega2017135 "Nova Data Entrega" at bounding box center [583, 345] width 143 height 31
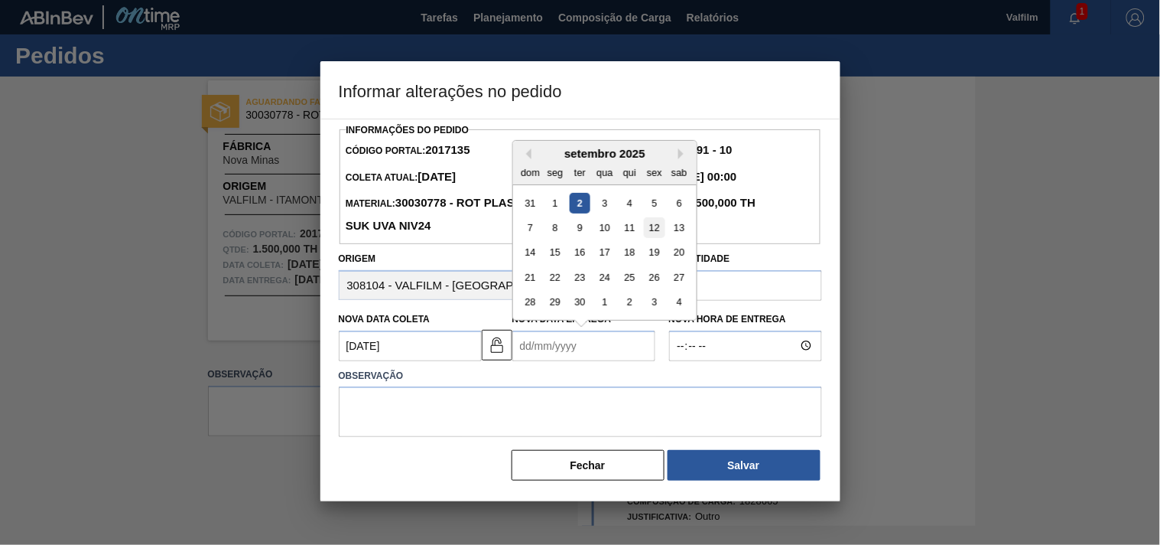
click at [656, 226] on div "12" at bounding box center [654, 227] width 21 height 21
type Entrega2017135 "12/09/2025"
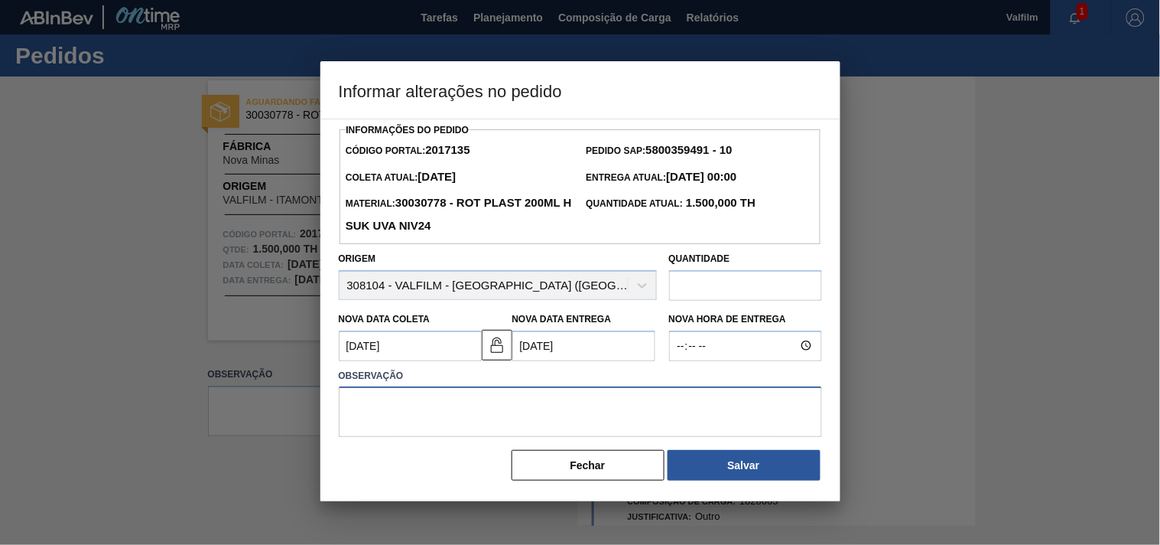
click at [499, 398] on textarea at bounding box center [580, 411] width 483 height 50
click at [690, 294] on input "text" at bounding box center [745, 285] width 153 height 31
type input "2.000"
click at [605, 412] on textarea at bounding box center [580, 411] width 483 height 50
type textarea "A"
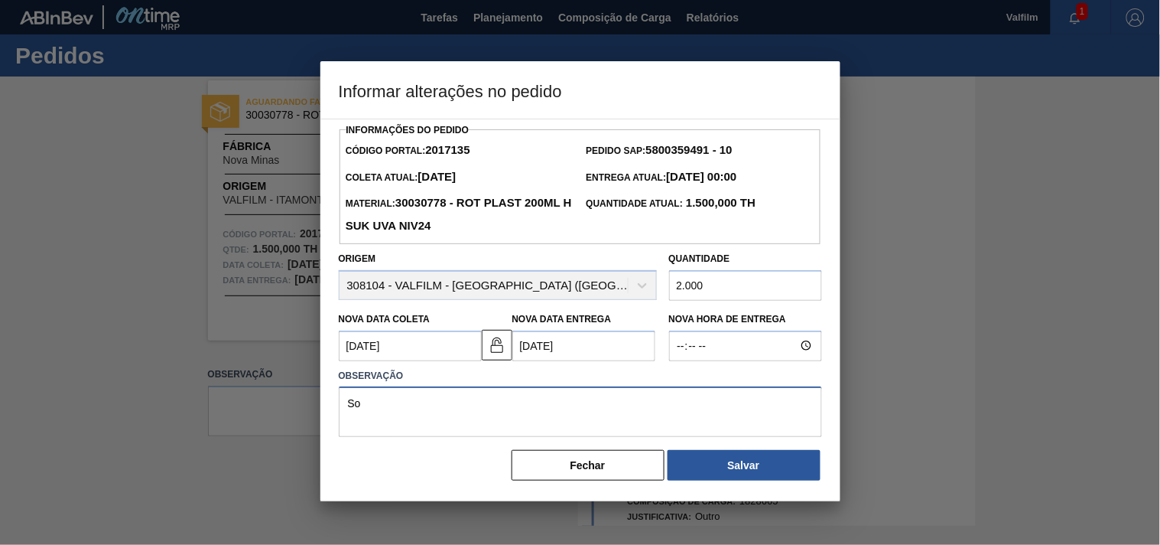
type textarea "S"
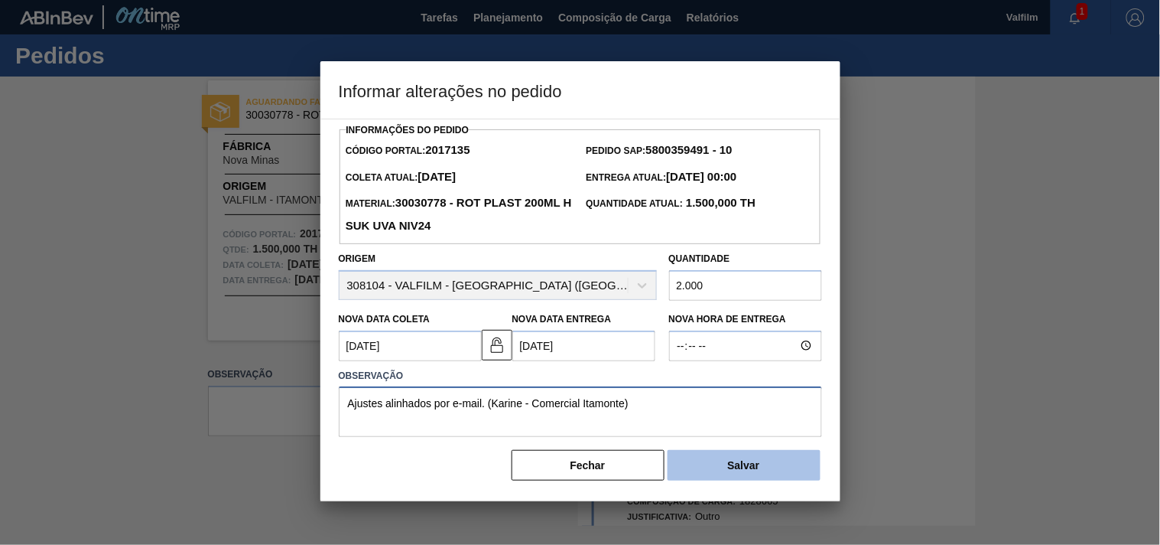
type textarea "Ajustes alinhados por e-mail. (Karine - Comercial Itamonte)"
click at [740, 472] on button "Salvar" at bounding box center [744, 465] width 153 height 31
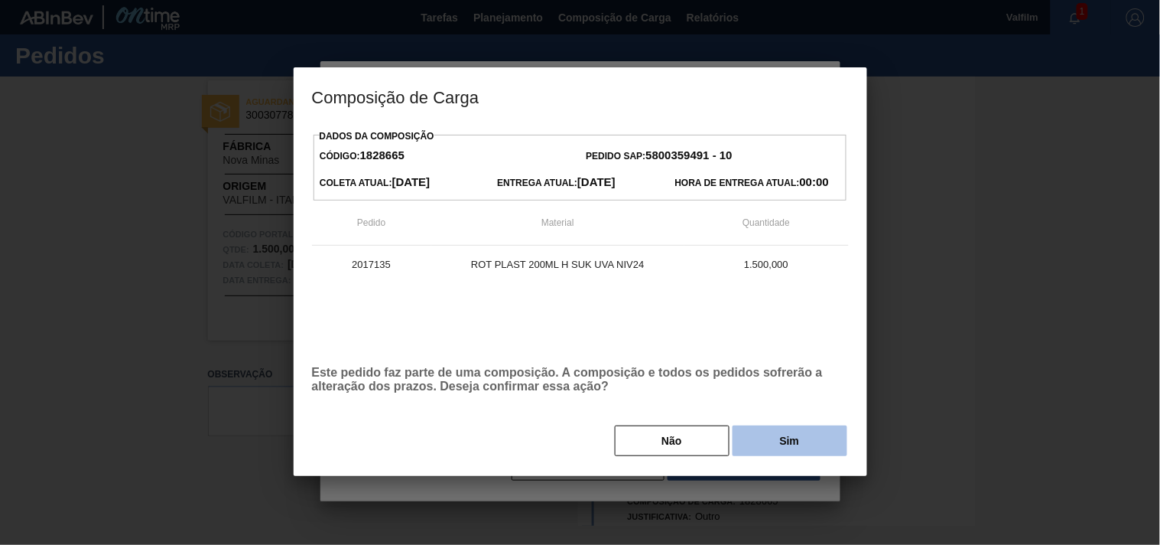
click at [765, 454] on button "Sim" at bounding box center [790, 440] width 115 height 31
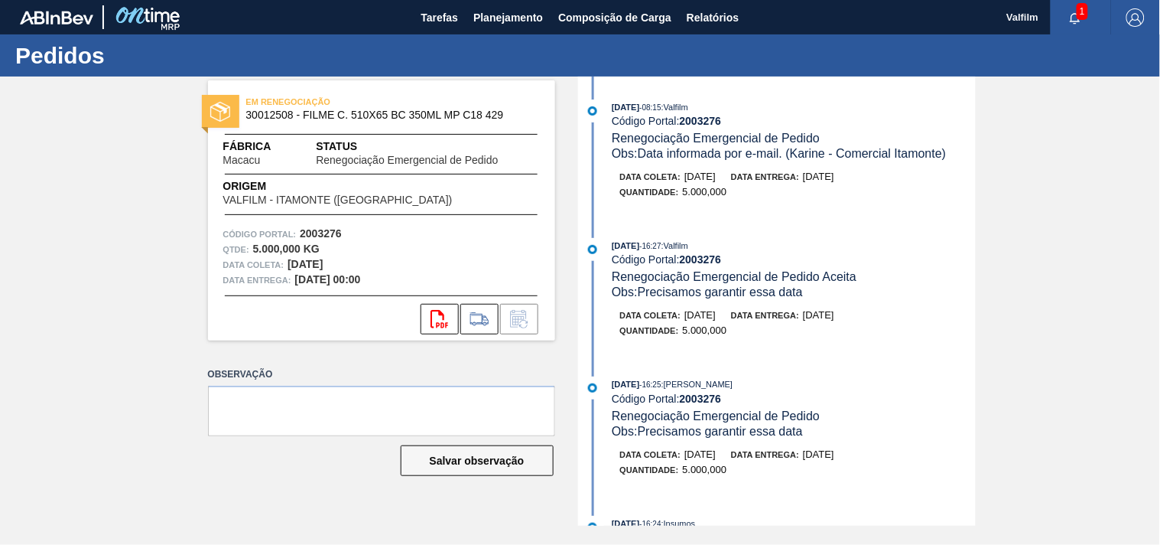
click at [1085, 9] on span "1" at bounding box center [1082, 11] width 11 height 17
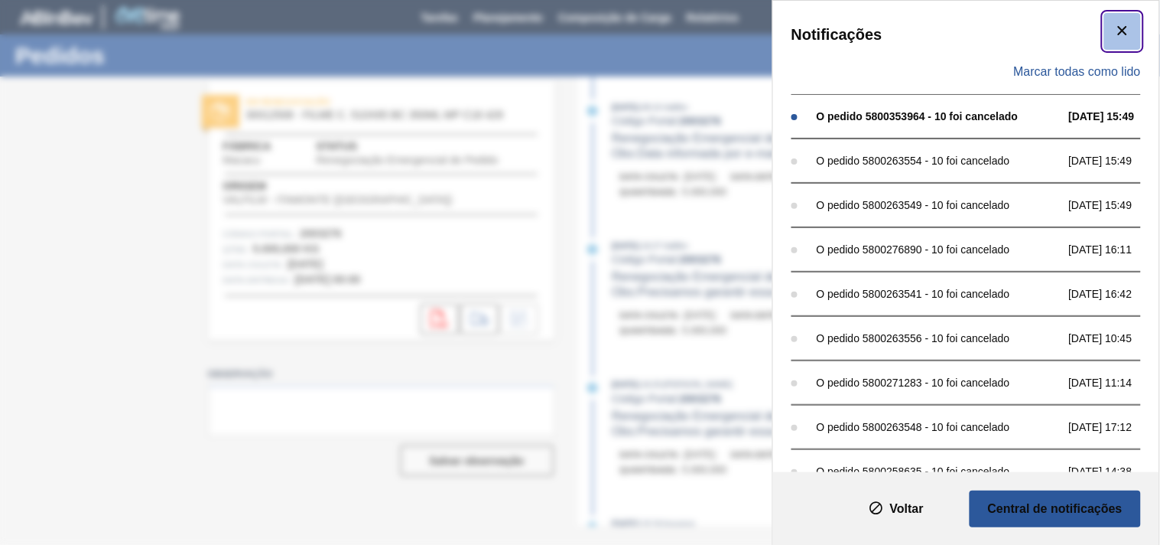
click at [1118, 34] on icon "botão de ícone" at bounding box center [1123, 30] width 18 height 18
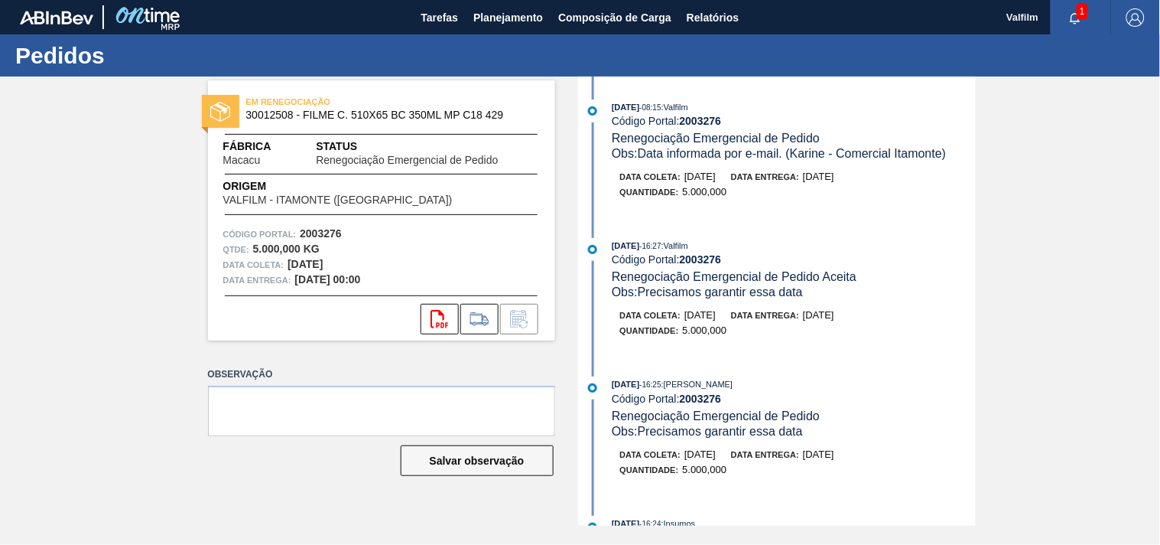
click at [1077, 20] on icon "button" at bounding box center [1076, 18] width 10 height 11
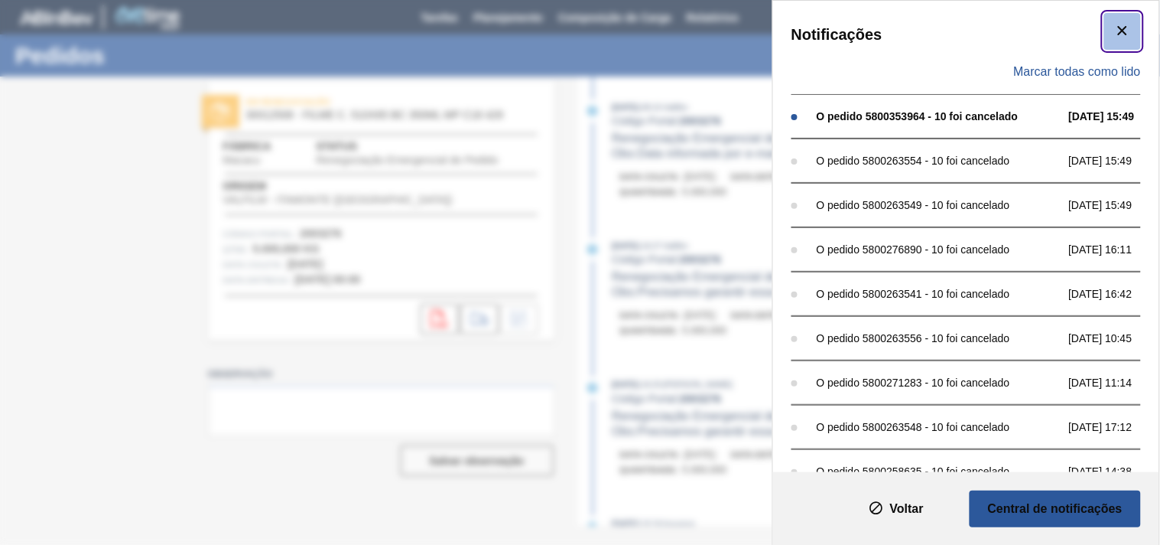
click at [1125, 31] on icon "botão de ícone" at bounding box center [1123, 30] width 18 height 18
